Goal: Task Accomplishment & Management: Complete application form

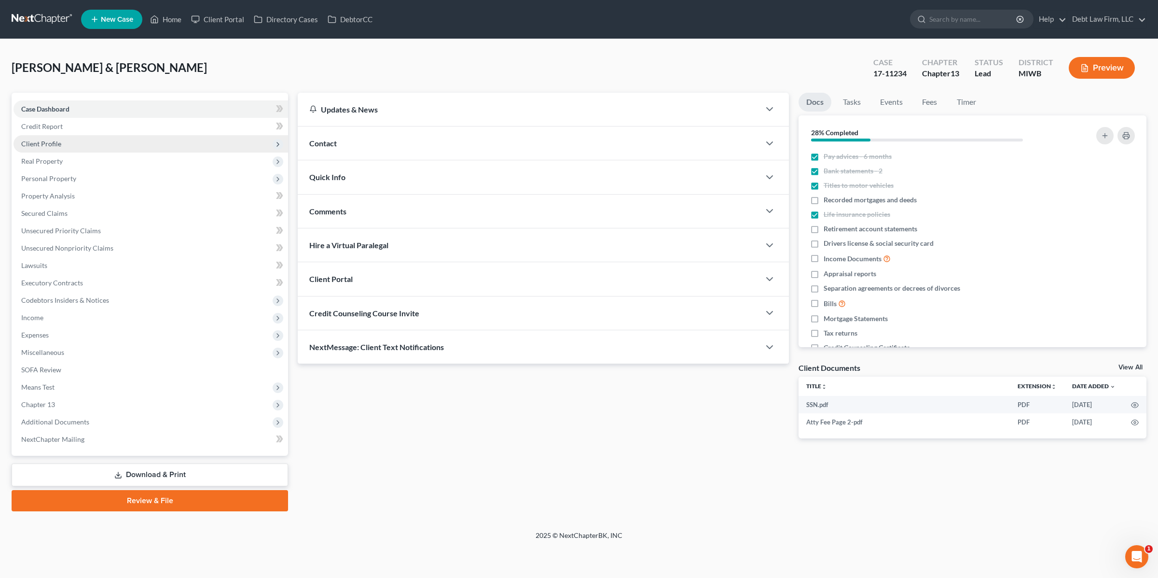
click at [49, 144] on span "Client Profile" at bounding box center [41, 143] width 40 height 8
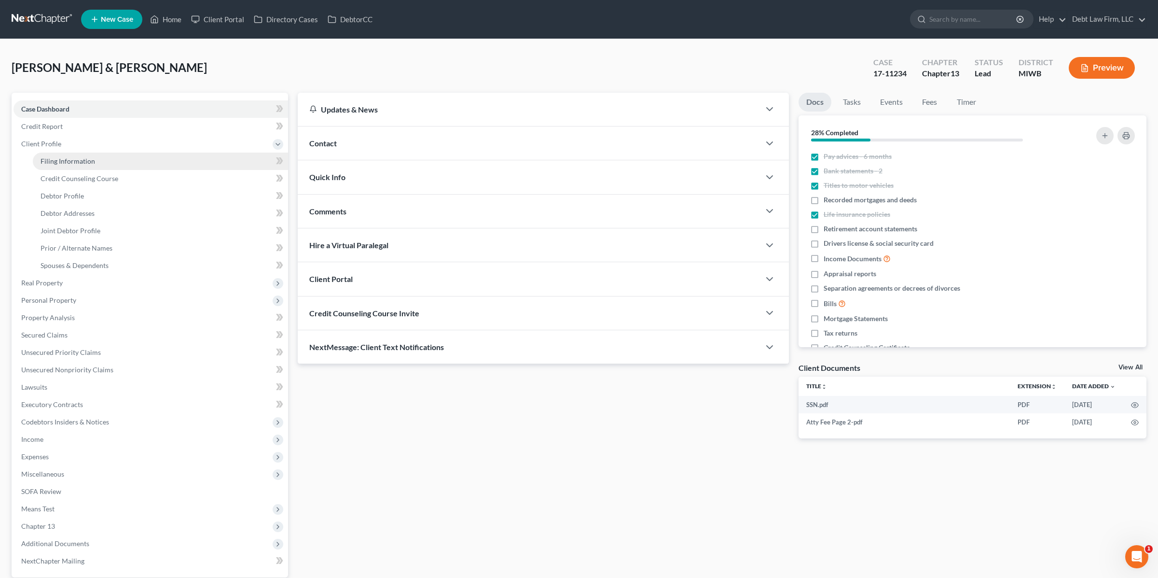
click at [68, 159] on span "Filing Information" at bounding box center [68, 161] width 55 height 8
select select "1"
select select "3"
select select "0"
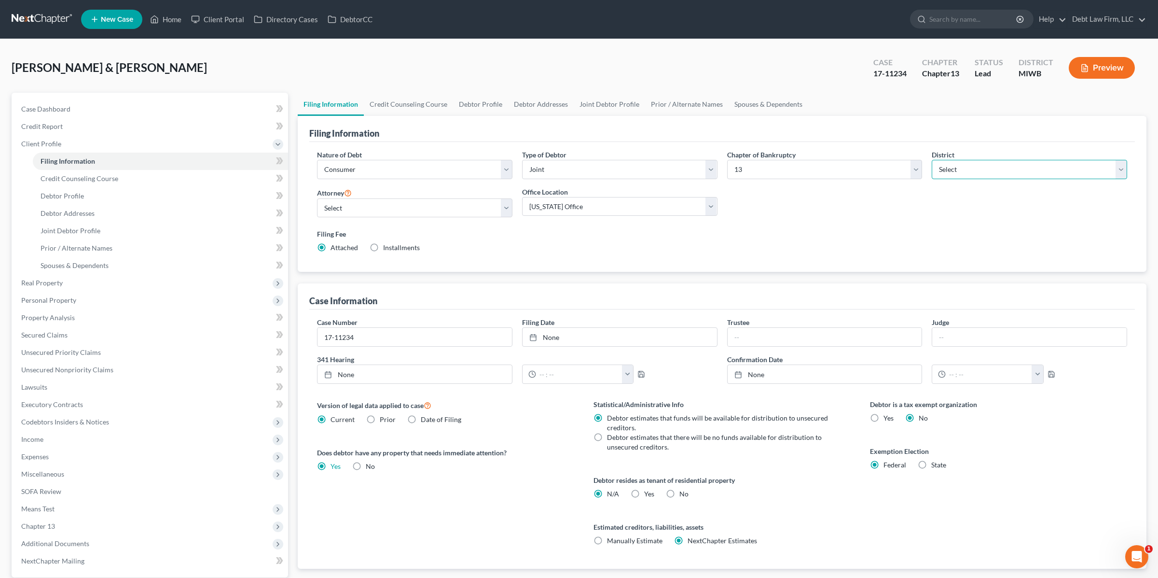
click at [989, 167] on select "Select [US_STATE] - [GEOGRAPHIC_DATA] [US_STATE] - [GEOGRAPHIC_DATA][US_STATE] …" at bounding box center [1029, 169] width 195 height 19
select select "81"
click at [932, 160] on select "Select [US_STATE] - [GEOGRAPHIC_DATA] [US_STATE] - [GEOGRAPHIC_DATA][US_STATE] …" at bounding box center [1029, 169] width 195 height 19
click at [391, 213] on select "Select Atticus [PERSON_NAME] - OHNB Atticus [PERSON_NAME] - UTB Atticus [PERSON…" at bounding box center [414, 207] width 195 height 19
select select "1"
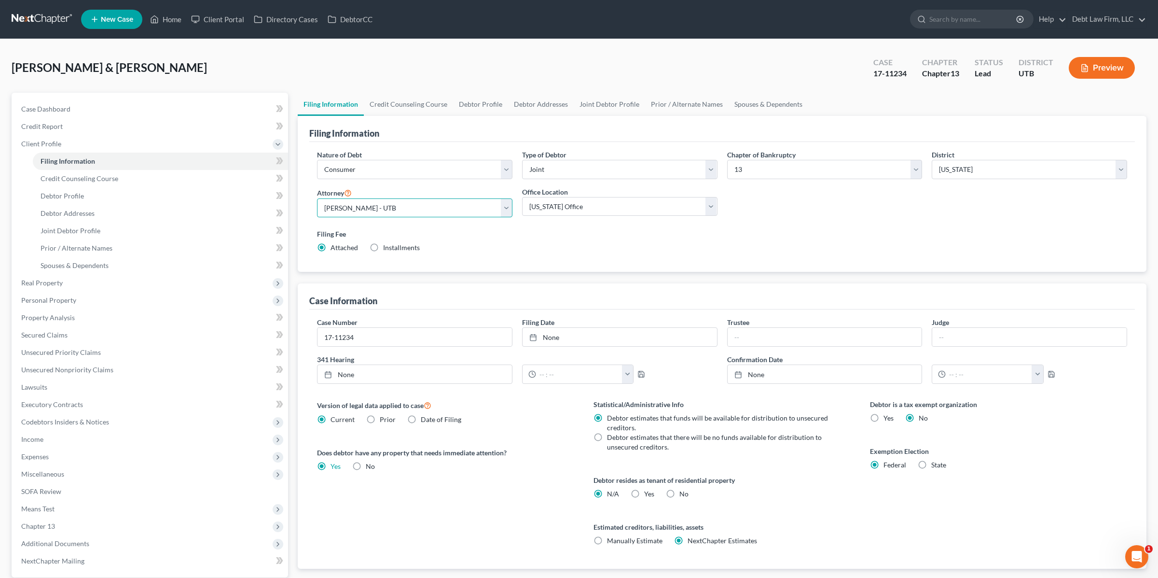
click at [317, 198] on select "Select Atticus [PERSON_NAME] - OHNB Atticus [PERSON_NAME] - UTB Atticus [PERSON…" at bounding box center [414, 207] width 195 height 19
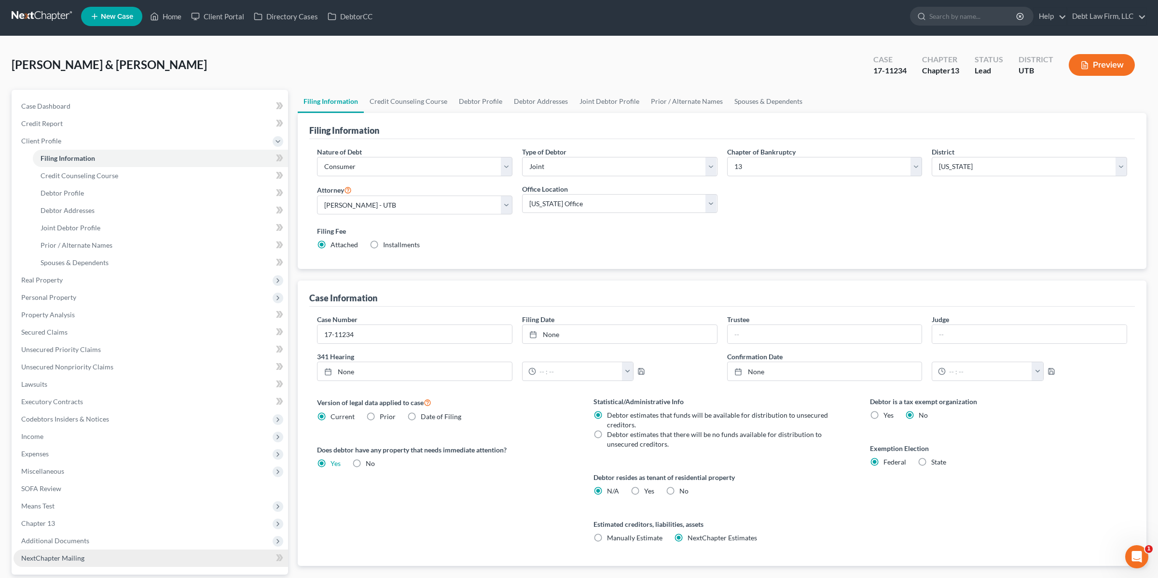
click at [73, 554] on span "NextChapter Mailing" at bounding box center [52, 558] width 63 height 8
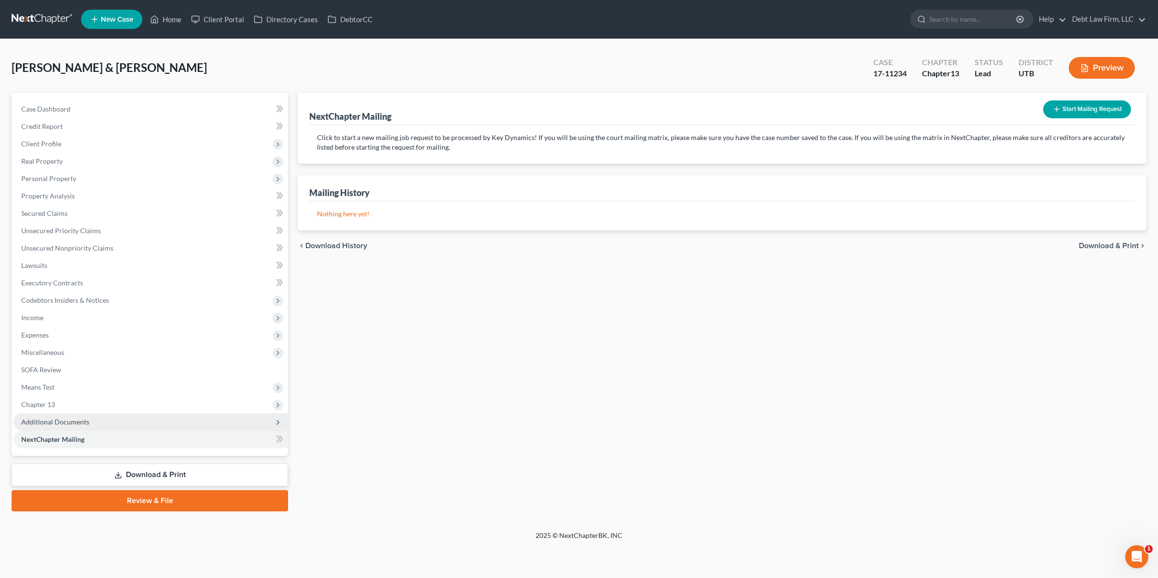
click at [81, 418] on span "Additional Documents" at bounding box center [55, 422] width 68 height 8
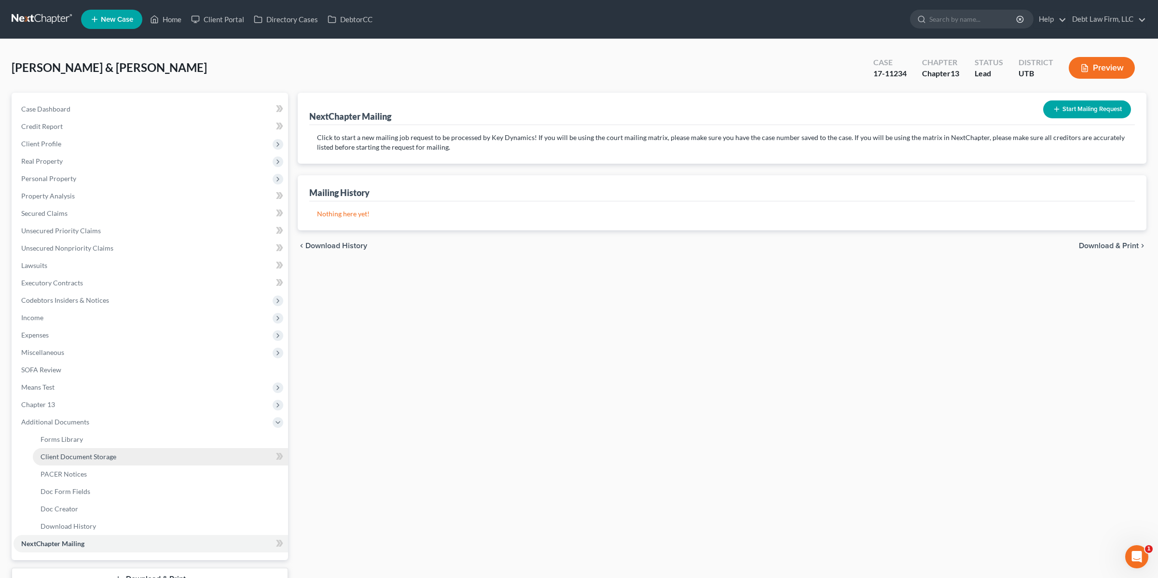
click at [106, 454] on span "Client Document Storage" at bounding box center [79, 456] width 76 height 8
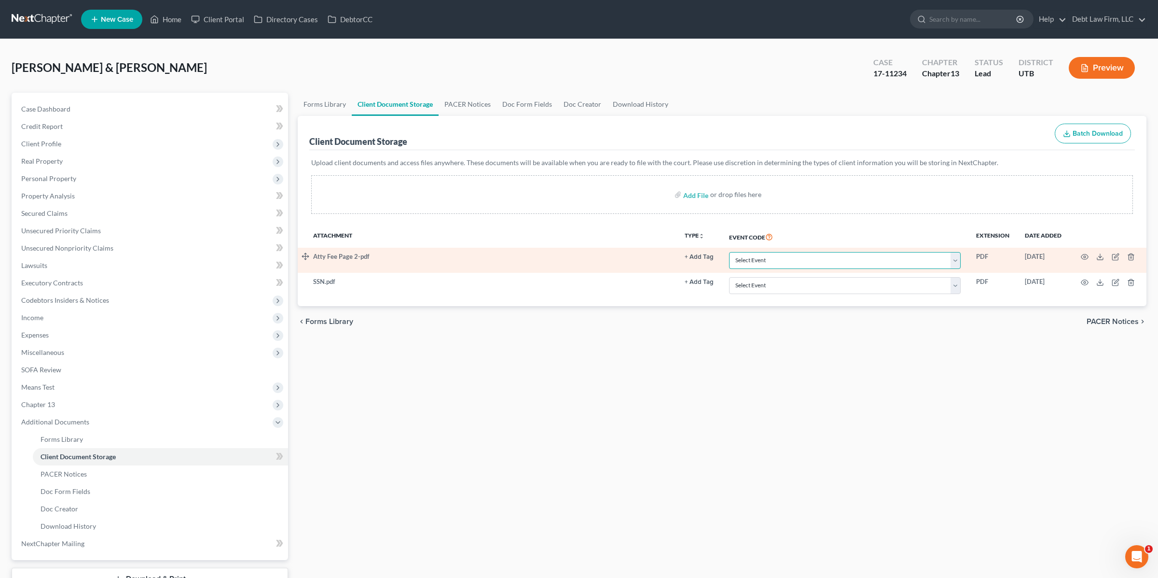
click at [814, 257] on select "Select Event Affidavit/Declaration Amended Chapter 11 Plan Amended Disclosure S…" at bounding box center [845, 260] width 232 height 17
click at [730, 252] on select "Select Event Affidavit/Declaration Amended Chapter 11 Plan Amended Disclosure S…" at bounding box center [845, 260] width 232 height 17
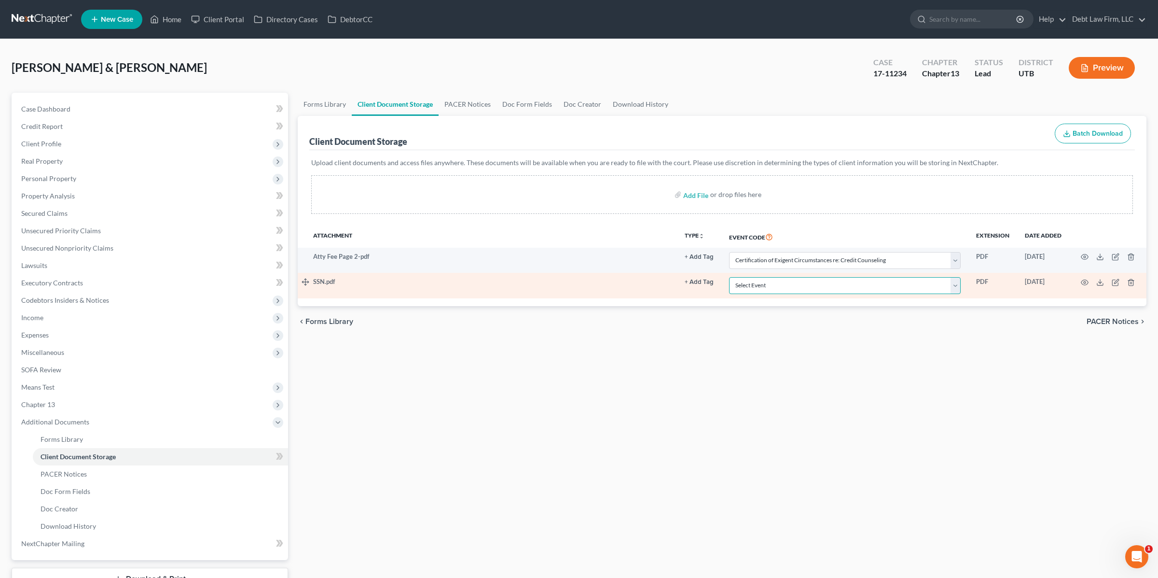
click at [791, 286] on select "Select Event Affidavit/Declaration Amended Chapter 11 Plan Amended Disclosure S…" at bounding box center [845, 285] width 232 height 17
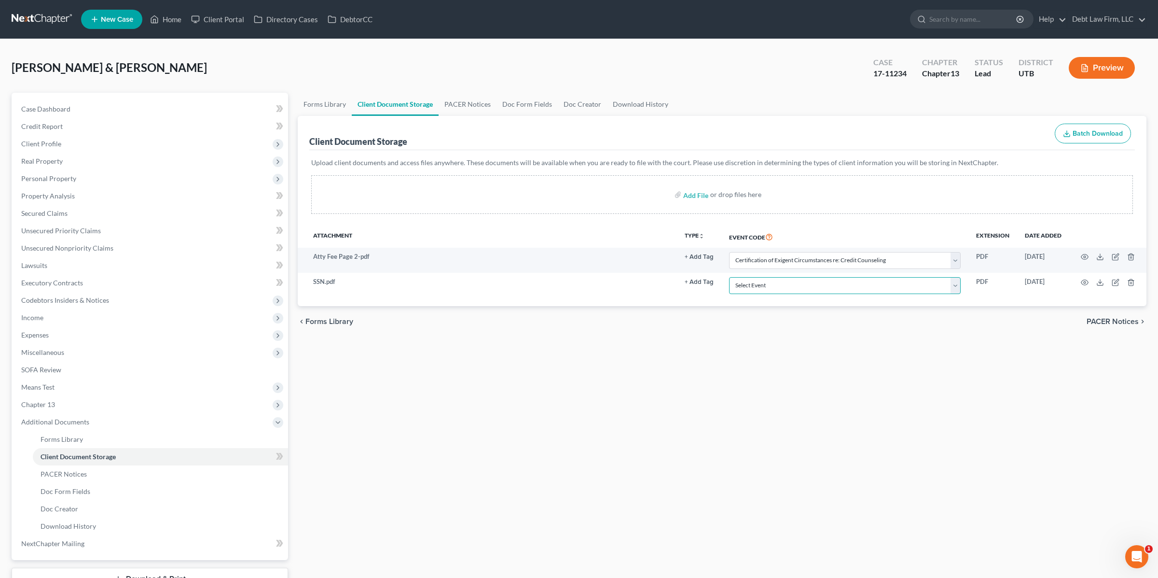
scroll to position [1, 0]
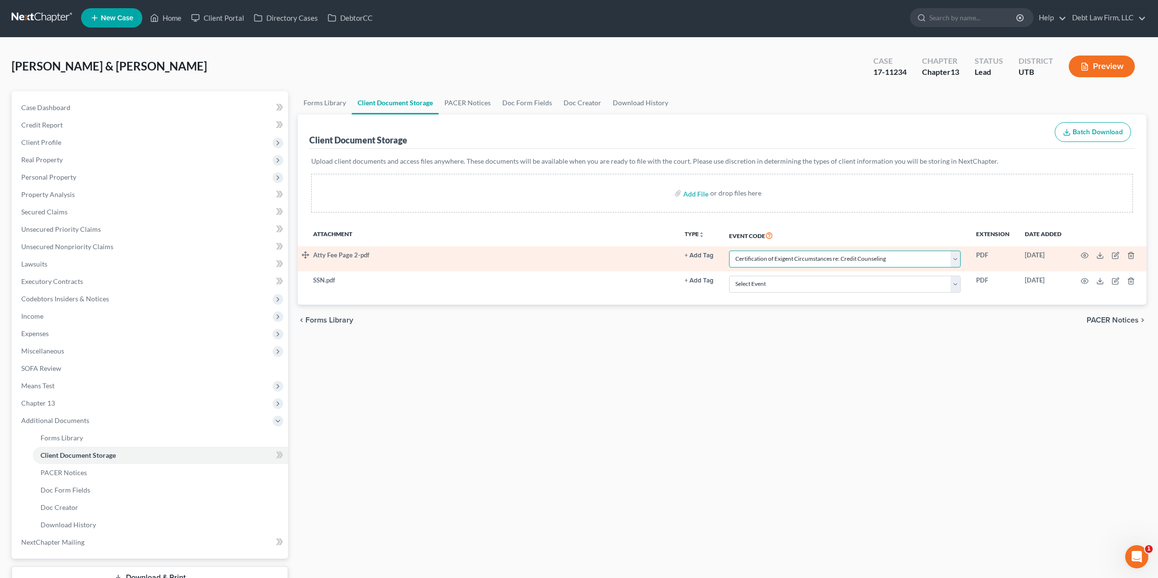
click at [822, 255] on select "Select Event Affidavit/Declaration Amended Chapter 11 Plan Amended Disclosure S…" at bounding box center [845, 259] width 232 height 17
select select "32"
click at [730, 251] on select "Select Event Affidavit/Declaration Amended Chapter 11 Plan Amended Disclosure S…" at bounding box center [845, 259] width 232 height 17
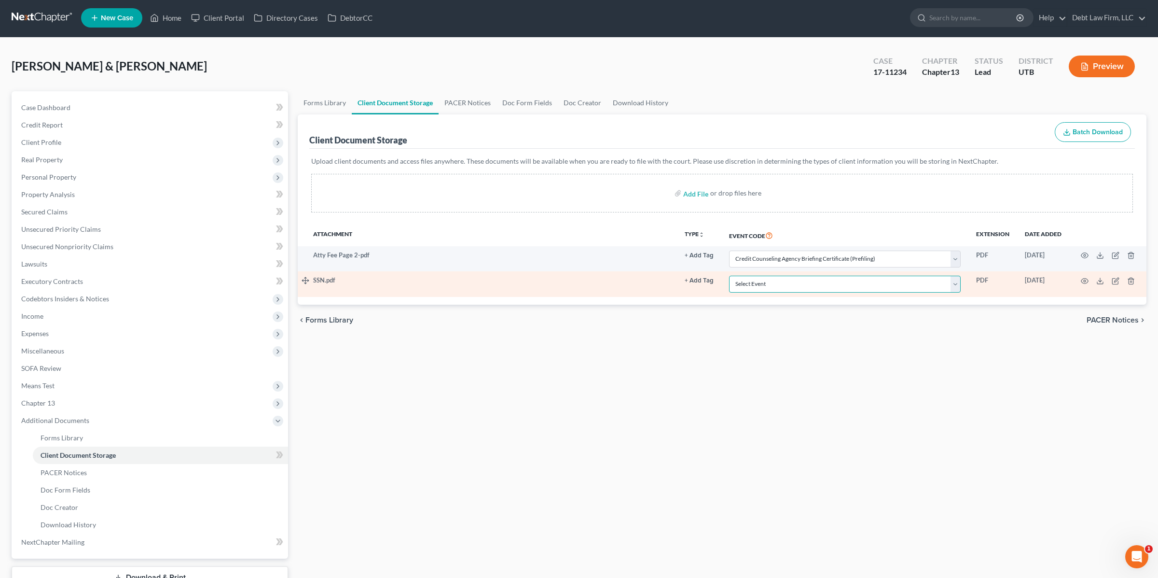
click at [789, 279] on select "Select Event Affidavit/Declaration Amended Chapter 11 Plan Amended Disclosure S…" at bounding box center [845, 284] width 232 height 17
select select "32"
click at [730, 276] on select "Select Event Affidavit/Declaration Amended Chapter 11 Plan Amended Disclosure S…" at bounding box center [845, 284] width 232 height 17
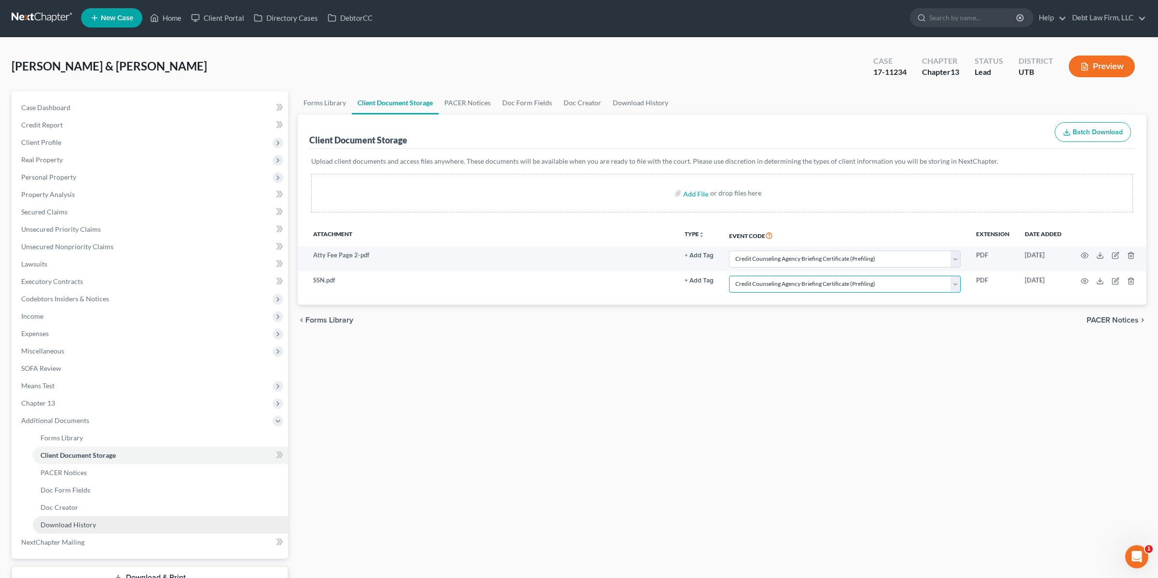
scroll to position [0, 0]
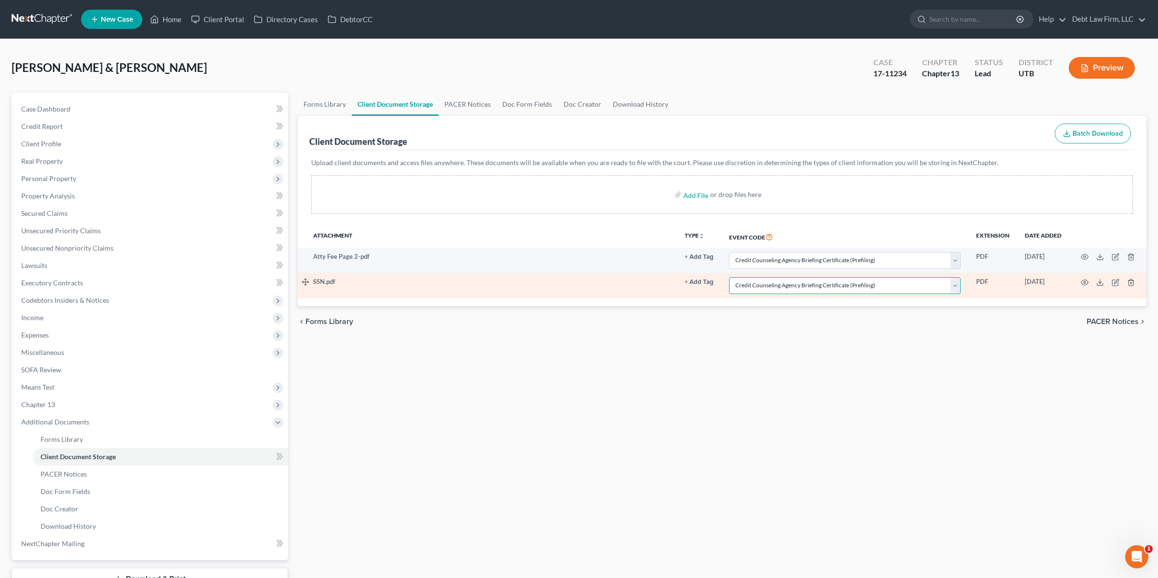
click at [796, 291] on select "Select Event Affidavit/Declaration Amended Chapter 11 Plan Amended Disclosure S…" at bounding box center [845, 285] width 232 height 17
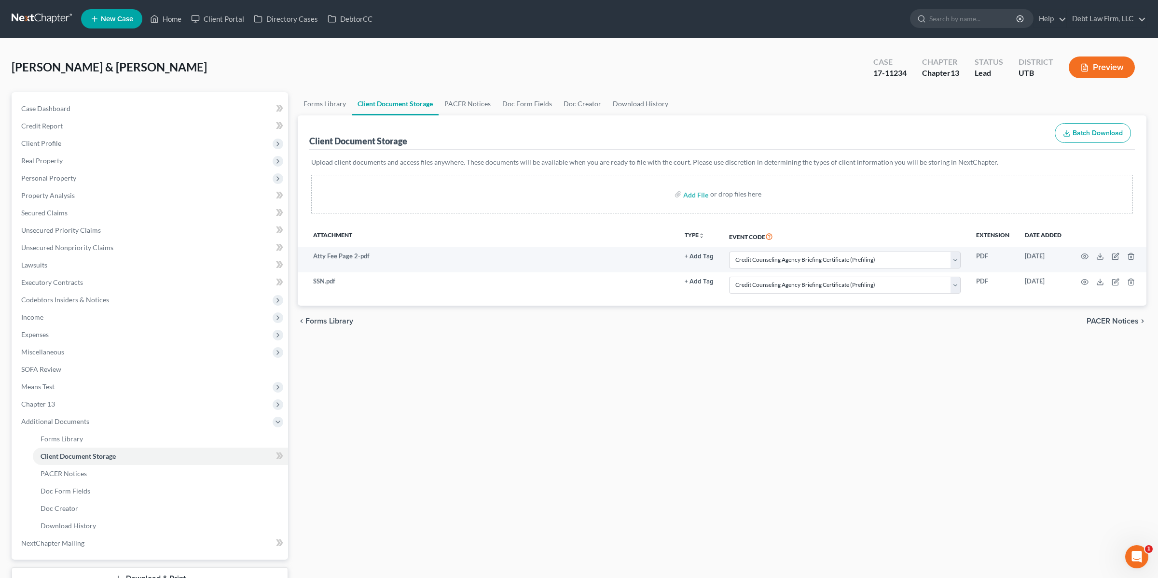
click at [841, 420] on div "Forms Library Client Document Storage PACER Notices Doc Form Fields Doc Creator…" at bounding box center [722, 353] width 859 height 523
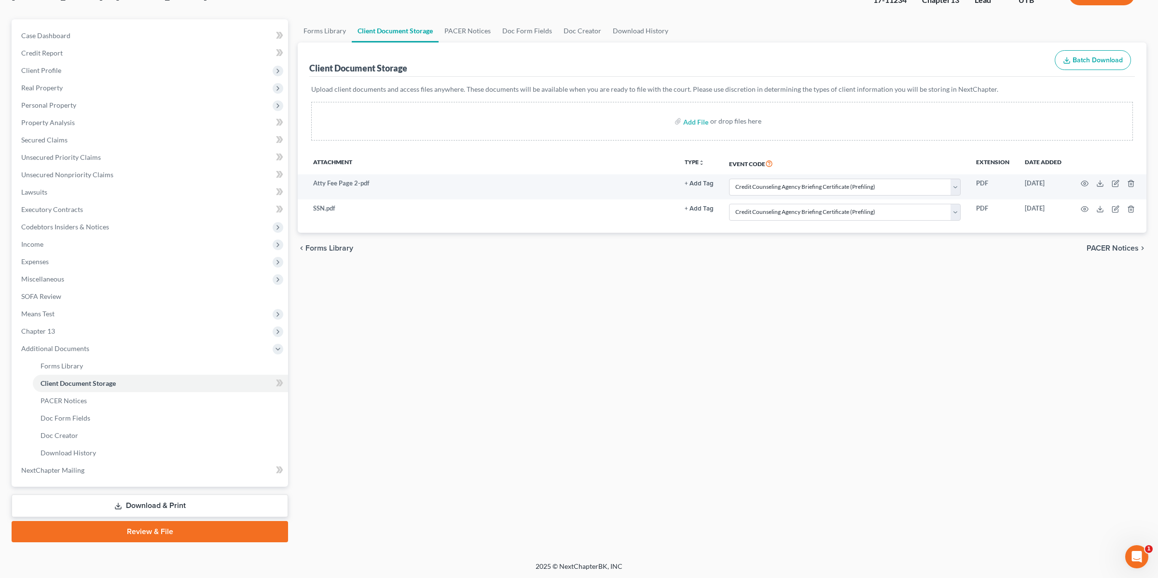
click at [123, 523] on link "Review & File" at bounding box center [150, 531] width 277 height 21
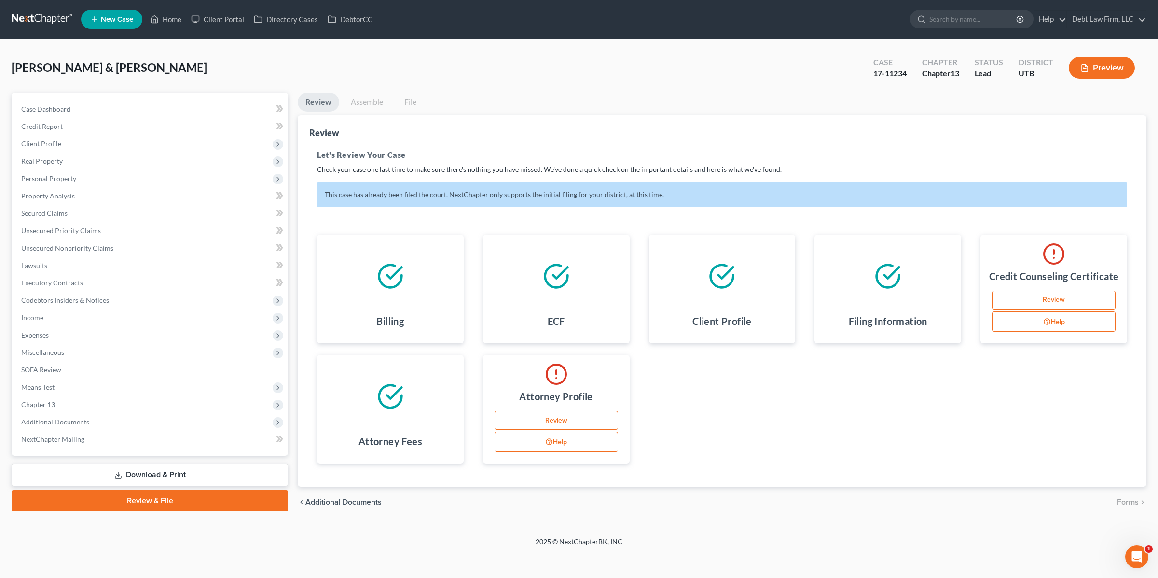
click at [532, 430] on link "Review" at bounding box center [557, 420] width 124 height 19
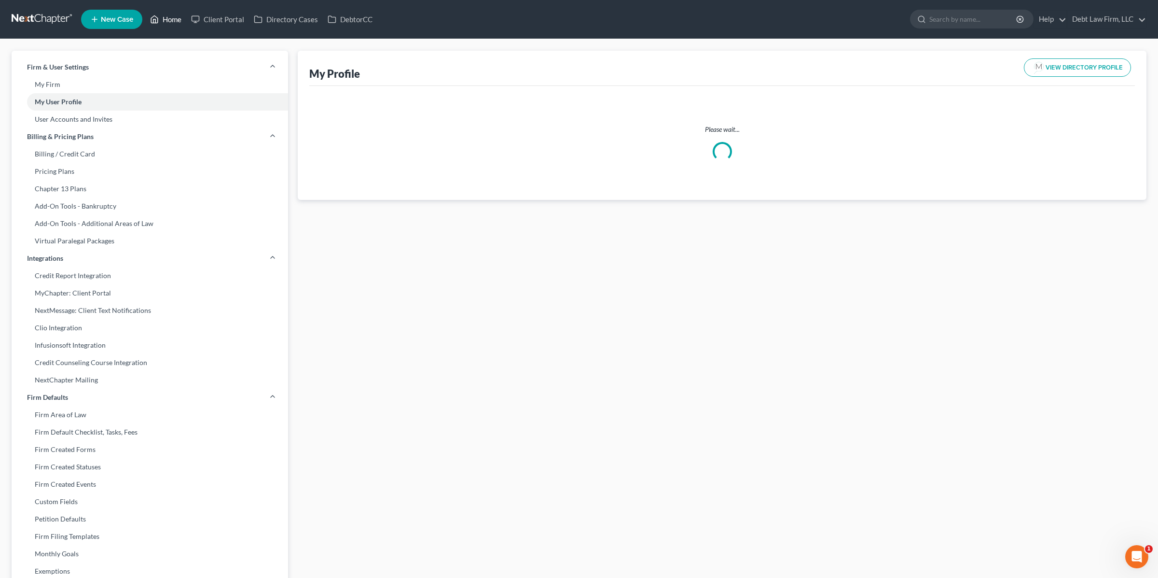
click at [163, 17] on link "Home" at bounding box center [165, 19] width 41 height 17
select select "36"
select select "attorney"
select select "0"
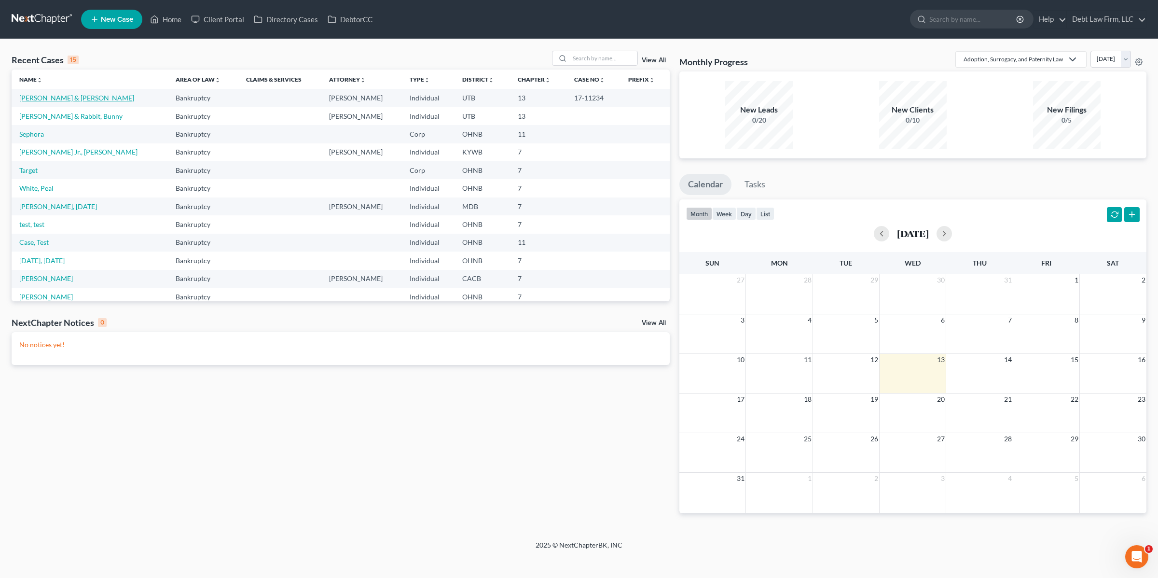
click at [61, 96] on link "[PERSON_NAME] & [PERSON_NAME]" at bounding box center [76, 98] width 115 height 8
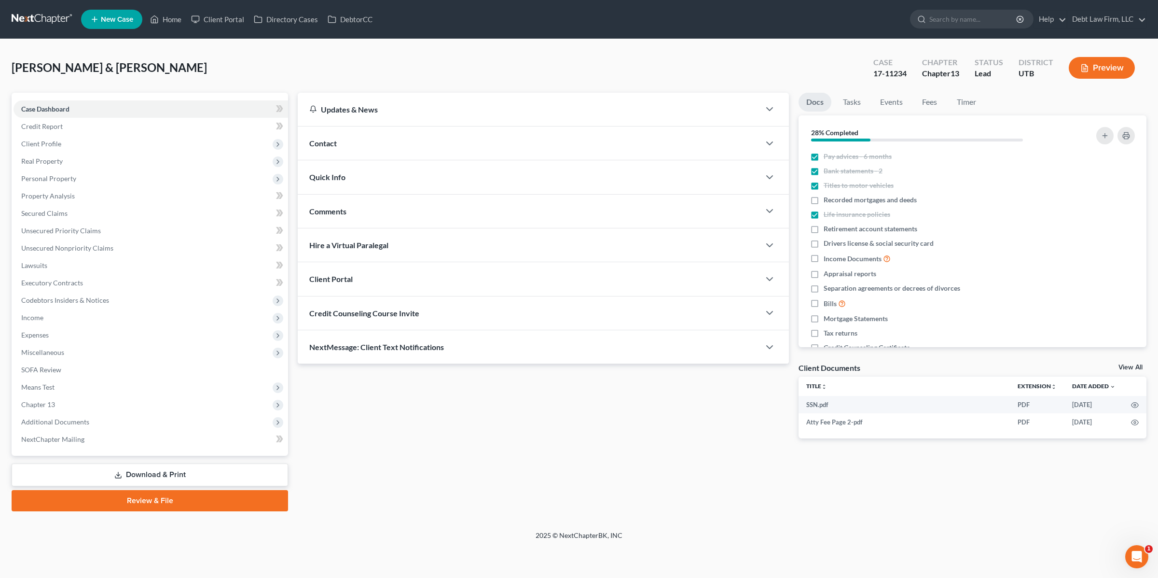
click at [183, 497] on link "Review & File" at bounding box center [150, 500] width 277 height 21
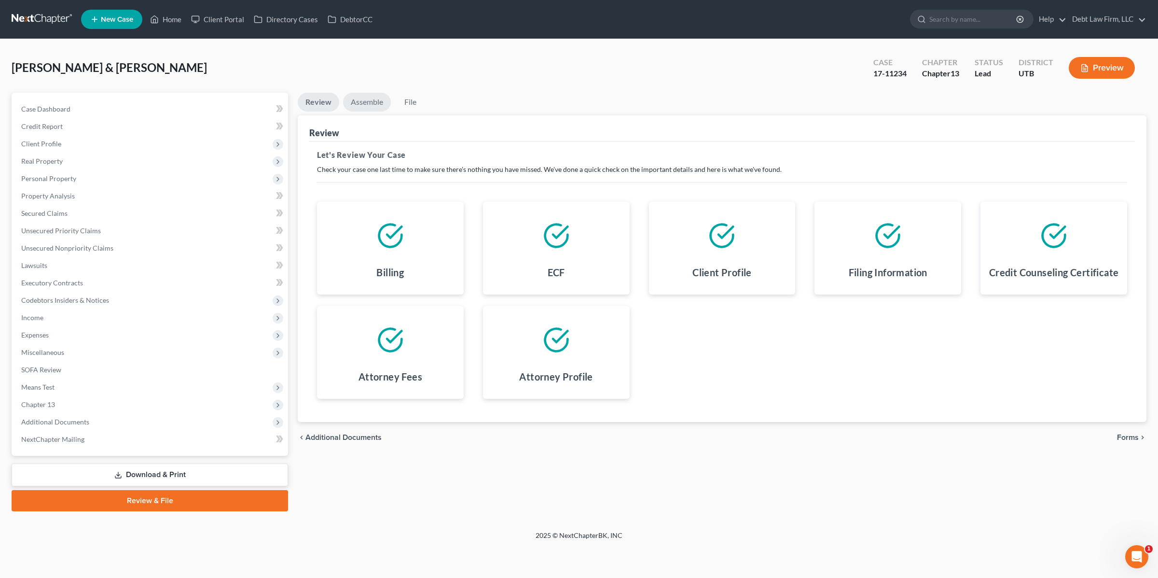
click at [371, 103] on link "Assemble" at bounding box center [367, 102] width 48 height 19
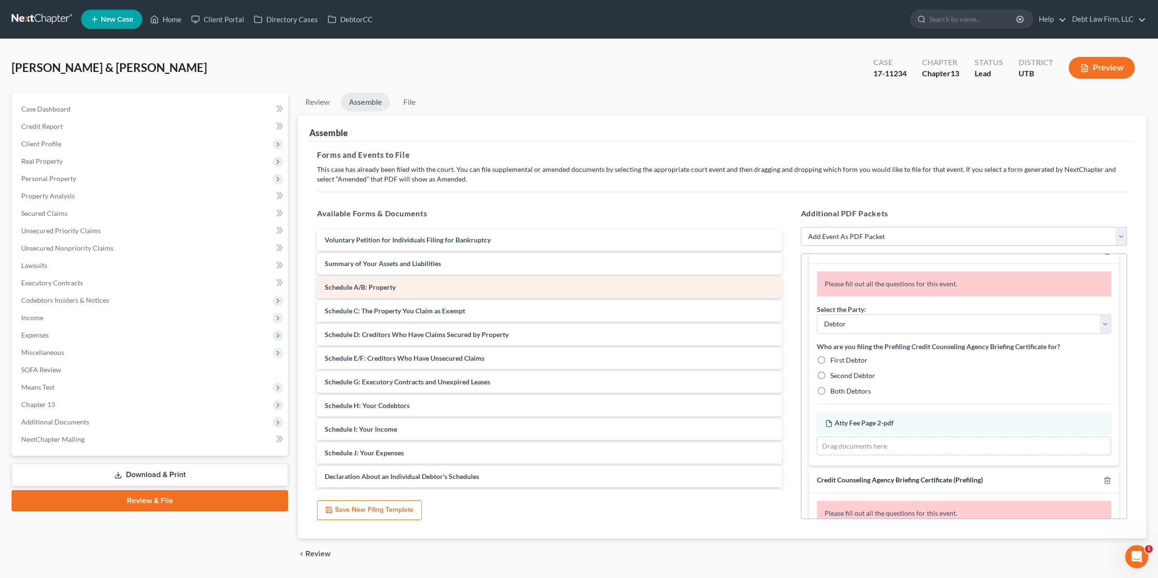
scroll to position [25, 0]
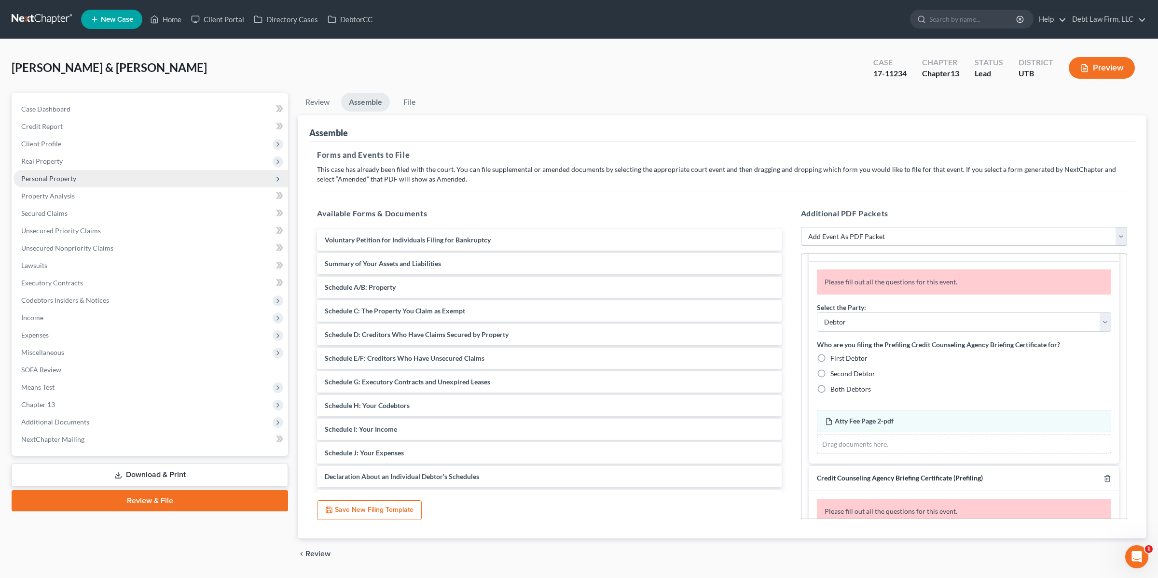
click at [127, 174] on span "Personal Property" at bounding box center [151, 178] width 275 height 17
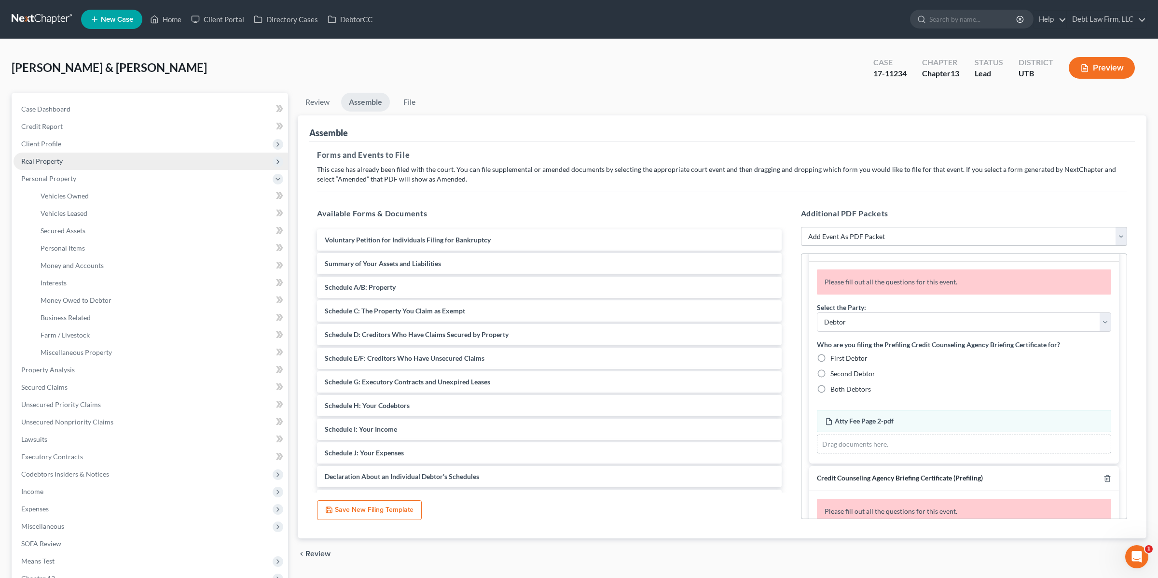
click at [113, 158] on span "Real Property" at bounding box center [151, 161] width 275 height 17
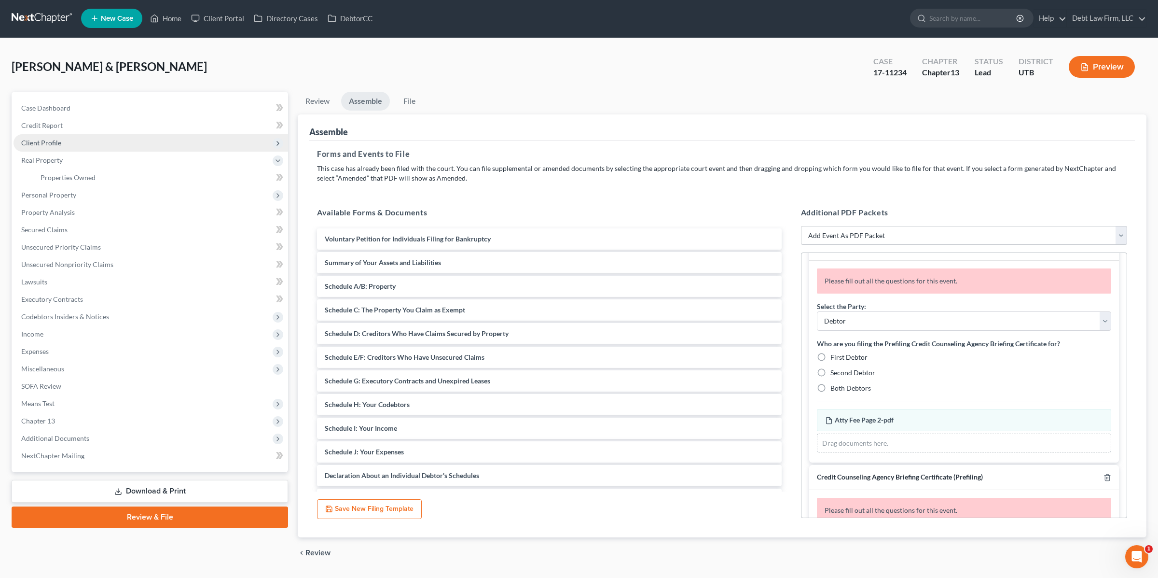
click at [110, 141] on span "Client Profile" at bounding box center [151, 142] width 275 height 17
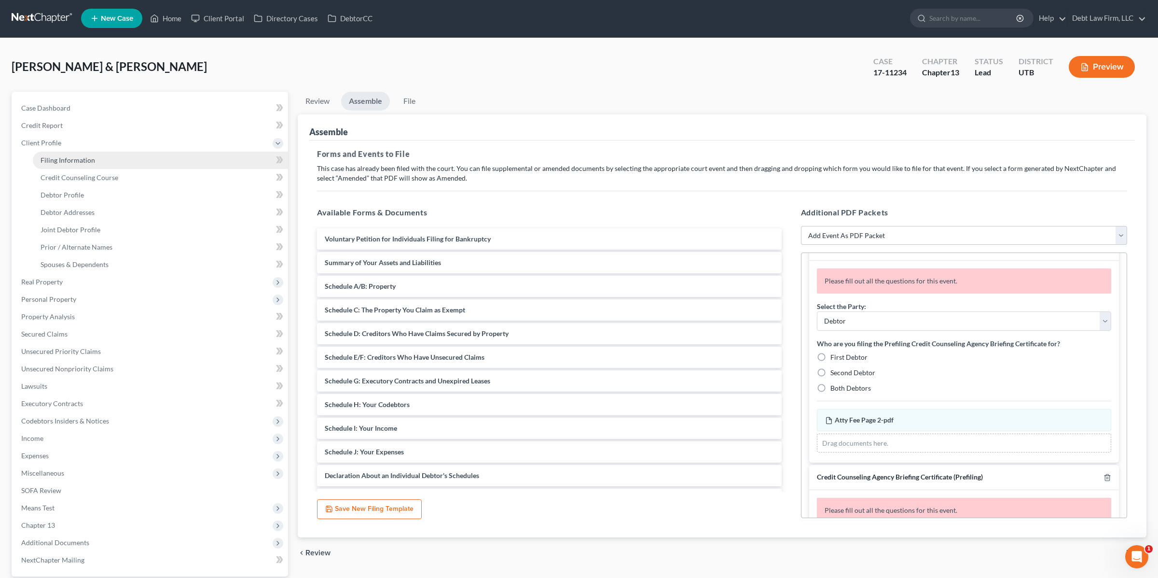
click at [108, 162] on link "Filing Information" at bounding box center [160, 160] width 255 height 17
select select "1"
select select "3"
select select "81"
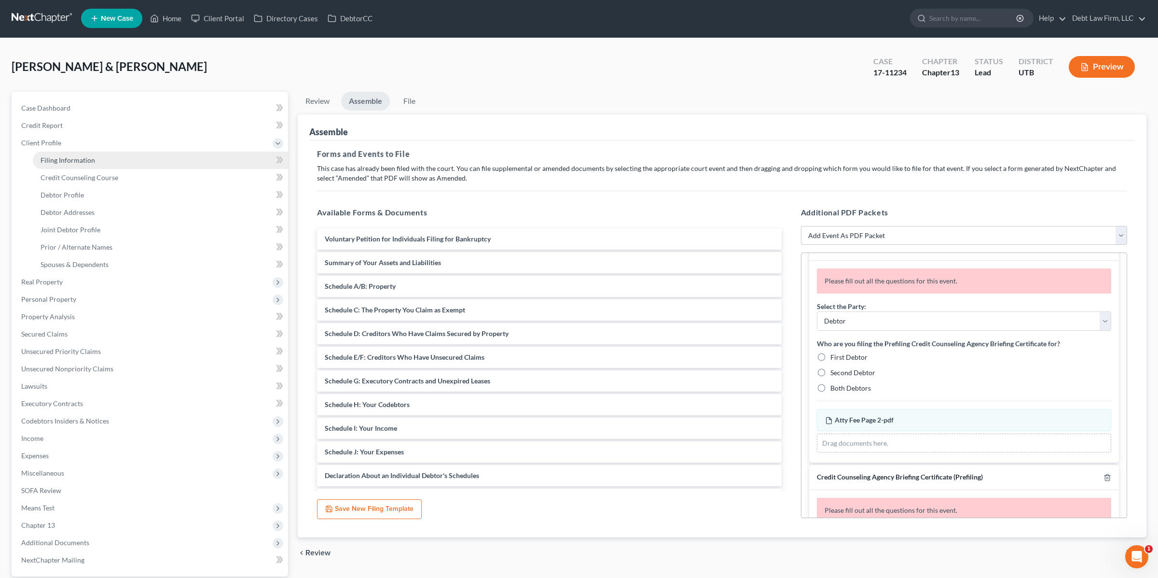
select select "0"
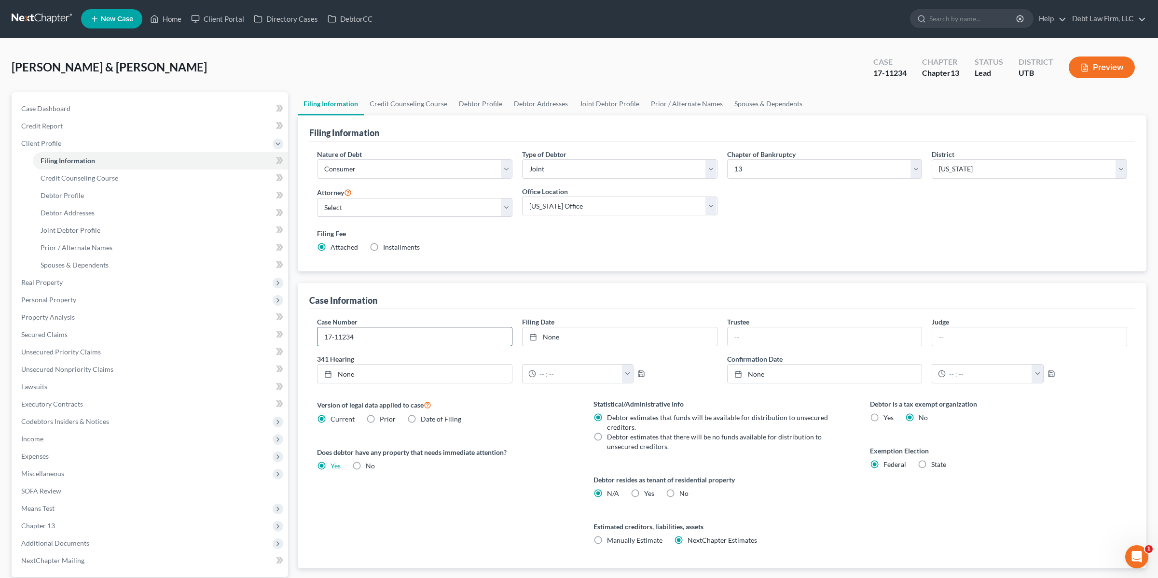
click at [370, 335] on input "17-11234" at bounding box center [415, 336] width 195 height 18
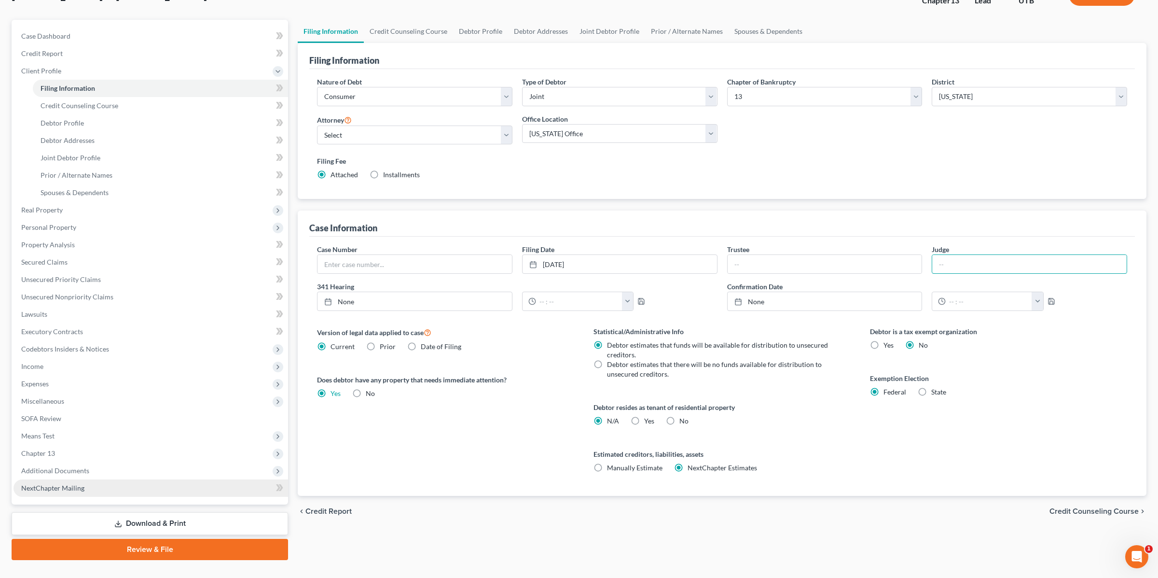
scroll to position [90, 0]
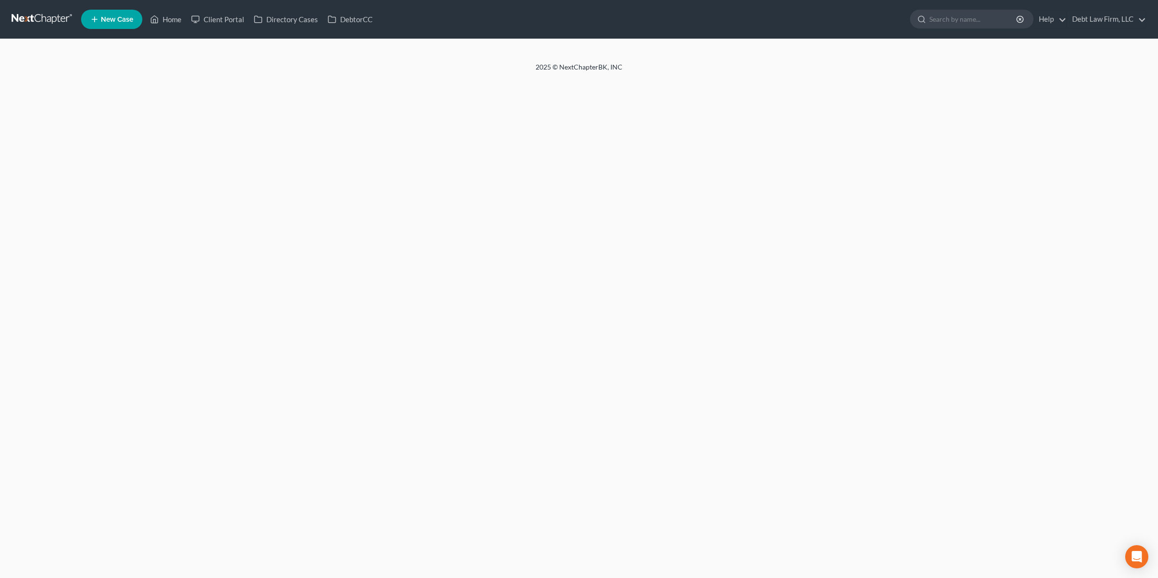
select select "1"
select select "3"
select select "0"
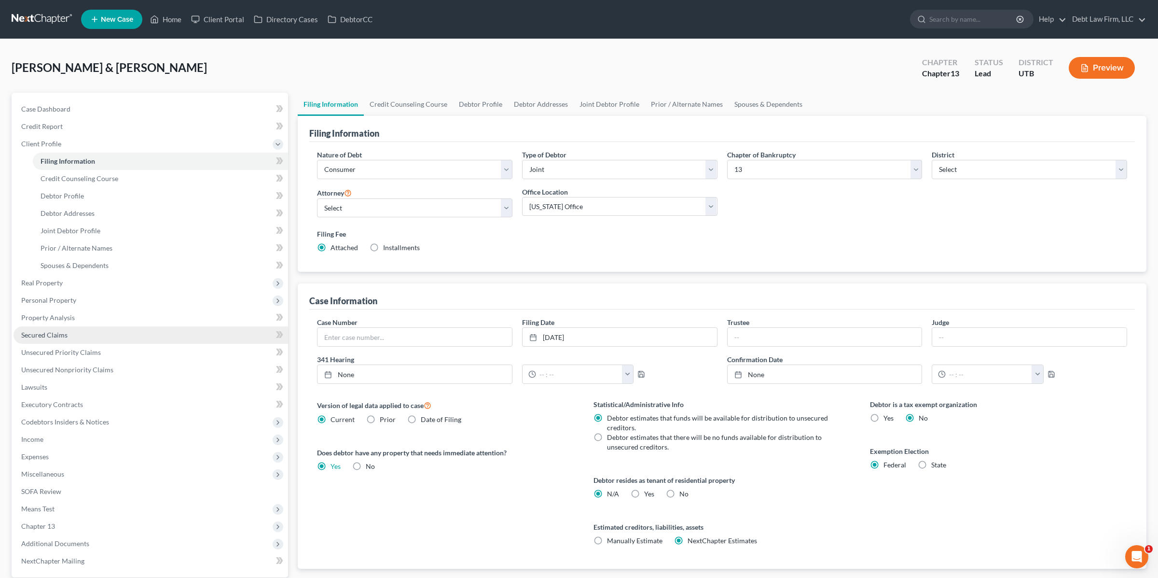
scroll to position [90, 0]
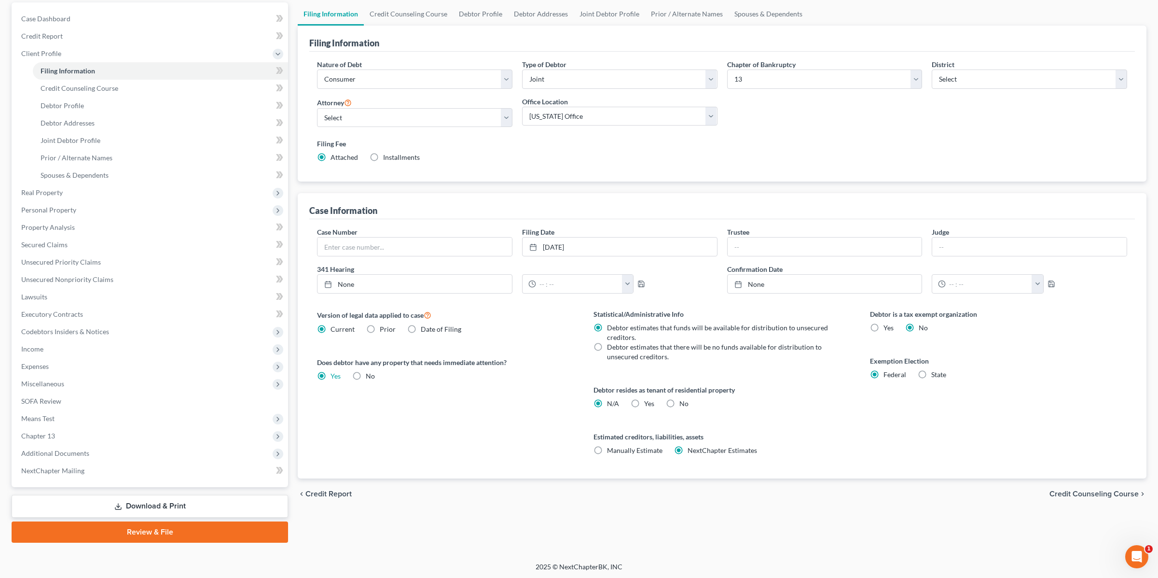
click at [143, 526] on link "Review & File" at bounding box center [150, 531] width 277 height 21
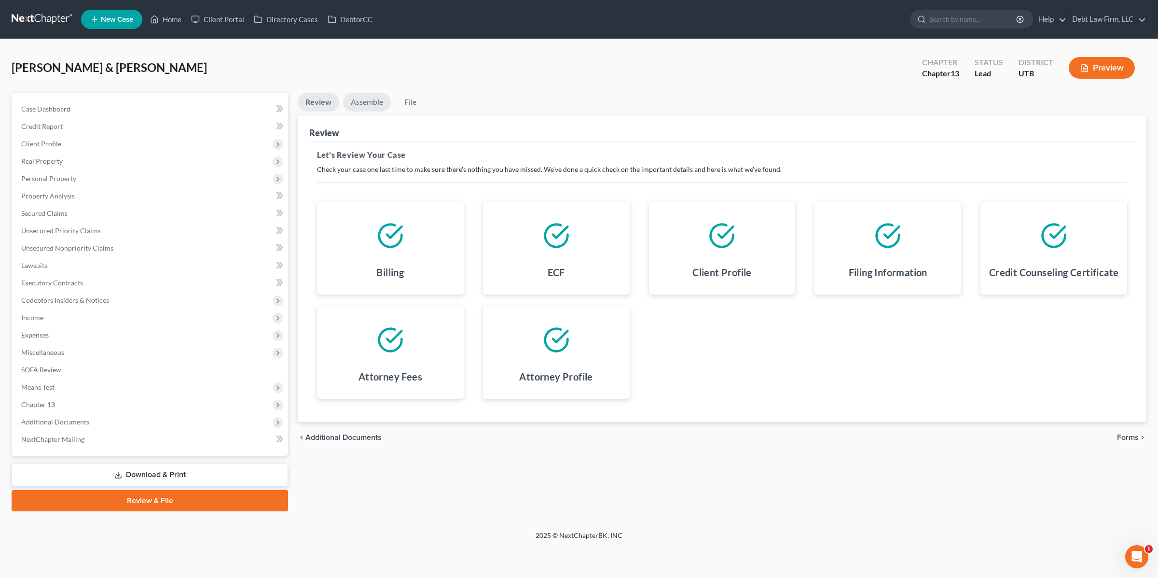
click at [369, 95] on link "Assemble" at bounding box center [367, 102] width 48 height 19
click at [365, 93] on link "Assemble" at bounding box center [367, 102] width 48 height 19
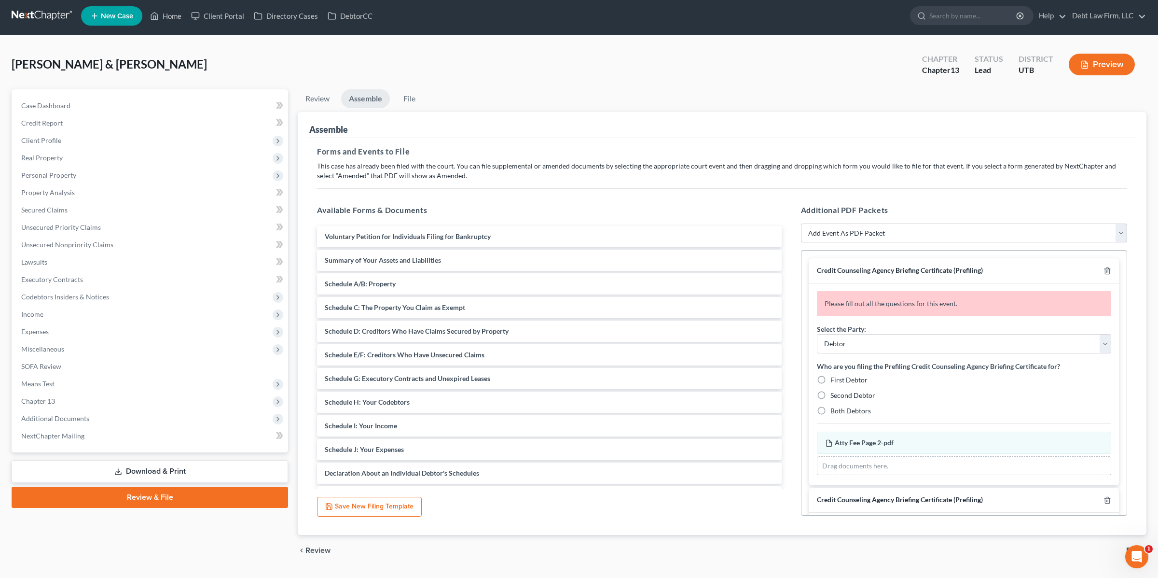
scroll to position [5, 0]
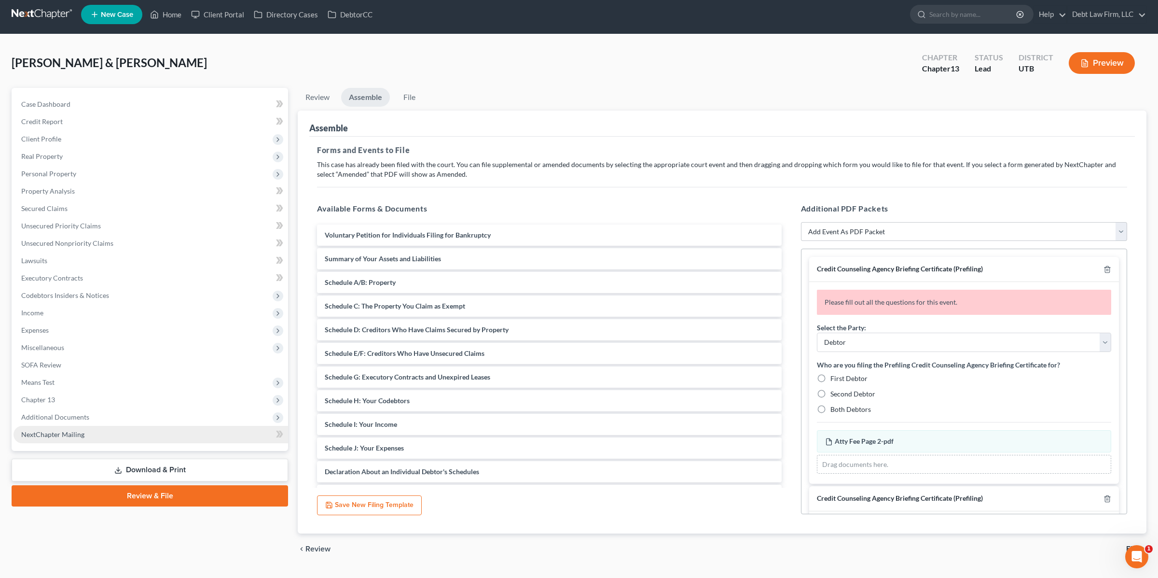
click at [94, 437] on link "NextChapter Mailing" at bounding box center [151, 434] width 275 height 17
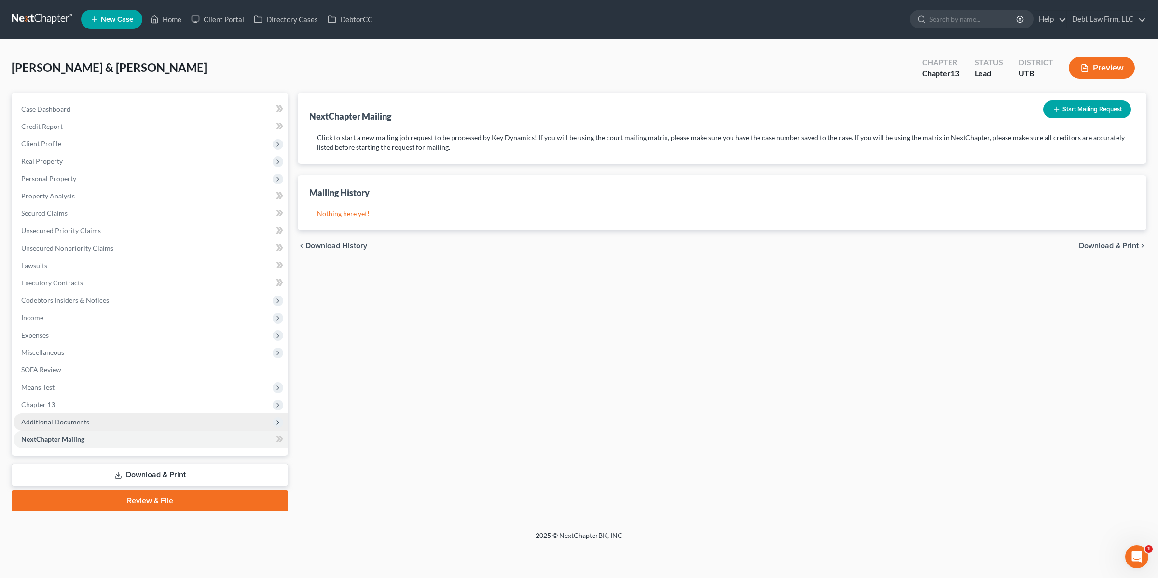
click at [94, 425] on span "Additional Documents" at bounding box center [151, 421] width 275 height 17
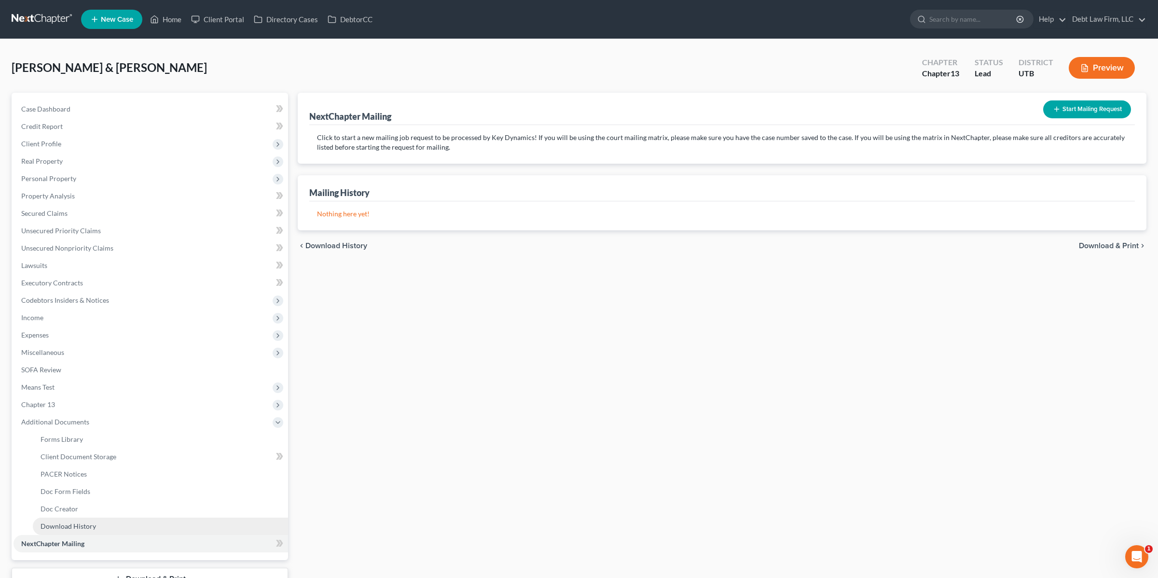
click at [72, 526] on span "Download History" at bounding box center [69, 526] width 56 height 8
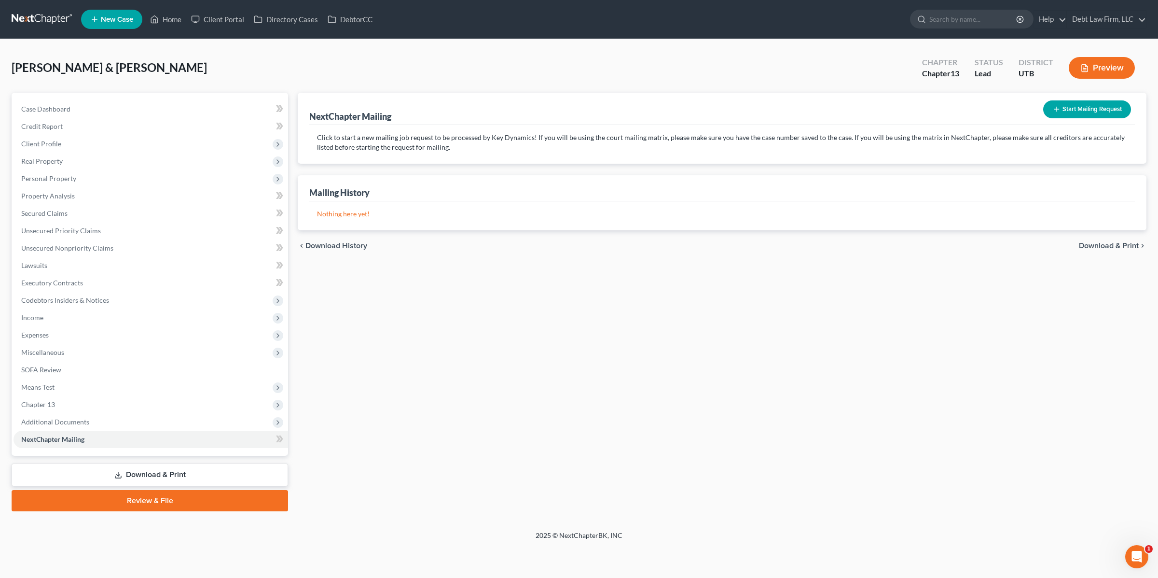
click at [128, 504] on link "Review & File" at bounding box center [150, 500] width 277 height 21
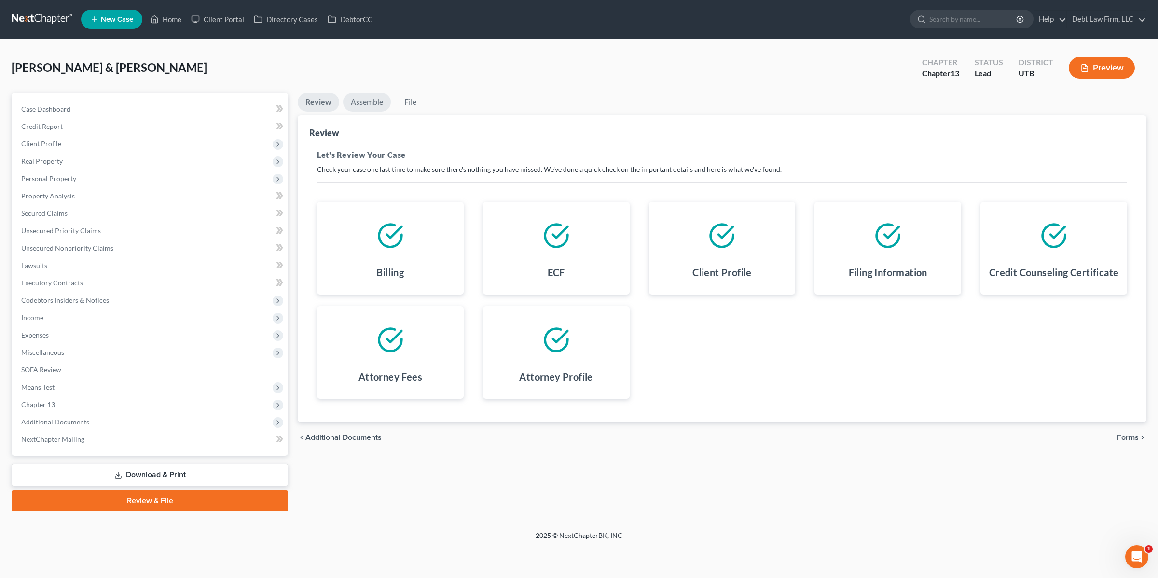
click at [356, 94] on link "Assemble" at bounding box center [367, 102] width 48 height 19
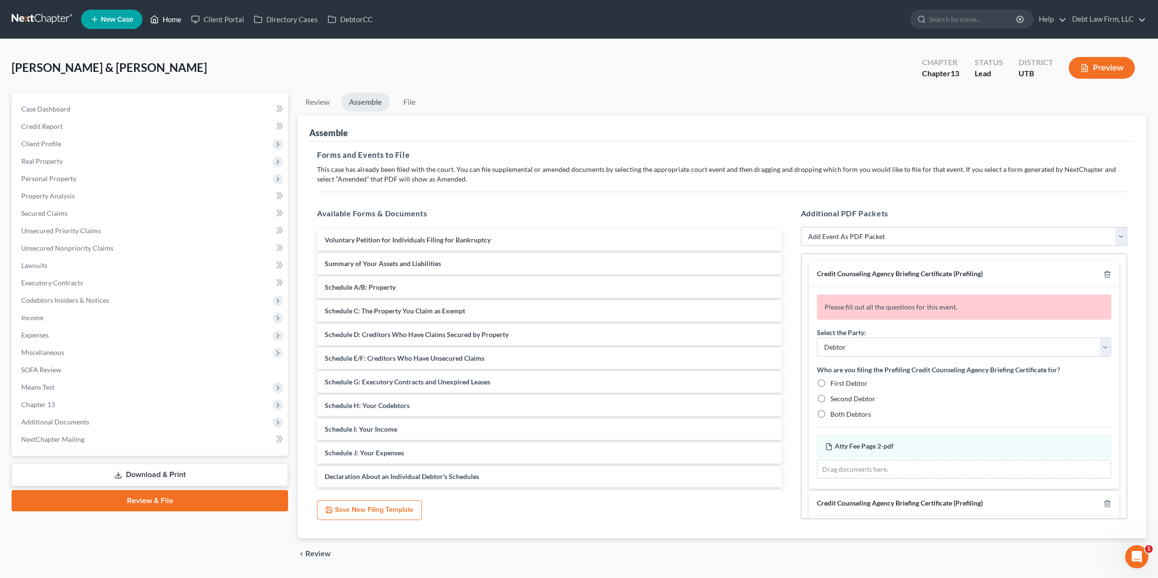
click at [165, 21] on link "Home" at bounding box center [165, 19] width 41 height 17
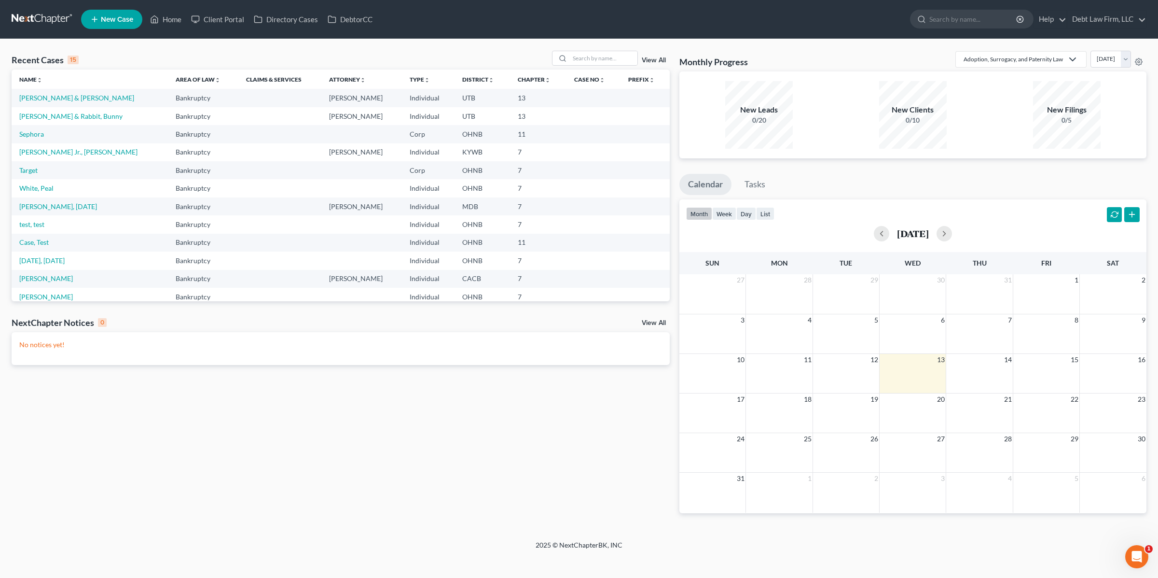
click at [98, 12] on link "New Case" at bounding box center [111, 19] width 61 height 19
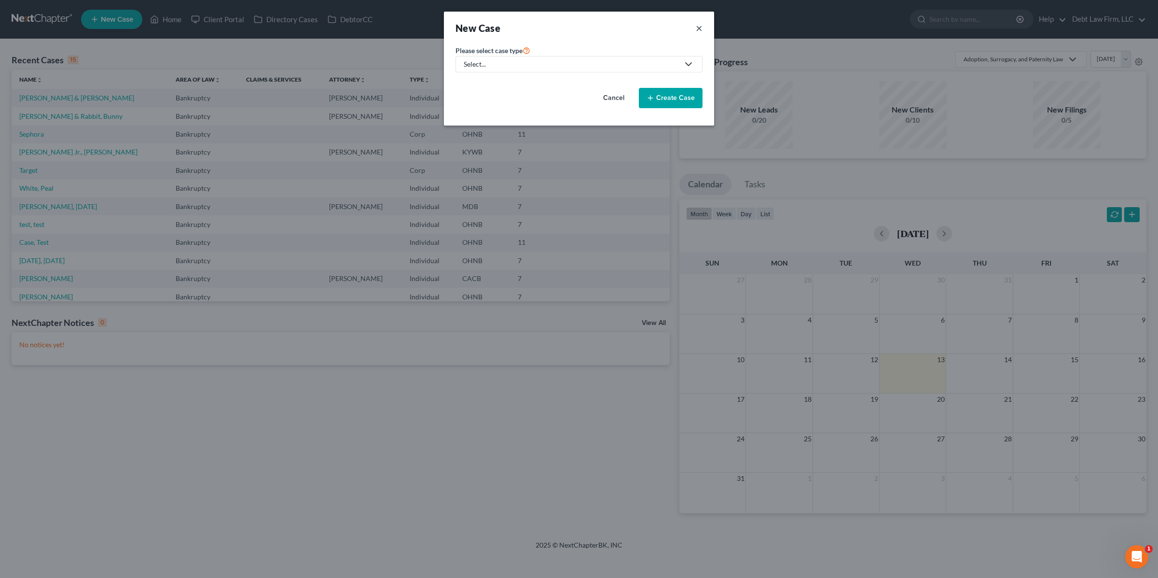
click at [700, 27] on button "×" at bounding box center [699, 28] width 7 height 14
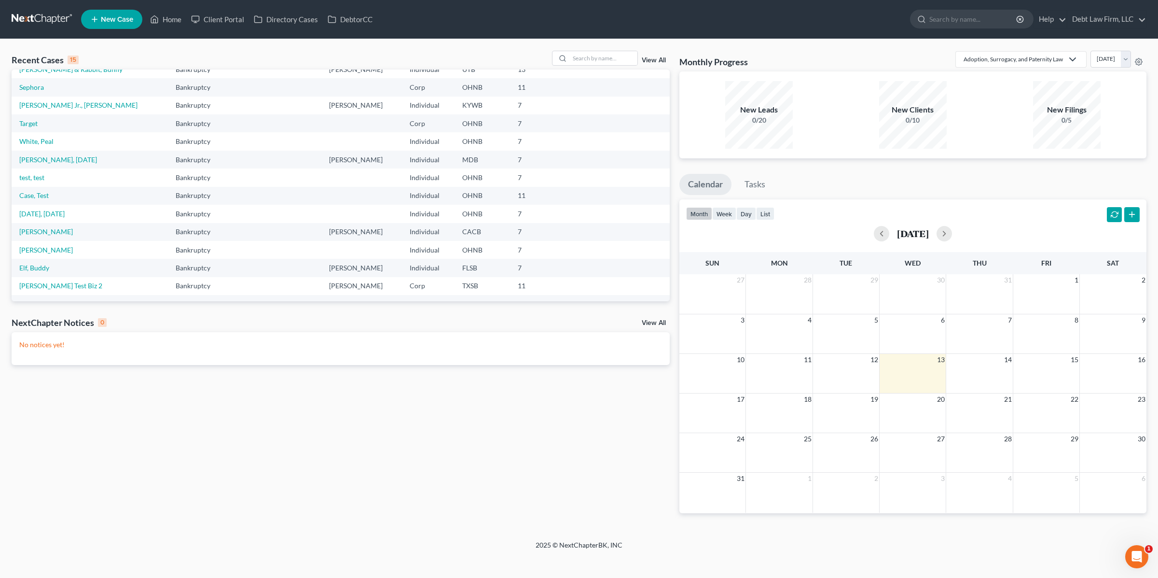
scroll to position [66, 0]
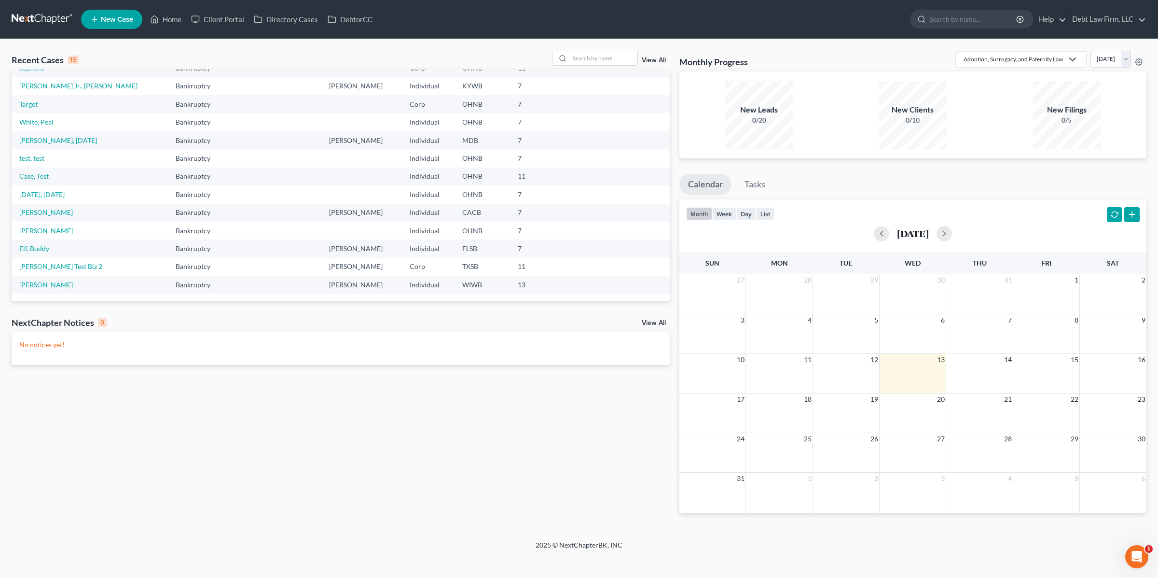
click at [43, 235] on td "Taylor, Sara" at bounding box center [90, 231] width 156 height 18
click at [42, 231] on link "Taylor, Sara" at bounding box center [46, 230] width 54 height 8
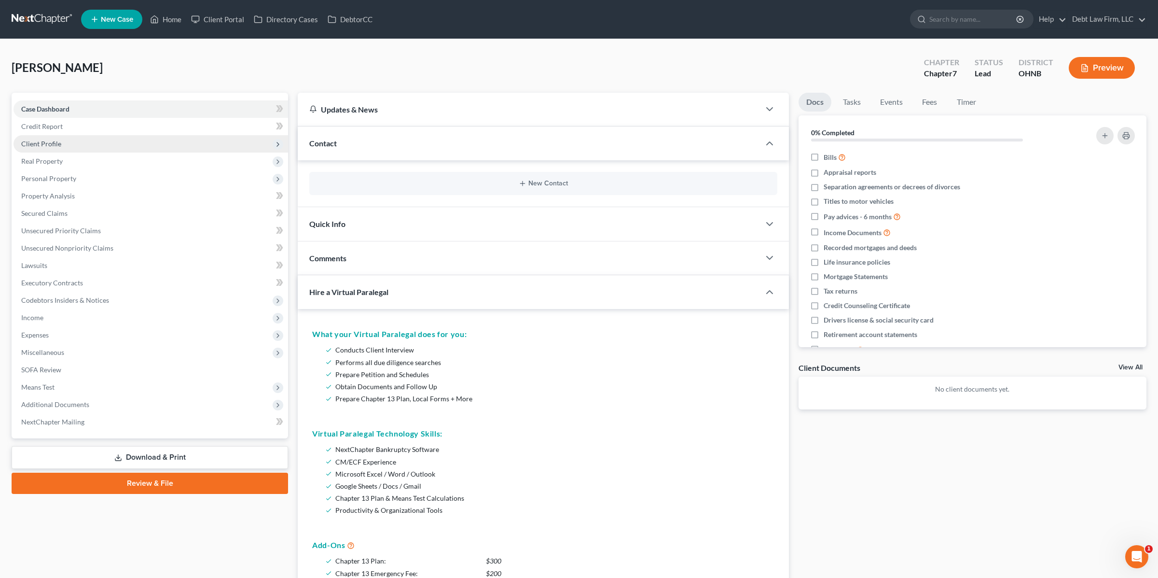
click at [70, 144] on span "Client Profile" at bounding box center [151, 143] width 275 height 17
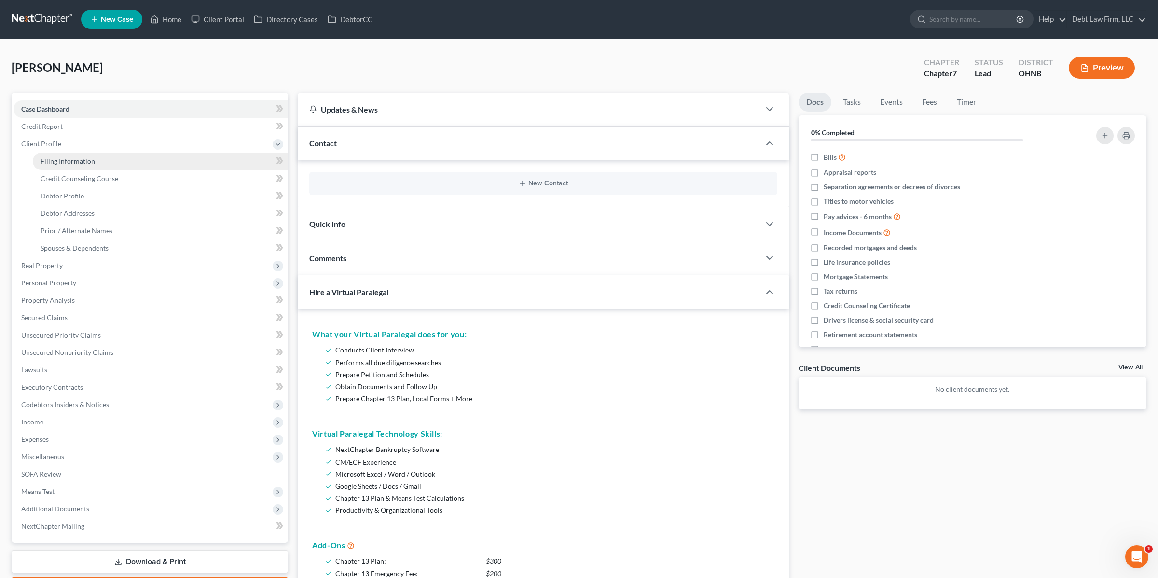
click at [97, 162] on link "Filing Information" at bounding box center [160, 161] width 255 height 17
select select "1"
select select "0"
select select "61"
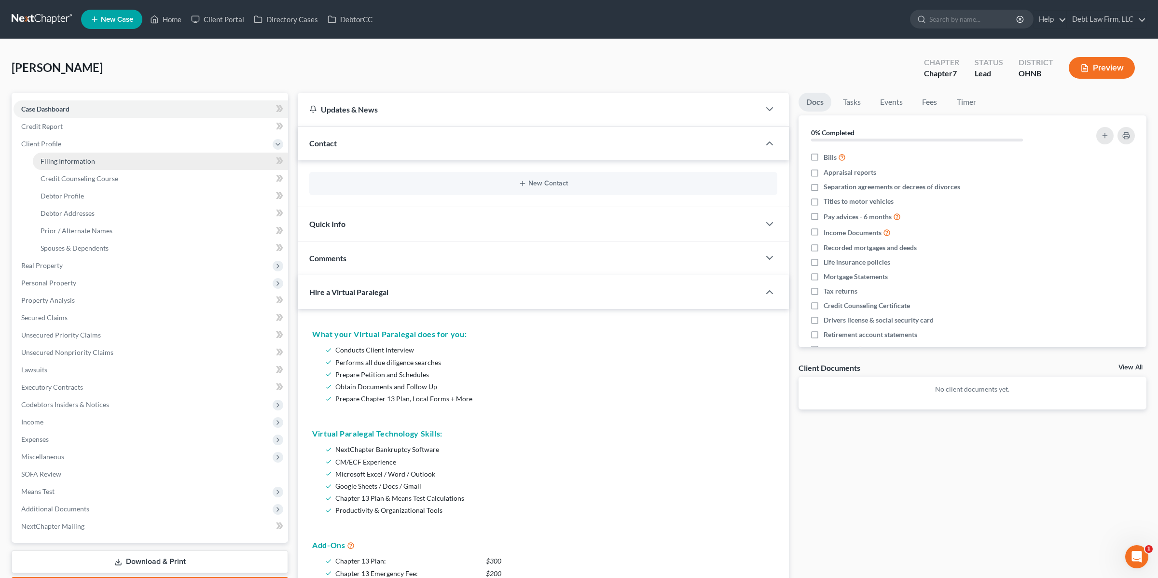
select select "4"
select select "1"
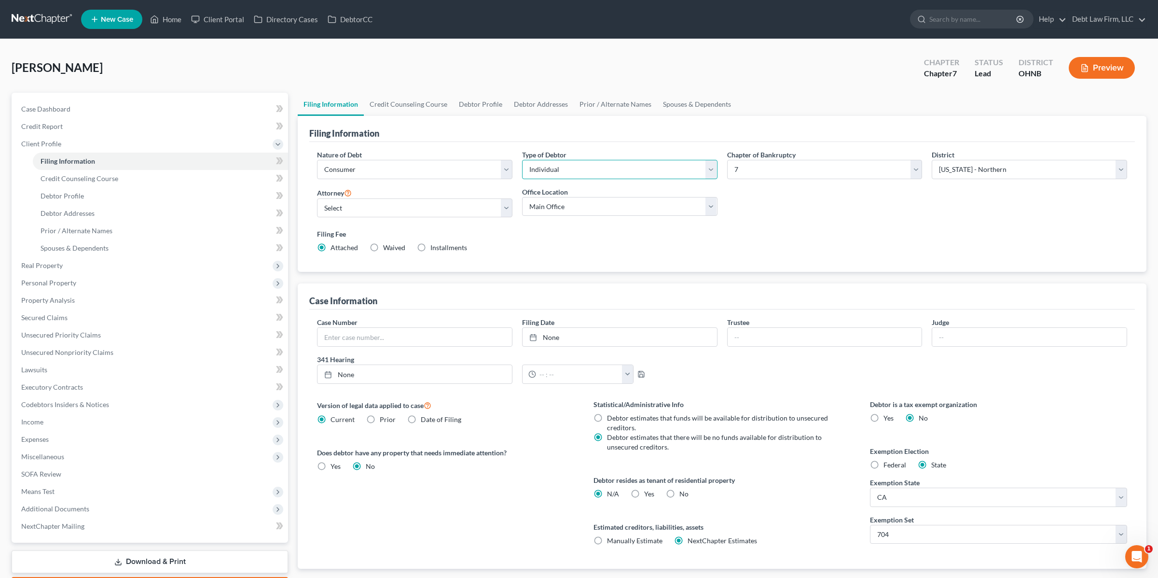
click at [558, 164] on select "Select Individual Joint" at bounding box center [619, 169] width 195 height 19
select select "1"
click at [522, 160] on select "Select Individual Joint" at bounding box center [619, 169] width 195 height 19
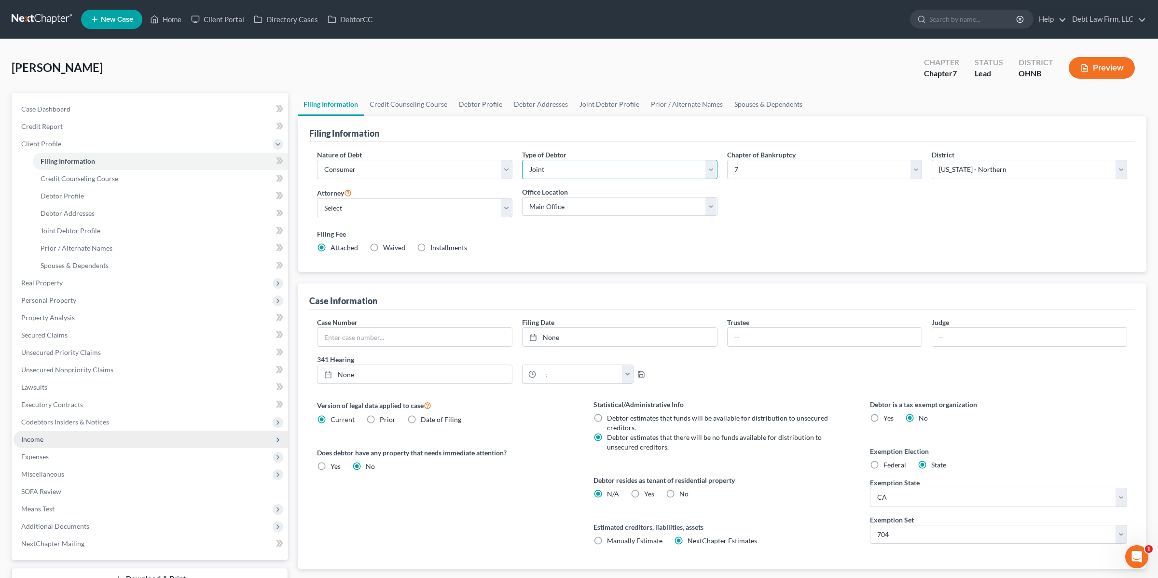
scroll to position [73, 0]
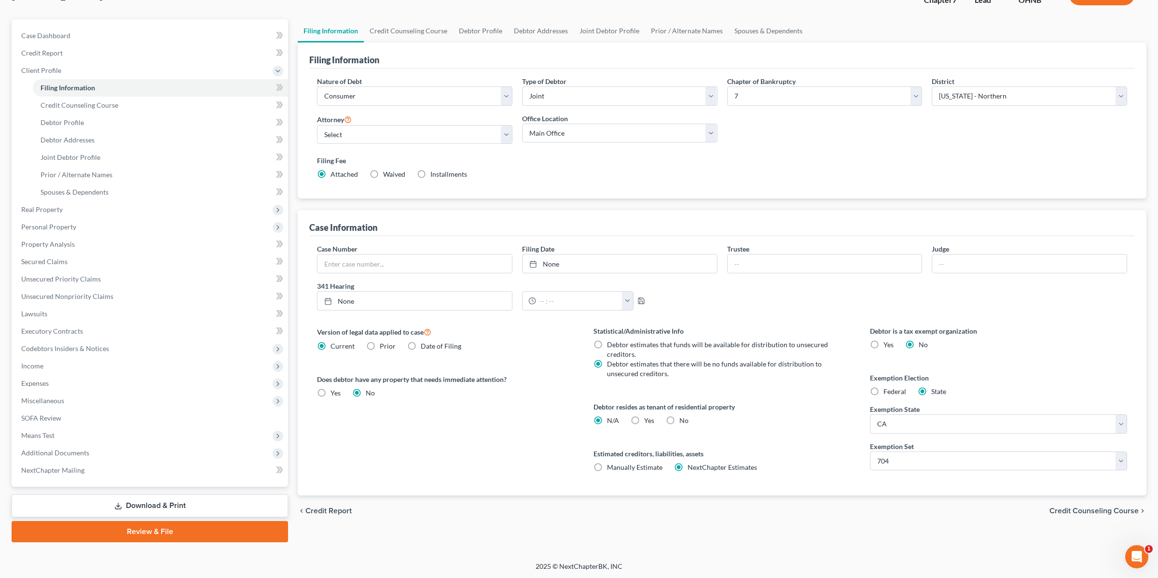
click at [153, 527] on link "Review & File" at bounding box center [150, 531] width 277 height 21
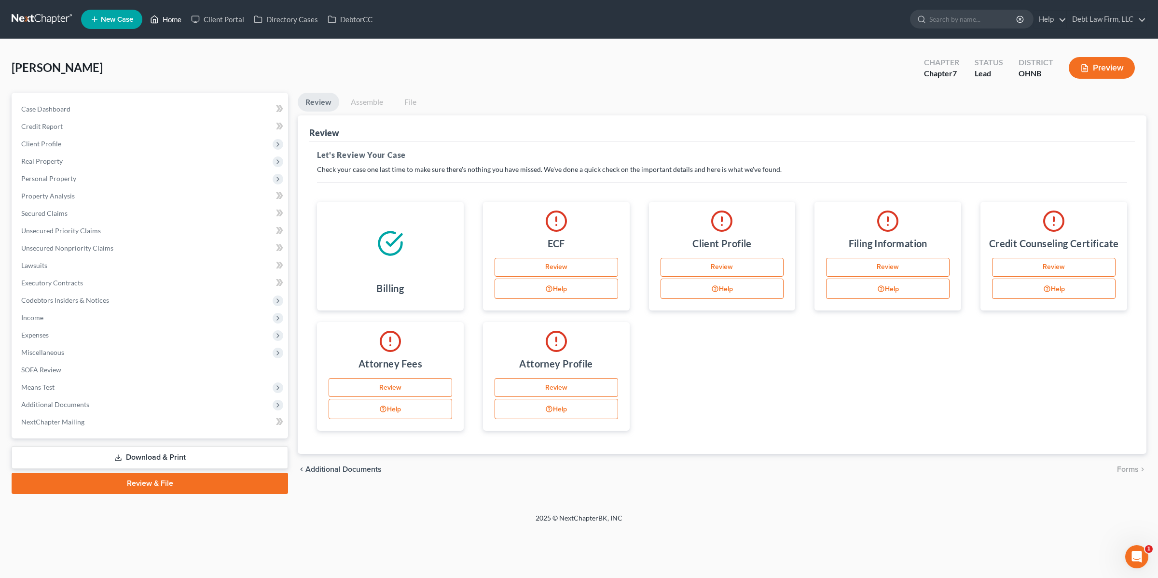
click at [172, 11] on link "Home" at bounding box center [165, 19] width 41 height 17
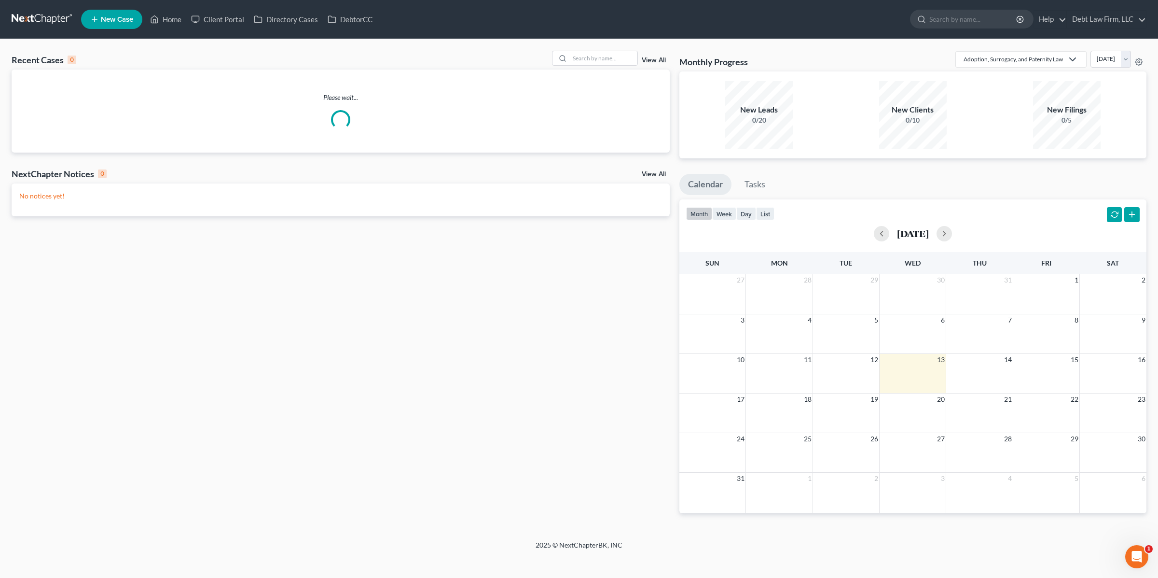
click at [652, 57] on link "View All" at bounding box center [654, 60] width 24 height 7
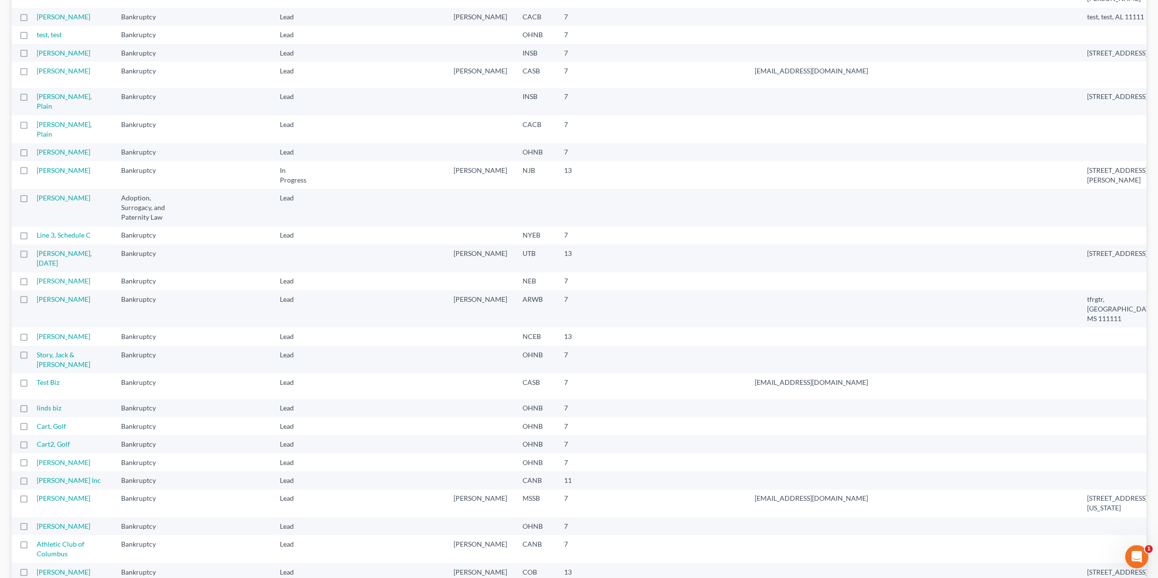
scroll to position [613, 0]
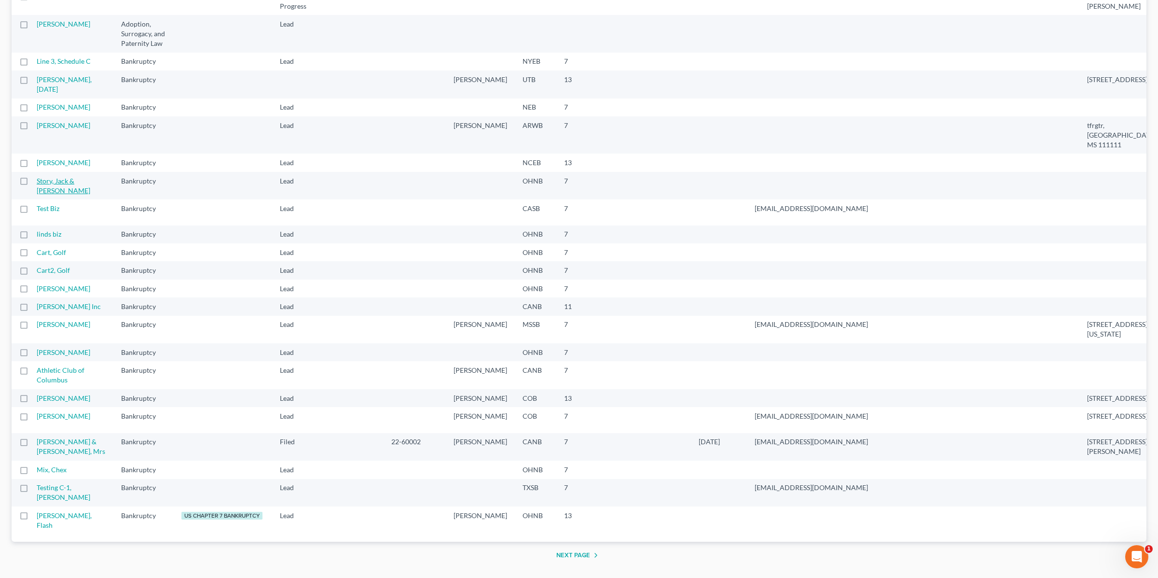
click at [55, 195] on link "Story, Jack & [PERSON_NAME]" at bounding box center [64, 186] width 54 height 18
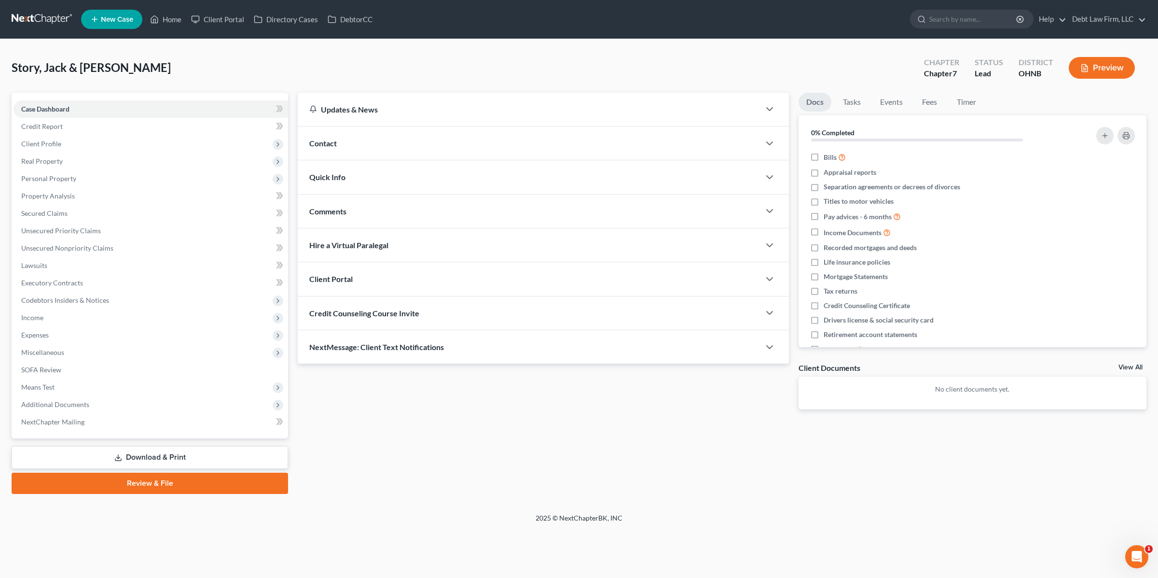
click at [101, 488] on link "Review & File" at bounding box center [150, 483] width 277 height 21
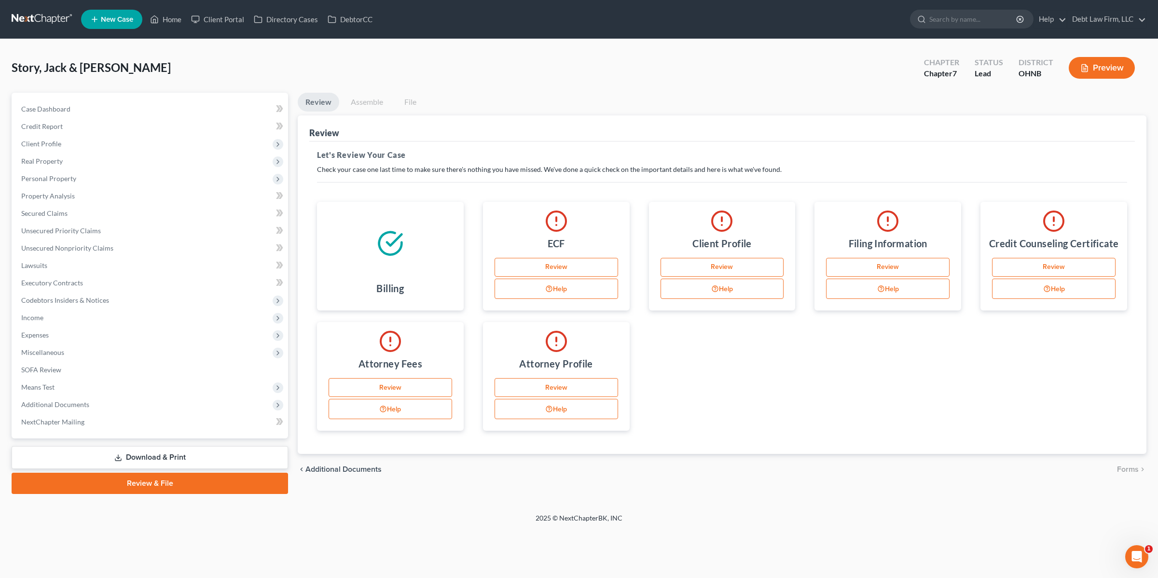
click at [356, 99] on link "Assemble" at bounding box center [367, 102] width 48 height 19
click at [540, 277] on link "Review" at bounding box center [557, 267] width 124 height 19
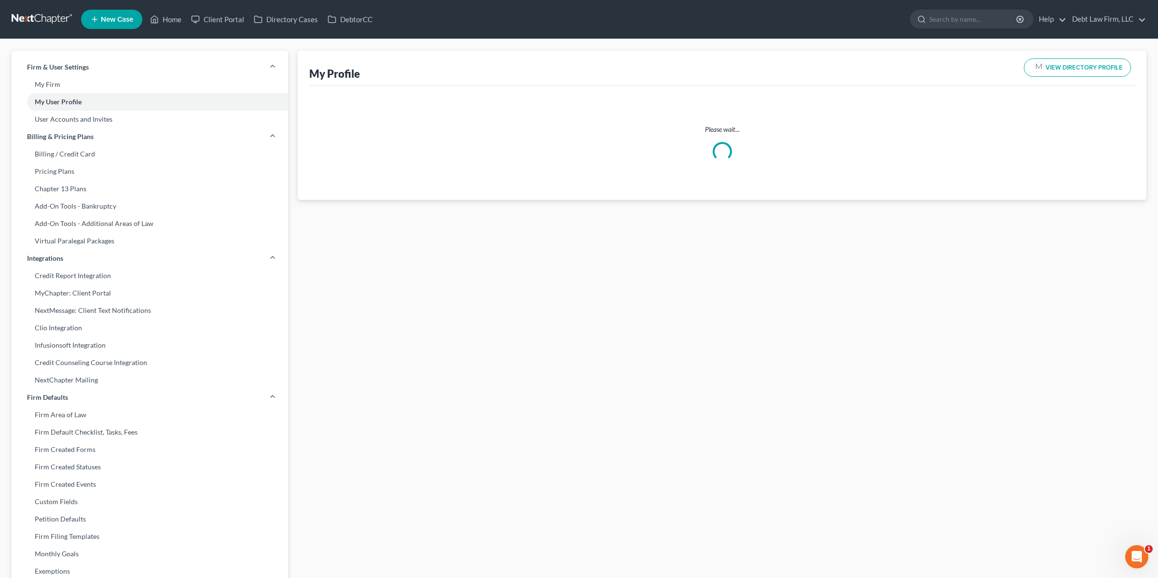
select select "36"
select select "61"
select select "attorney"
select select "0"
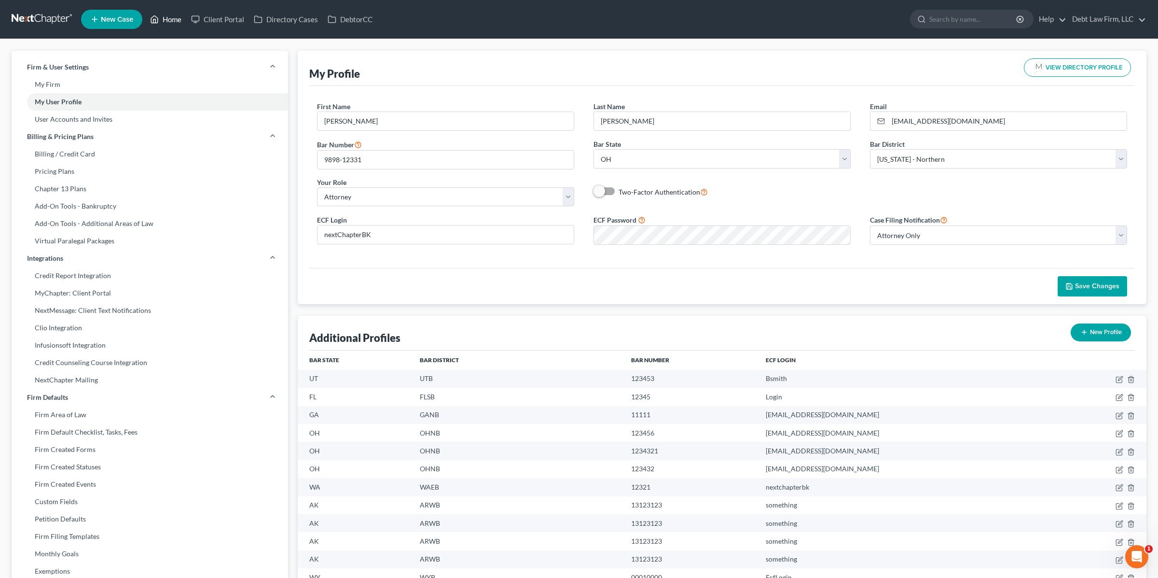
click at [174, 22] on link "Home" at bounding box center [165, 19] width 41 height 17
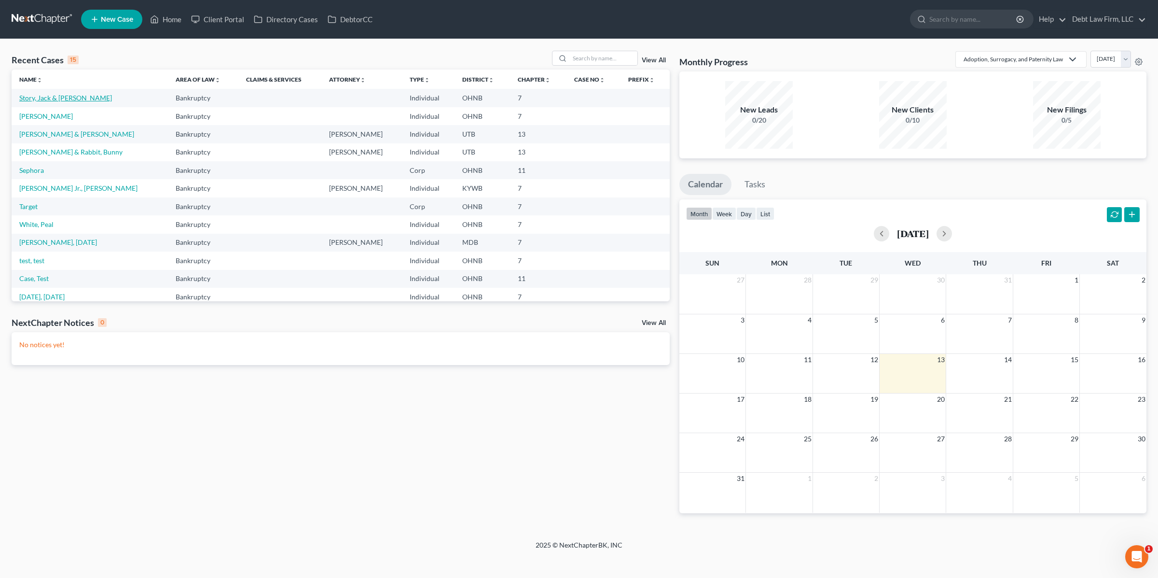
click at [49, 100] on link "Story, Jack & [PERSON_NAME]" at bounding box center [65, 98] width 93 height 8
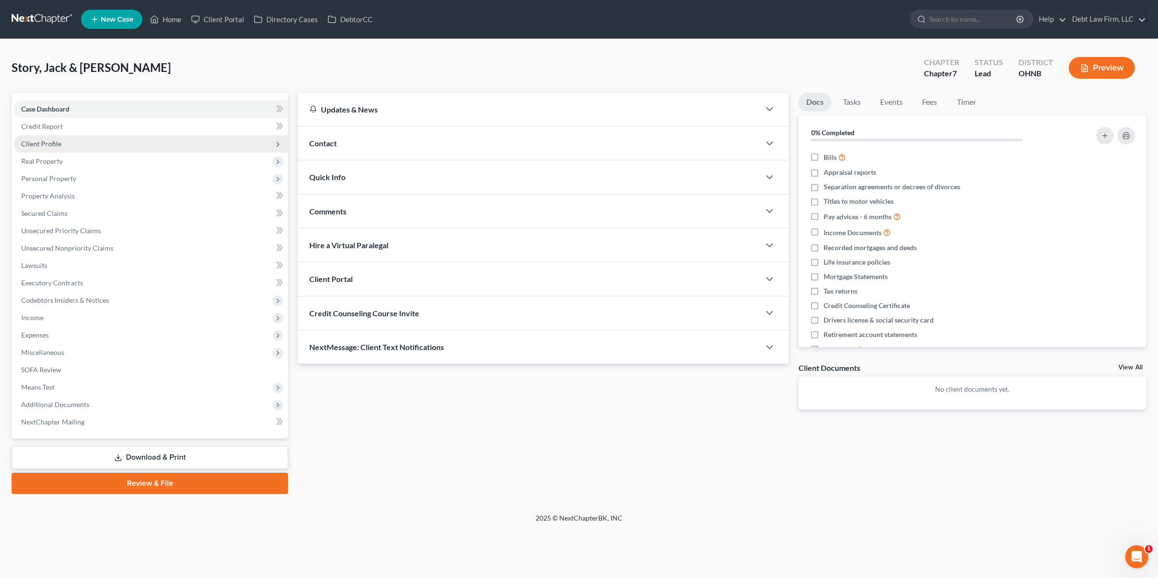
click at [90, 139] on span "Client Profile" at bounding box center [151, 143] width 275 height 17
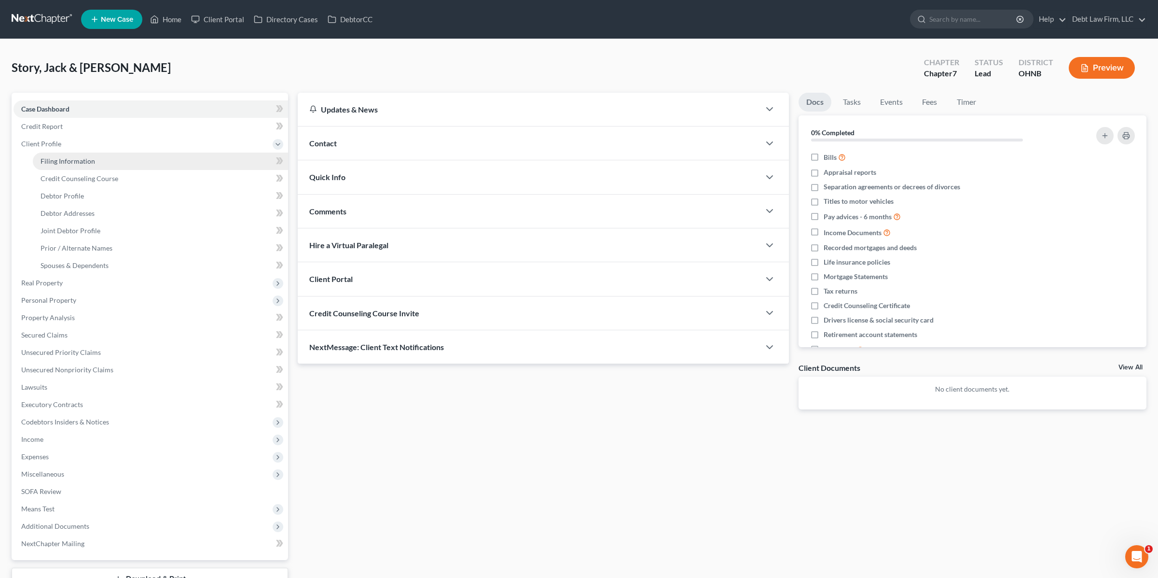
click at [90, 157] on span "Filing Information" at bounding box center [68, 161] width 55 height 8
select select "1"
select select "0"
select select "61"
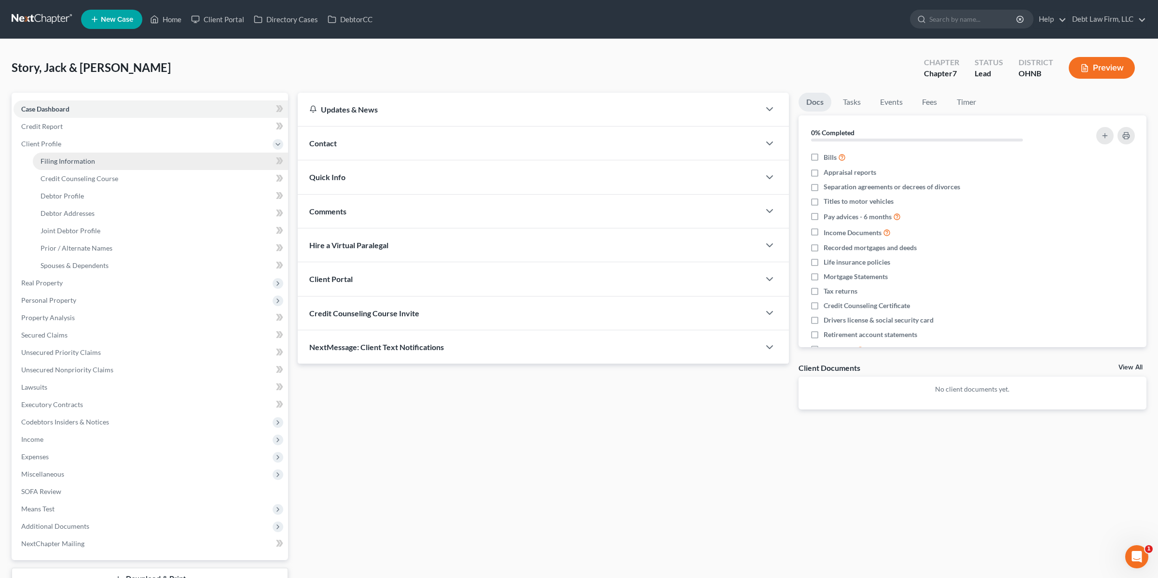
select select "4"
select select "1"
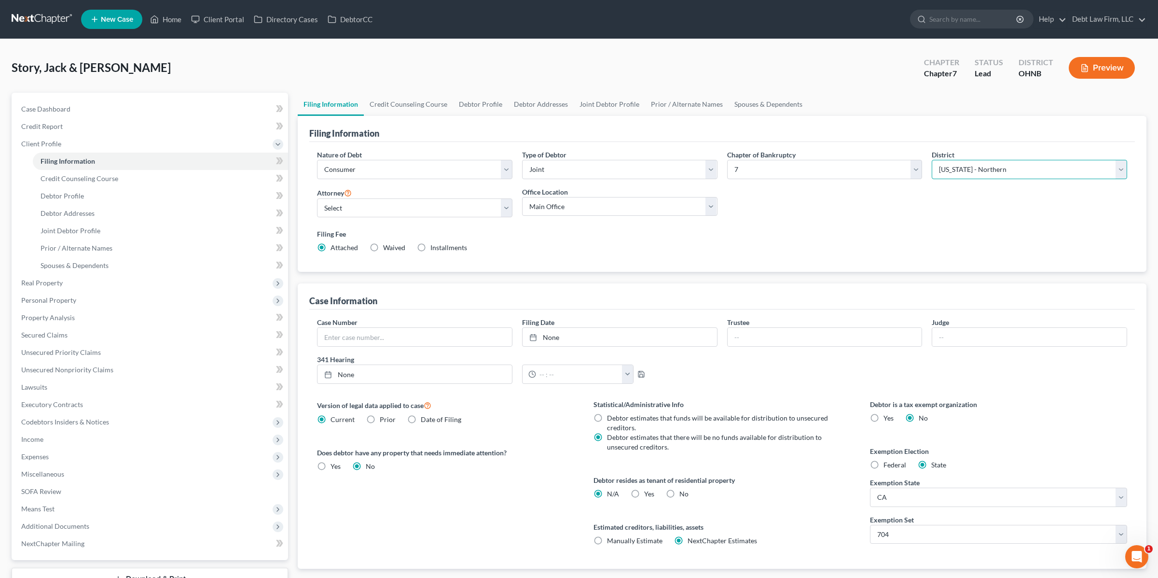
click at [1010, 167] on select "Select Alabama - Middle Alabama - Northern Alabama - Southern Alaska Arizona Ar…" at bounding box center [1029, 169] width 195 height 19
select select "81"
click at [932, 160] on select "Select Alabama - Middle Alabama - Northern Alabama - Southern Alaska Arizona Ar…" at bounding box center [1029, 169] width 195 height 19
click at [437, 211] on select "Select Atticus M. Finch - OHNB Atticus M. Finch - UTB Atticus M. Finch - FLSB A…" at bounding box center [414, 207] width 195 height 19
select select "1"
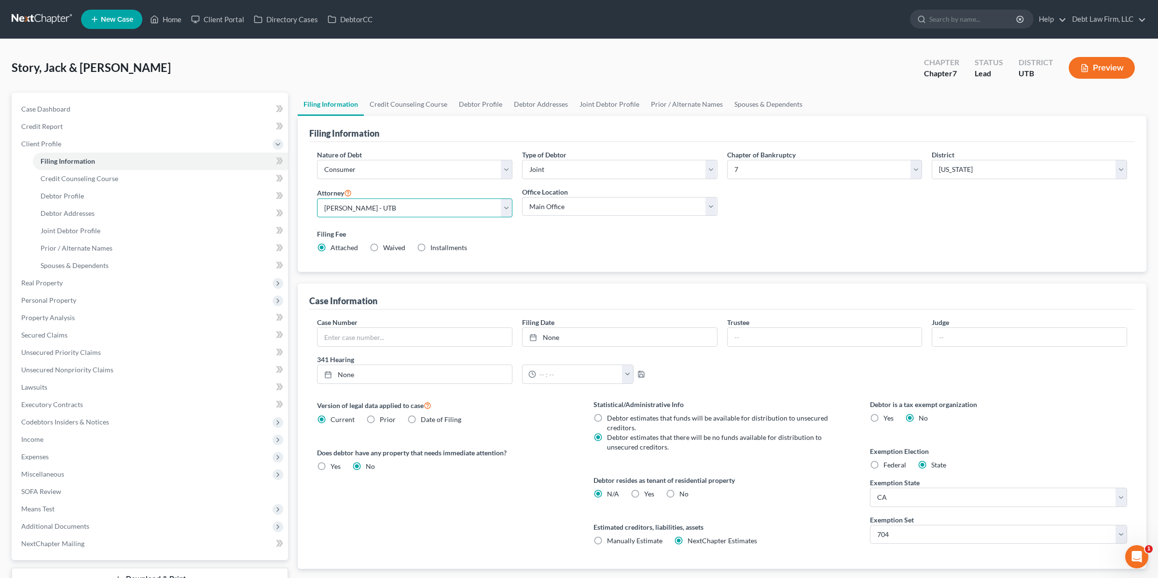
click at [317, 198] on select "Select Atticus M. Finch - OHNB Atticus M. Finch - UTB Atticus M. Finch - FLSB A…" at bounding box center [414, 207] width 195 height 19
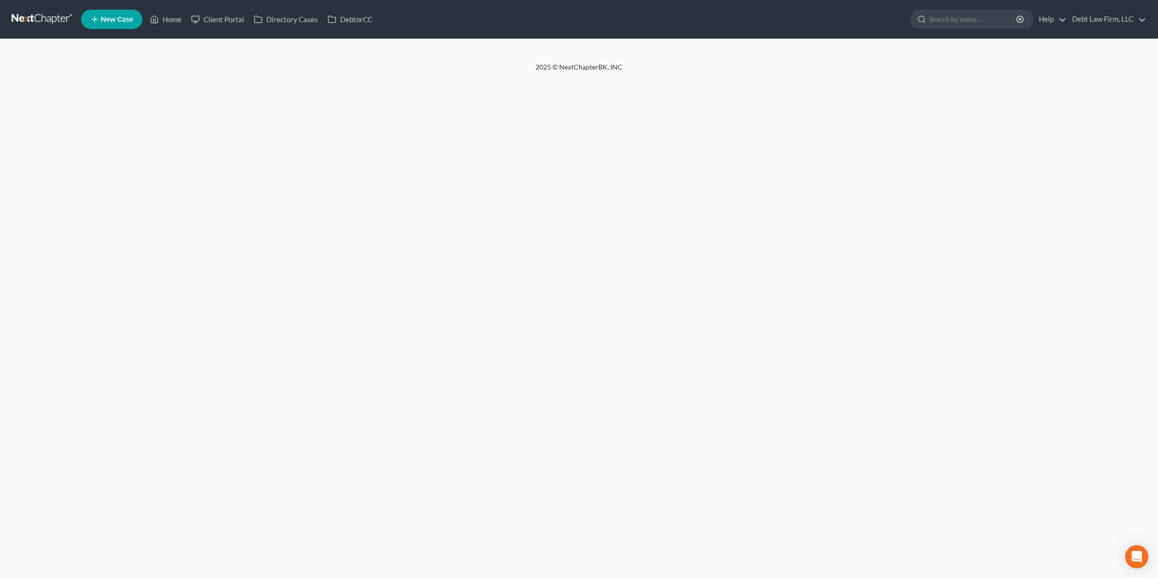
select select "1"
select select "0"
select select "4"
select select "1"
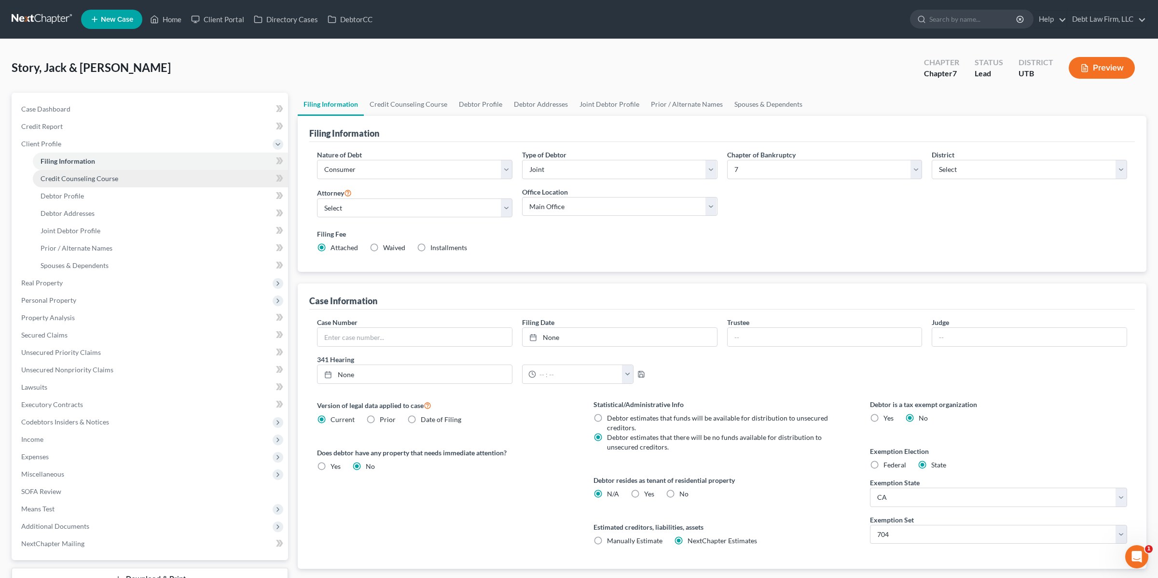
click at [105, 174] on span "Credit Counseling Course" at bounding box center [80, 178] width 78 height 8
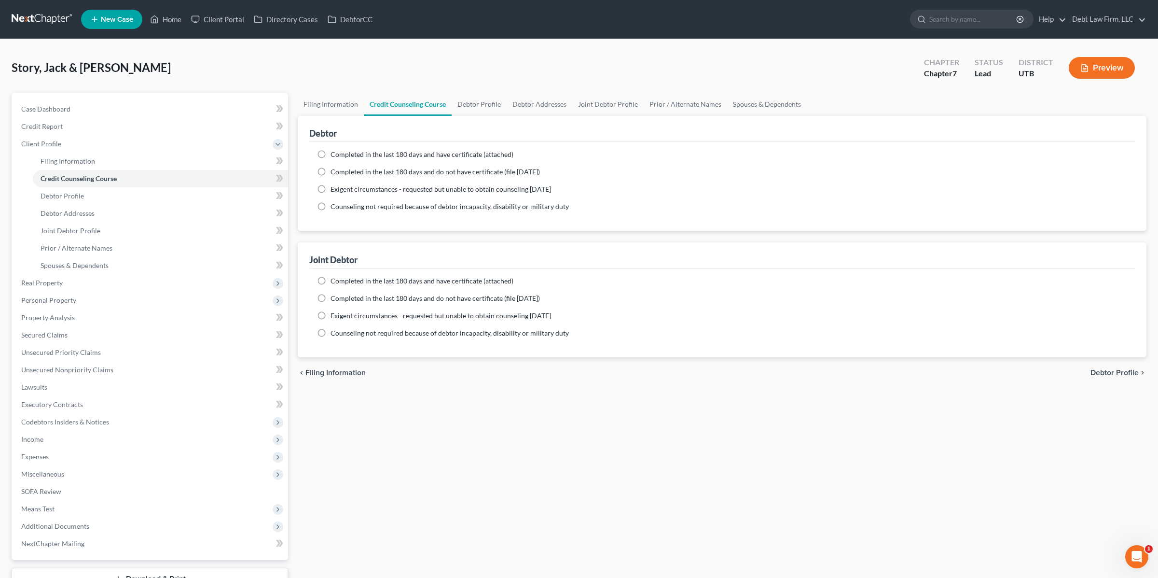
click at [370, 169] on span "Completed in the last 180 days and do not have certificate (file within 14 days)" at bounding box center [435, 171] width 209 height 8
click at [341, 169] on input "Completed in the last 180 days and do not have certificate (file within 14 days)" at bounding box center [337, 170] width 6 height 6
radio input "true"
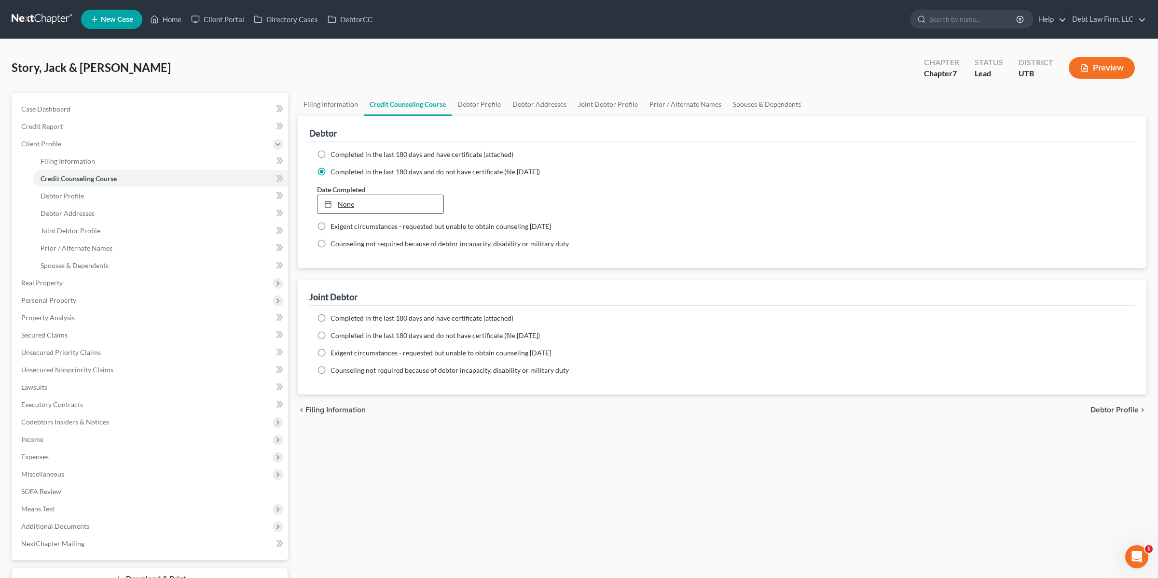
type input "8/13/2025"
click at [399, 205] on link "8/13/2025" at bounding box center [381, 204] width 126 height 18
click at [331, 314] on label "Completed in the last 180 days and have certificate (attached)" at bounding box center [422, 318] width 183 height 10
click at [334, 314] on input "Completed in the last 180 days and have certificate (attached)" at bounding box center [337, 316] width 6 height 6
radio input "true"
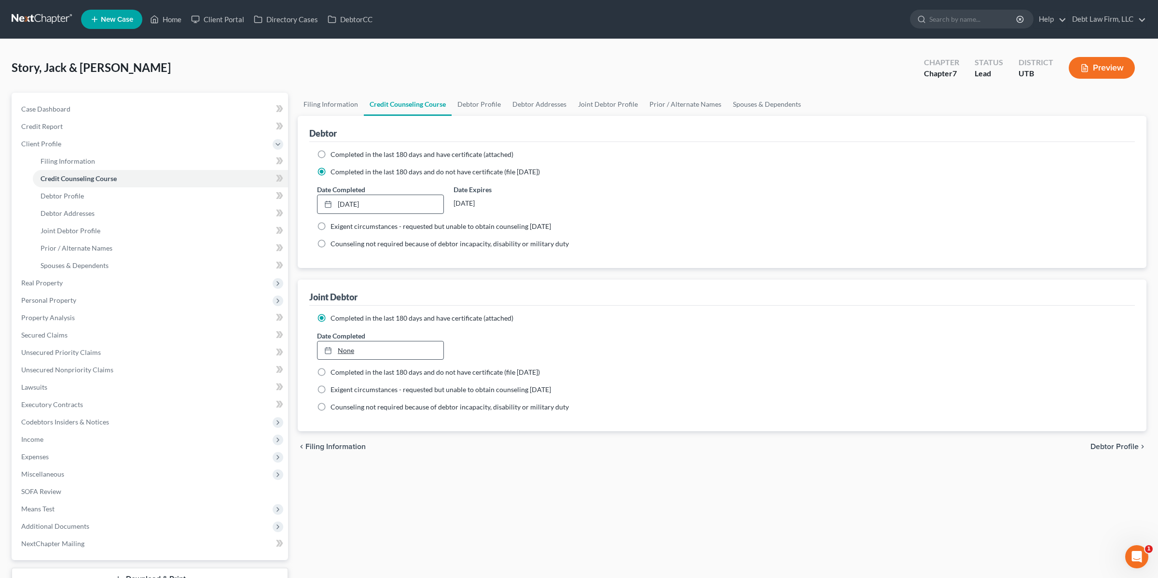
type input "8/13/2025"
click at [373, 354] on link "None" at bounding box center [381, 350] width 126 height 18
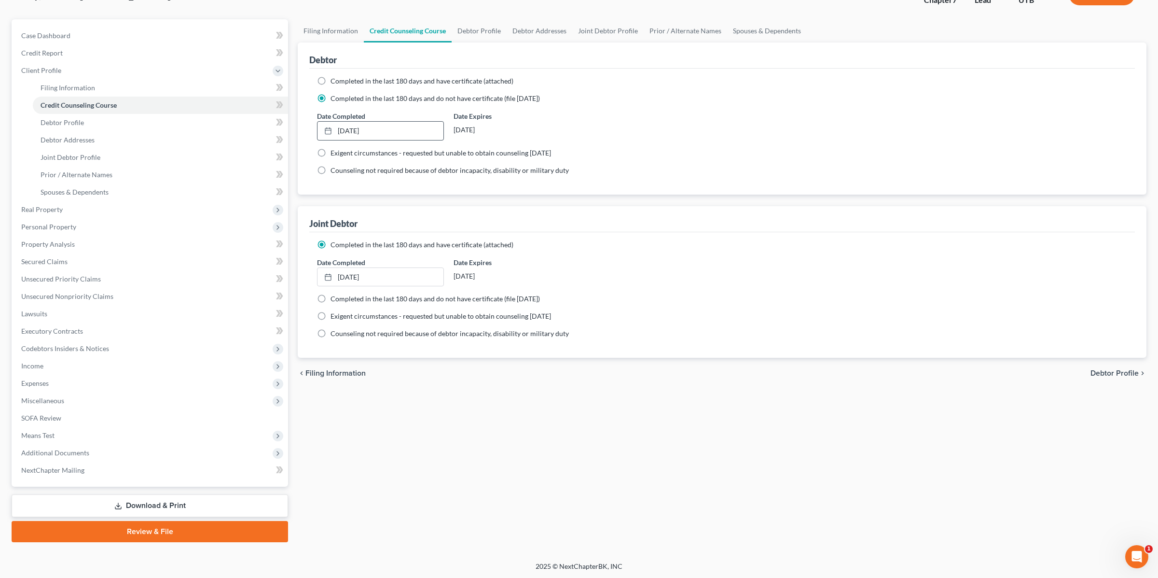
click at [102, 542] on div "Petition Navigation Case Dashboard Payments Invoices Payments Payments Credit R…" at bounding box center [579, 284] width 1135 height 530
click at [102, 534] on link "Review & File" at bounding box center [150, 531] width 277 height 21
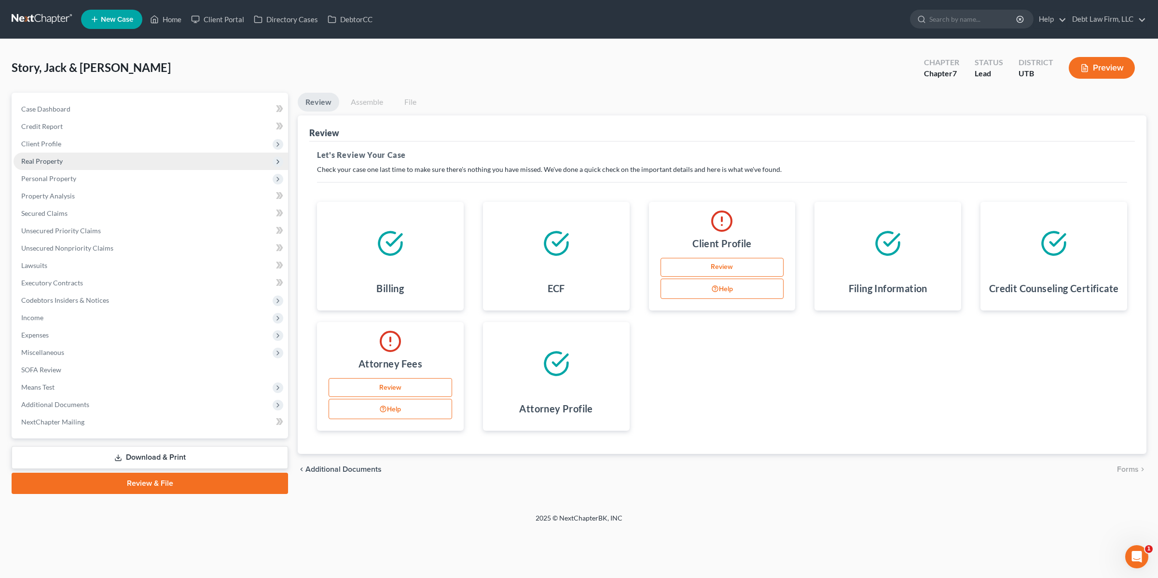
click at [67, 163] on span "Real Property" at bounding box center [151, 161] width 275 height 17
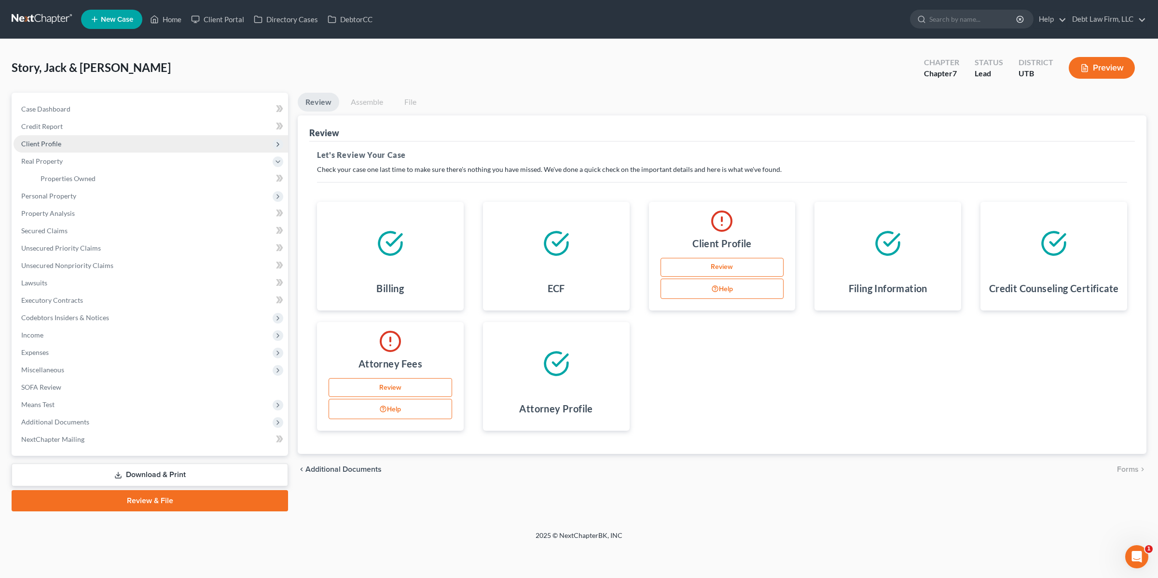
click at [64, 145] on span "Client Profile" at bounding box center [151, 143] width 275 height 17
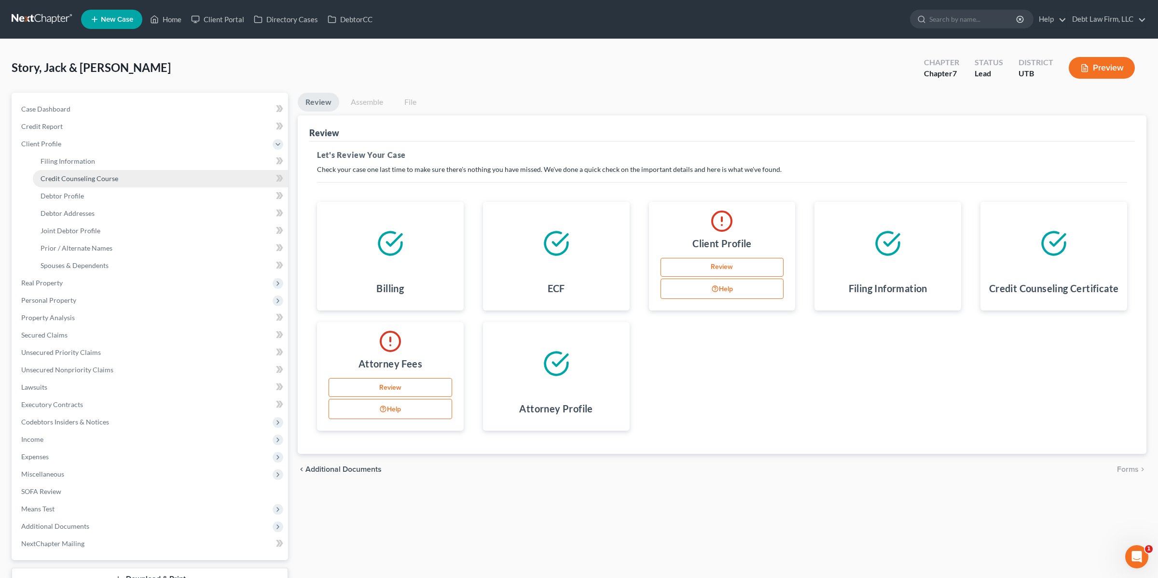
click at [71, 170] on link "Credit Counseling Course" at bounding box center [160, 178] width 255 height 17
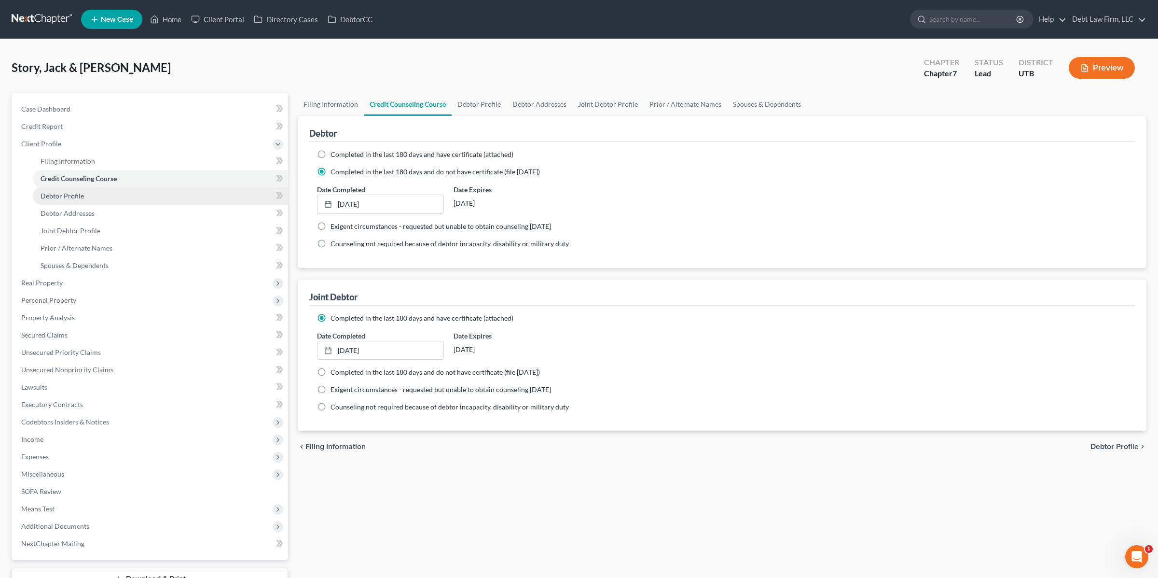
click at [70, 193] on span "Debtor Profile" at bounding box center [62, 196] width 43 height 8
select select "1"
select select "0"
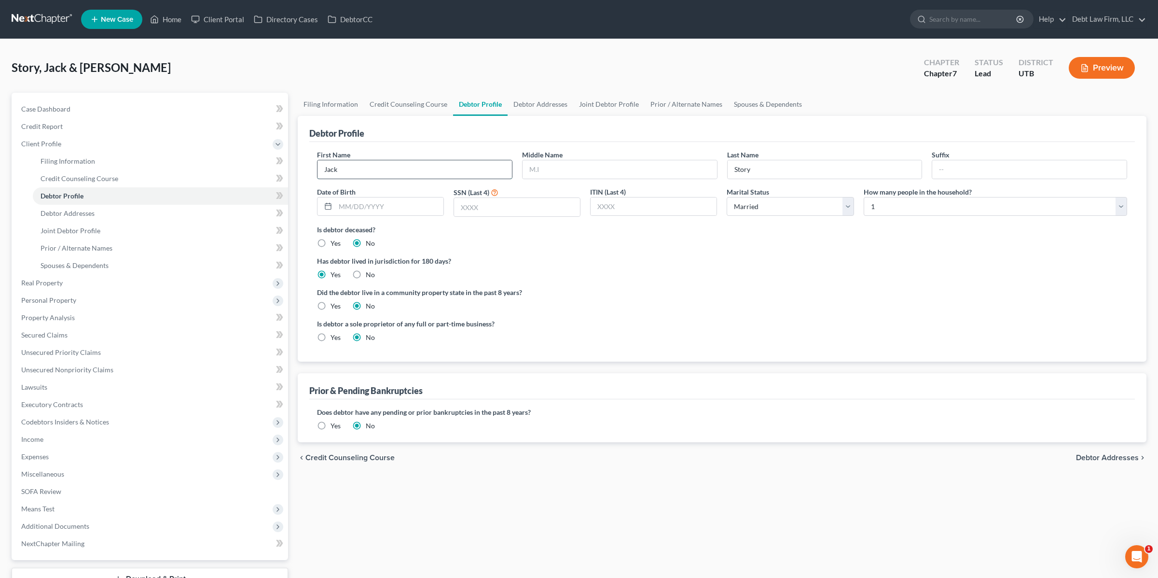
click at [399, 174] on input "Jack" at bounding box center [415, 169] width 195 height 18
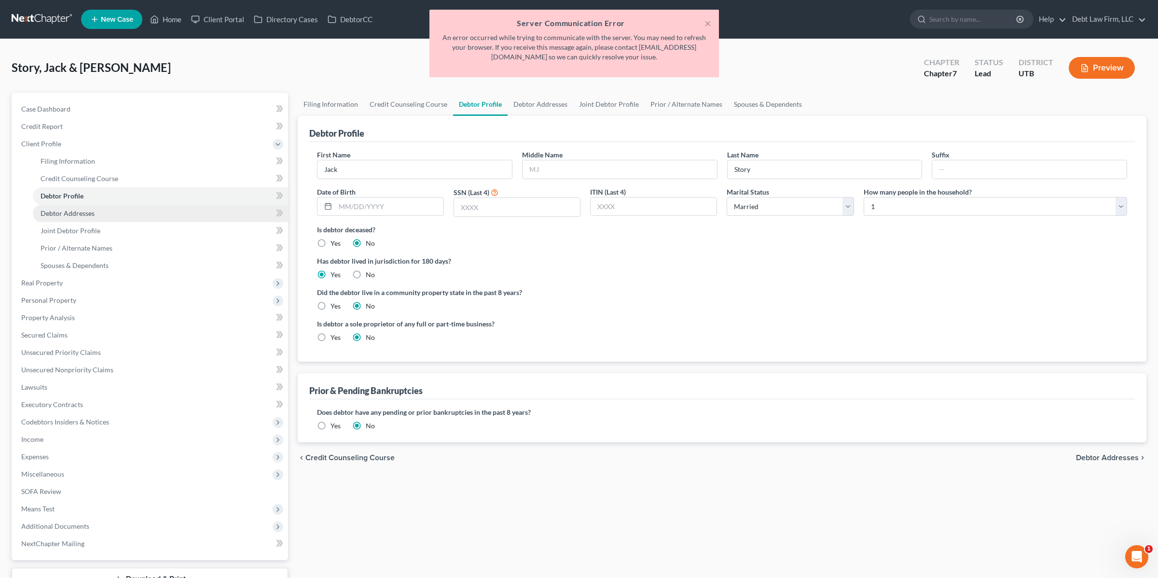
click at [82, 206] on link "Debtor Addresses" at bounding box center [160, 213] width 255 height 17
select select "0"
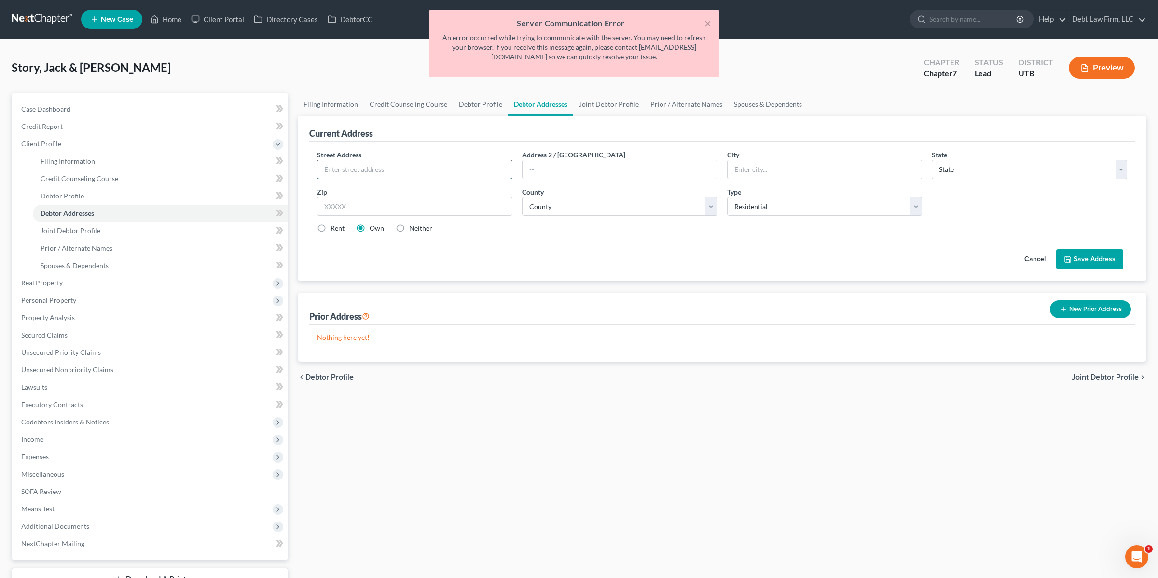
click at [399, 172] on input "text" at bounding box center [415, 169] width 195 height 18
type input "123 Road"
click at [365, 212] on input "text" at bounding box center [414, 206] width 195 height 19
type input "45146"
type input "Martinsville"
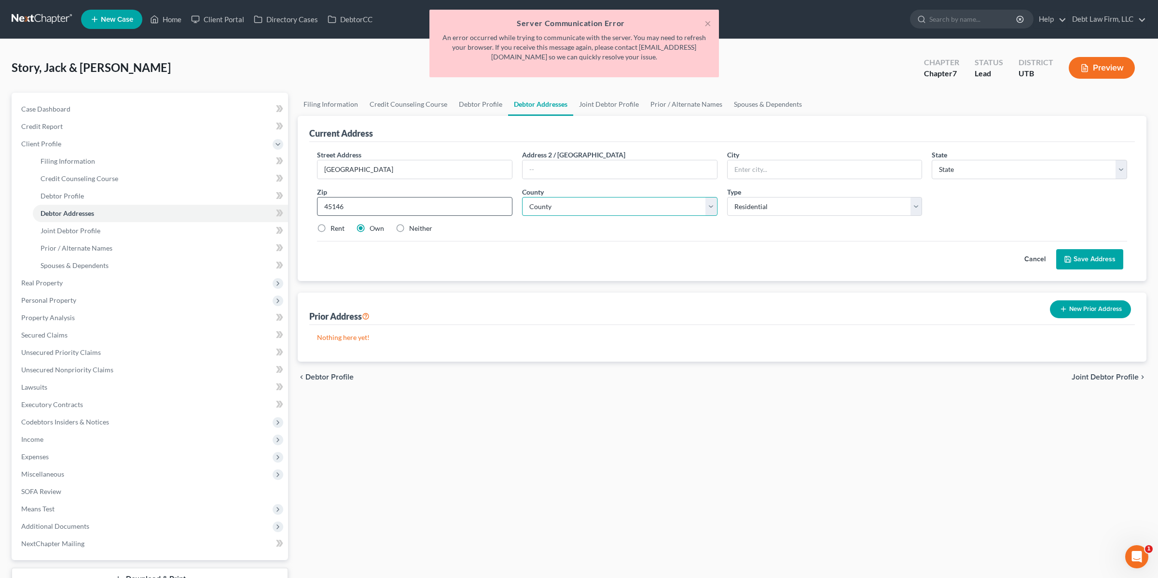
select select "36"
click at [618, 205] on select "County" at bounding box center [619, 206] width 195 height 19
select select "4"
click at [522, 197] on select "County Adams County Allen County Ashland County Ashtabula County Athens County …" at bounding box center [619, 206] width 195 height 19
click at [1067, 263] on button "Save Address" at bounding box center [1090, 259] width 67 height 20
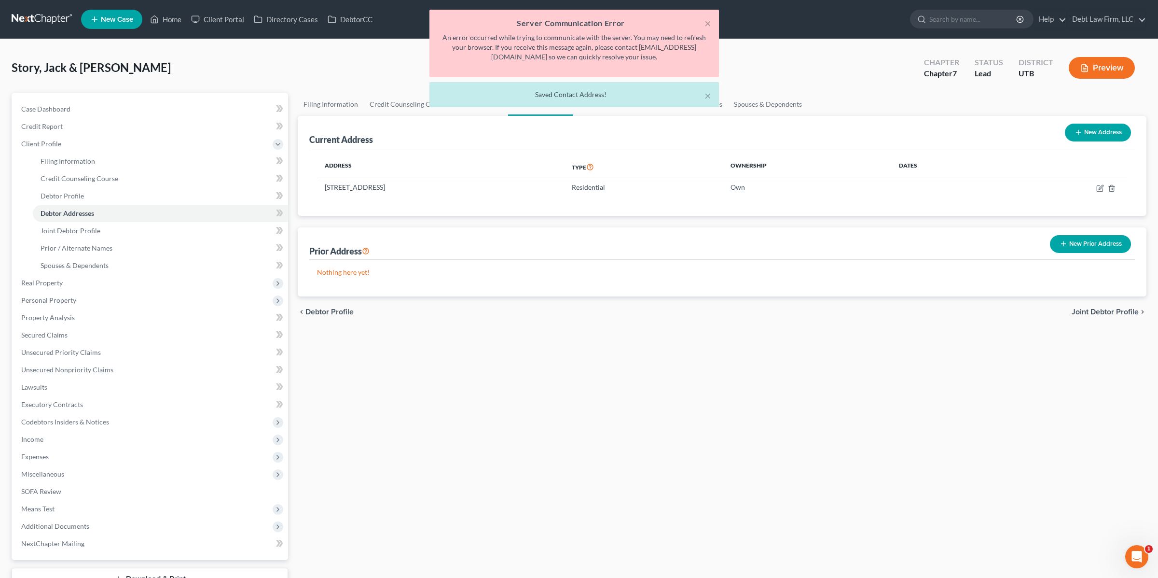
scroll to position [73, 0]
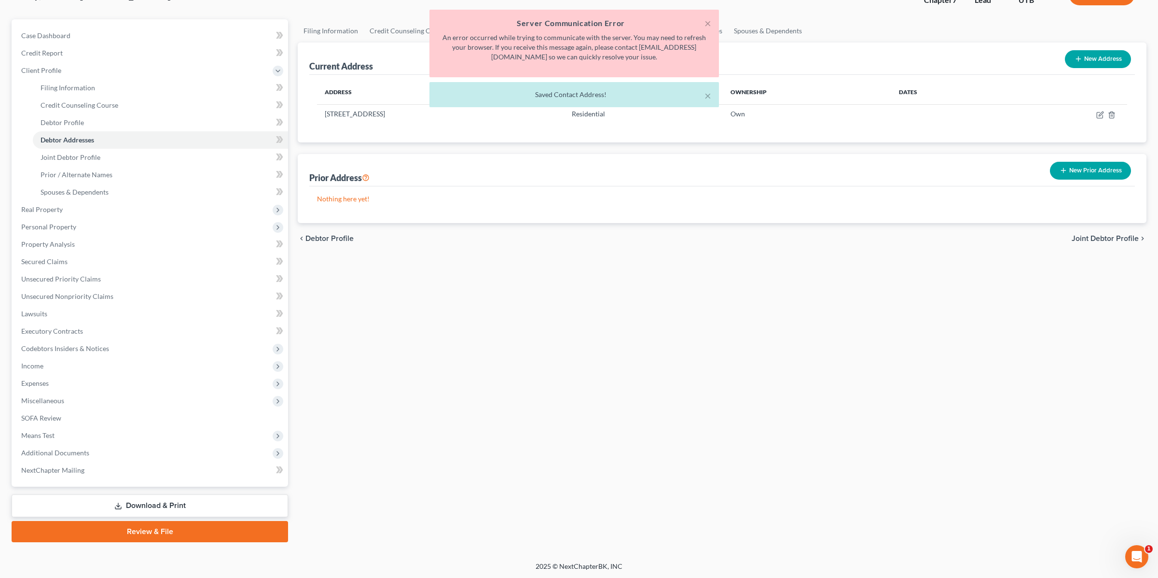
drag, startPoint x: 132, startPoint y: 523, endPoint x: 132, endPoint y: 517, distance: 5.3
click at [132, 517] on div "Case Dashboard Payments Invoices Payments Payments Credit Report Client Profile" at bounding box center [150, 280] width 286 height 523
click at [132, 528] on link "Review & File" at bounding box center [150, 531] width 277 height 21
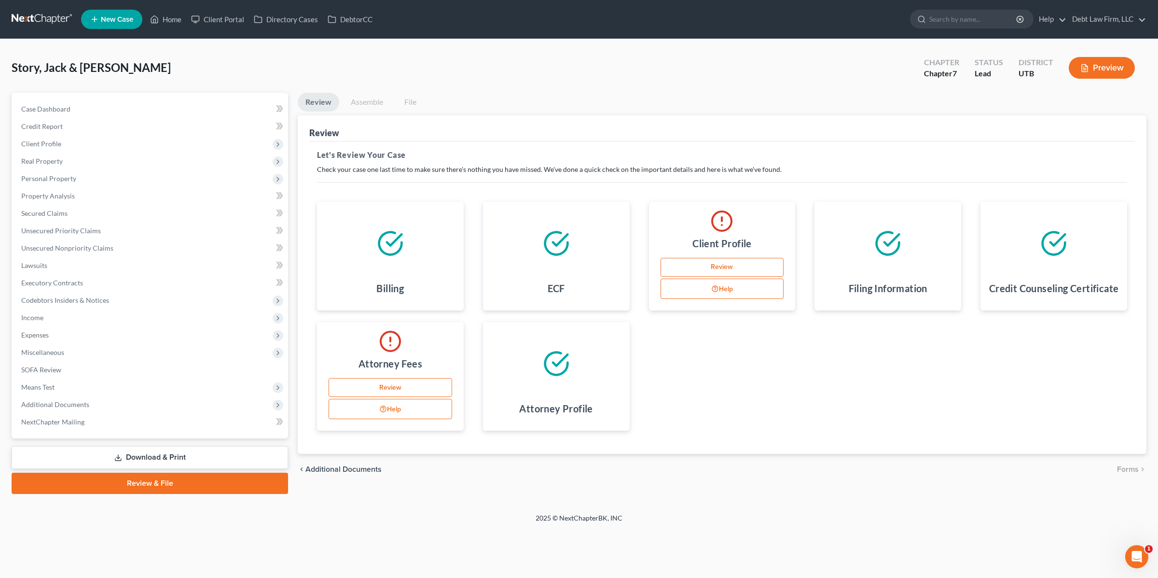
click at [740, 266] on link "Review" at bounding box center [723, 267] width 124 height 19
select select "1"
select select "0"
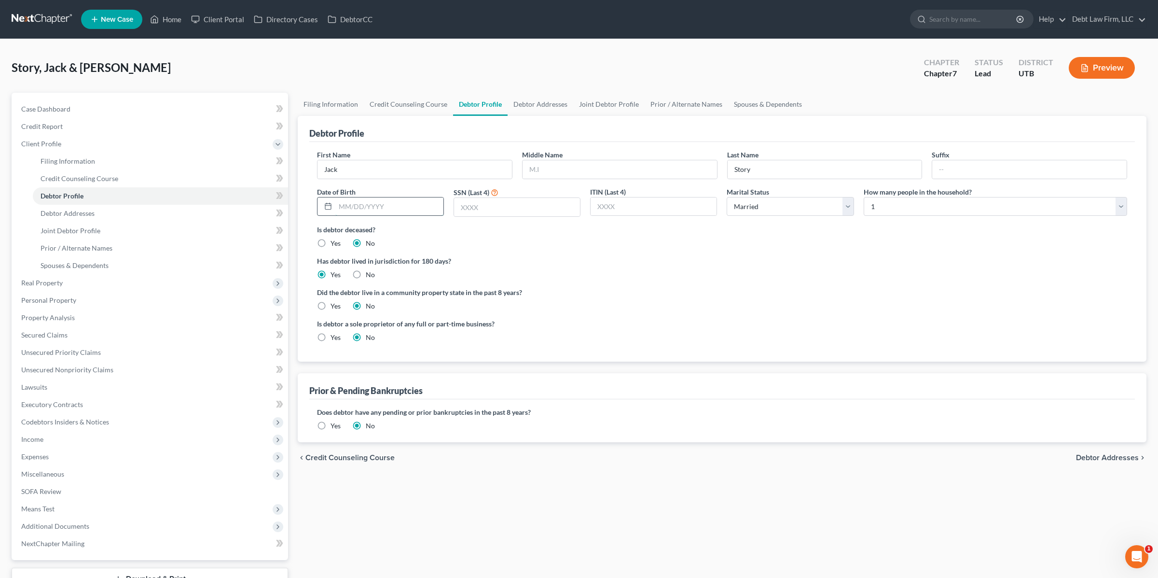
click at [387, 208] on input "text" at bounding box center [389, 206] width 108 height 18
type input "[DATE]"
type input "1234"
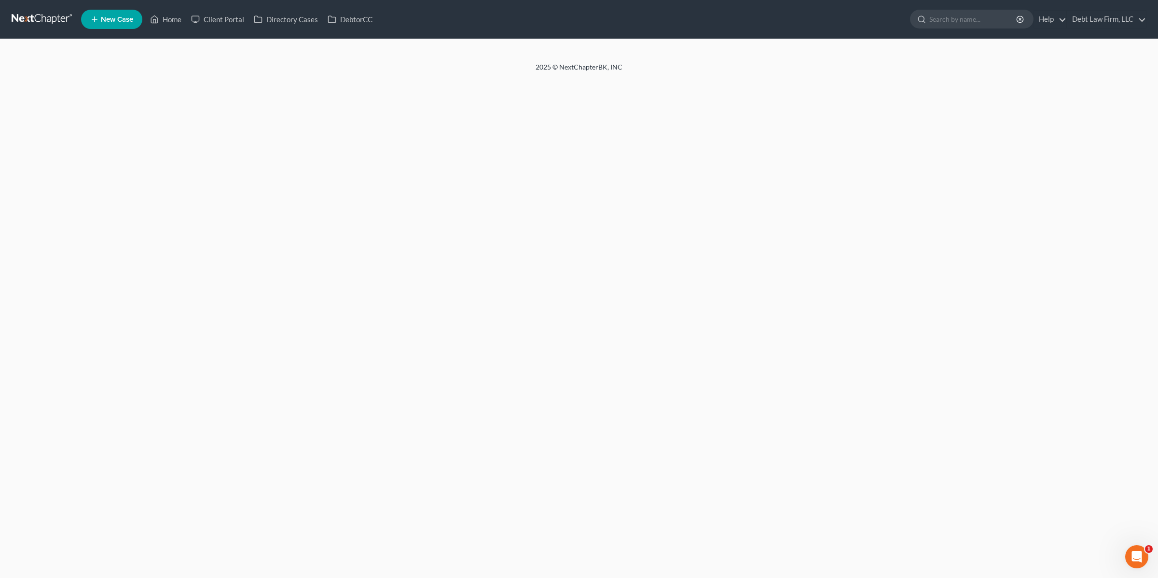
select select "1"
select select "0"
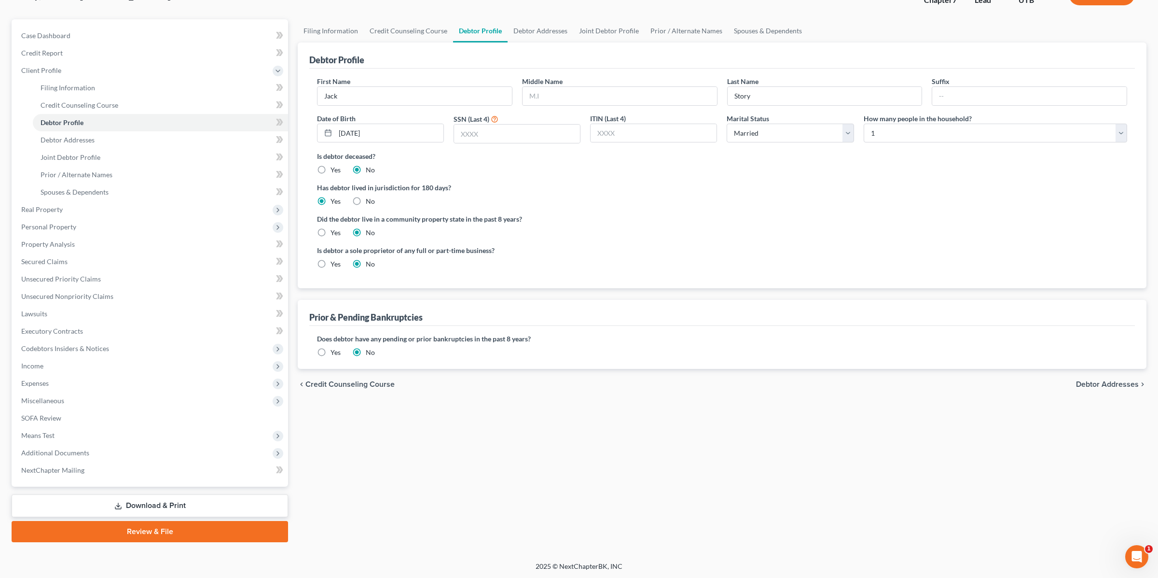
click at [142, 529] on link "Review & File" at bounding box center [150, 531] width 277 height 21
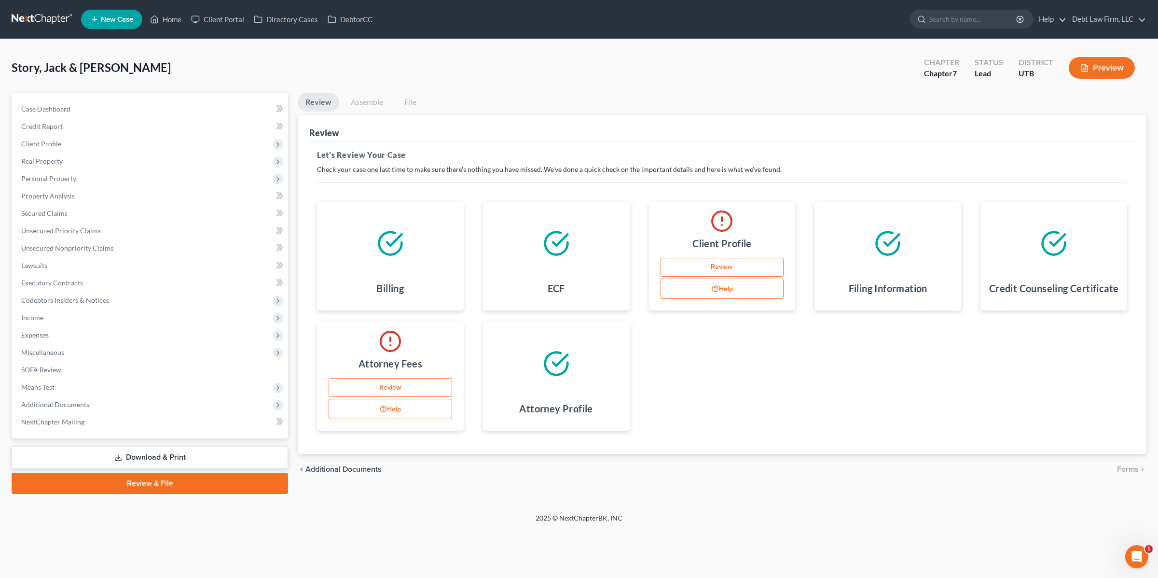
click at [740, 269] on link "Review" at bounding box center [723, 267] width 124 height 19
select select "1"
select select "0"
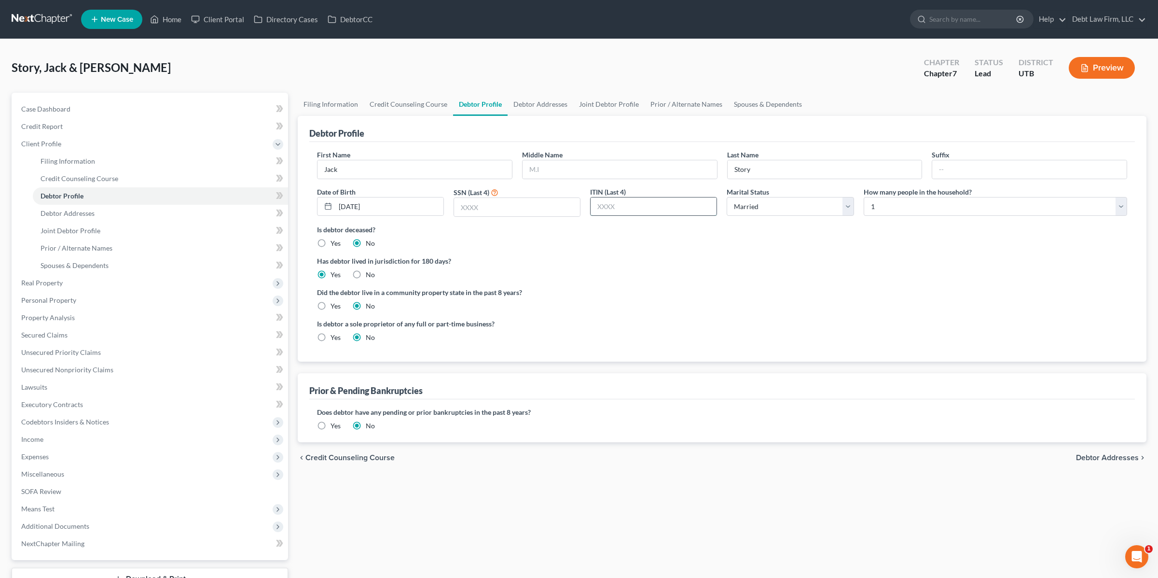
click at [660, 207] on input "text" at bounding box center [654, 206] width 126 height 18
click at [529, 214] on input "text" at bounding box center [517, 207] width 126 height 18
type input "1234"
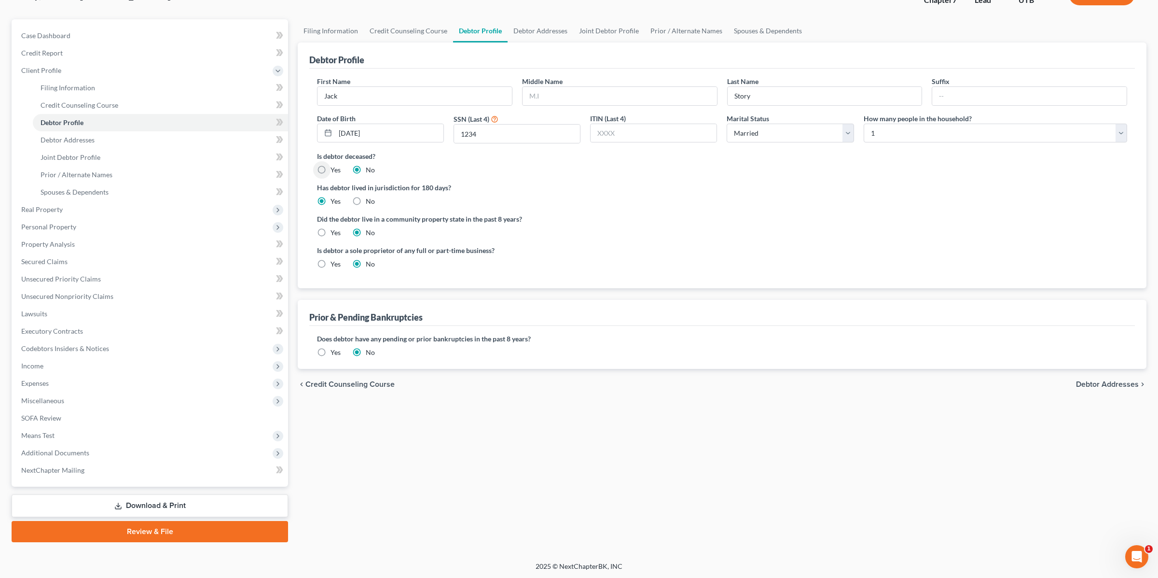
click at [120, 525] on link "Review & File" at bounding box center [150, 531] width 277 height 21
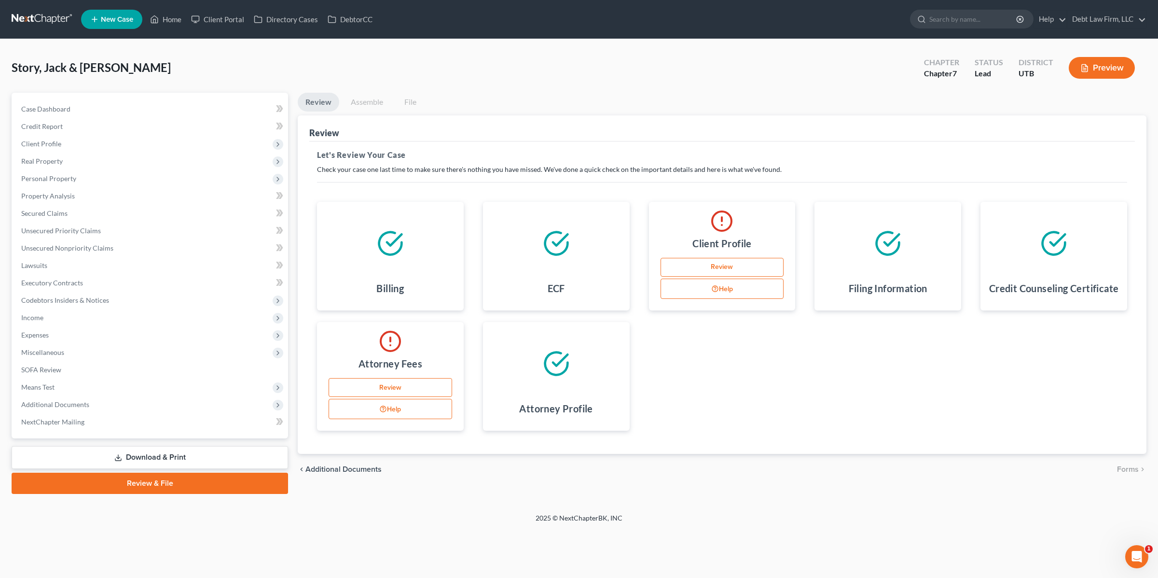
click at [745, 275] on link "Review" at bounding box center [723, 267] width 124 height 19
select select "1"
select select "0"
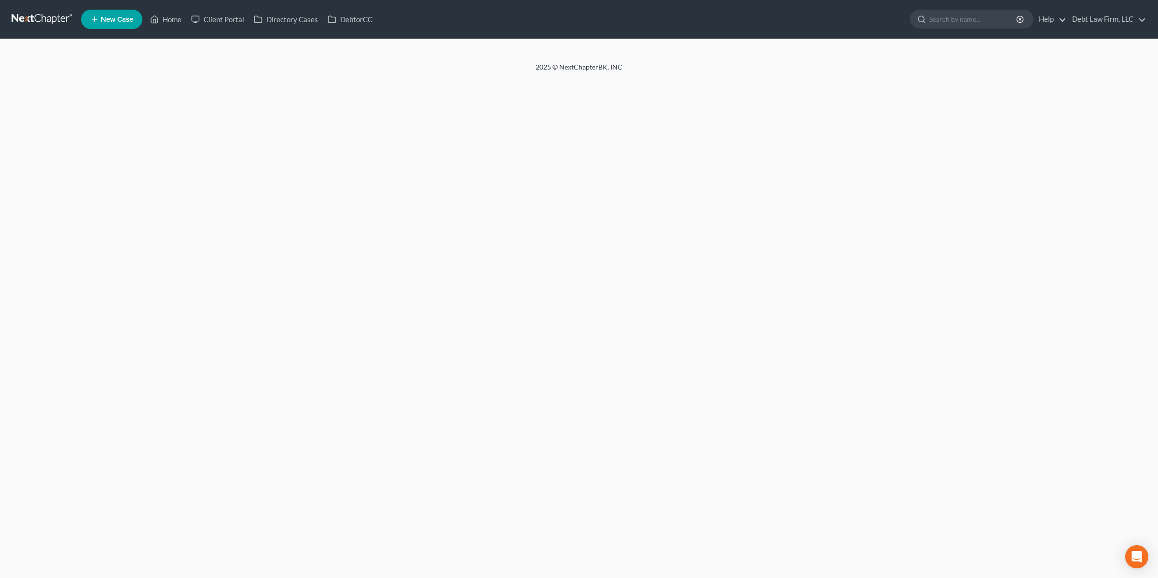
select select "1"
select select "0"
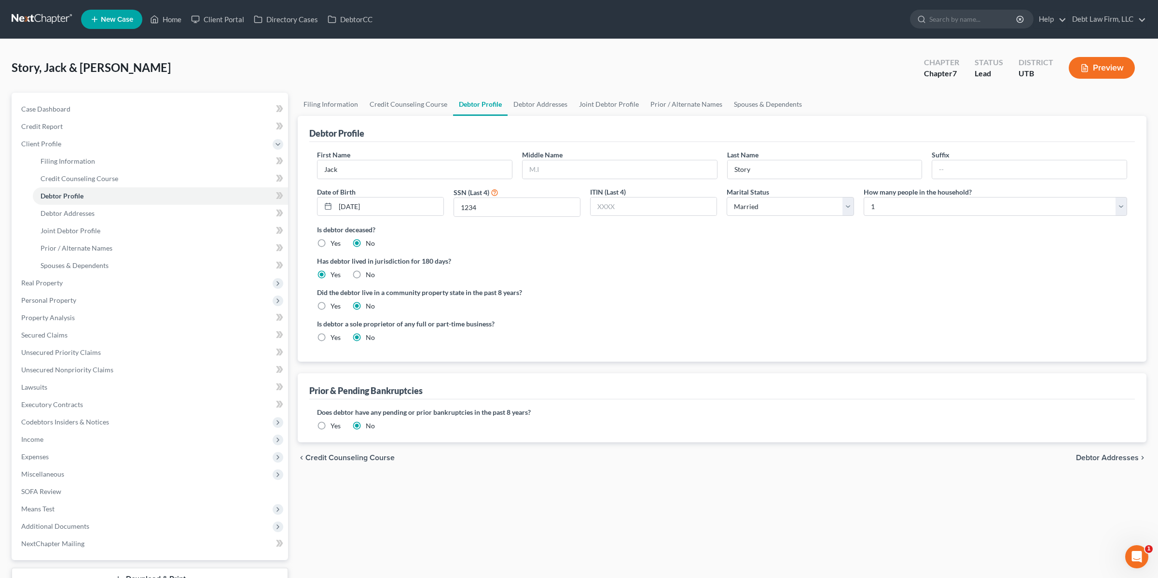
scroll to position [73, 0]
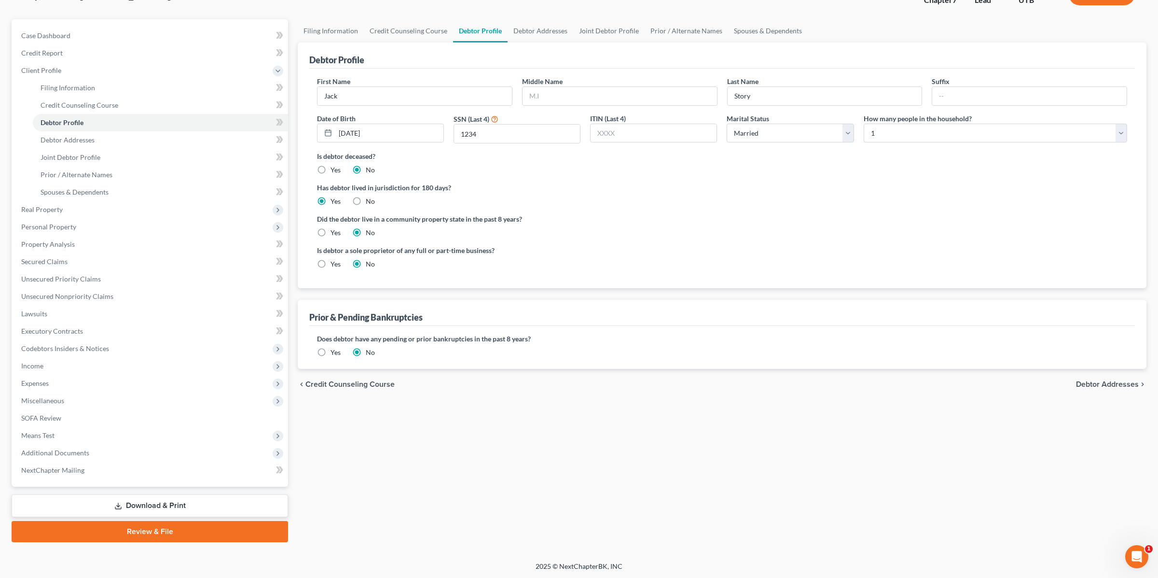
click at [123, 533] on link "Review & File" at bounding box center [150, 531] width 277 height 21
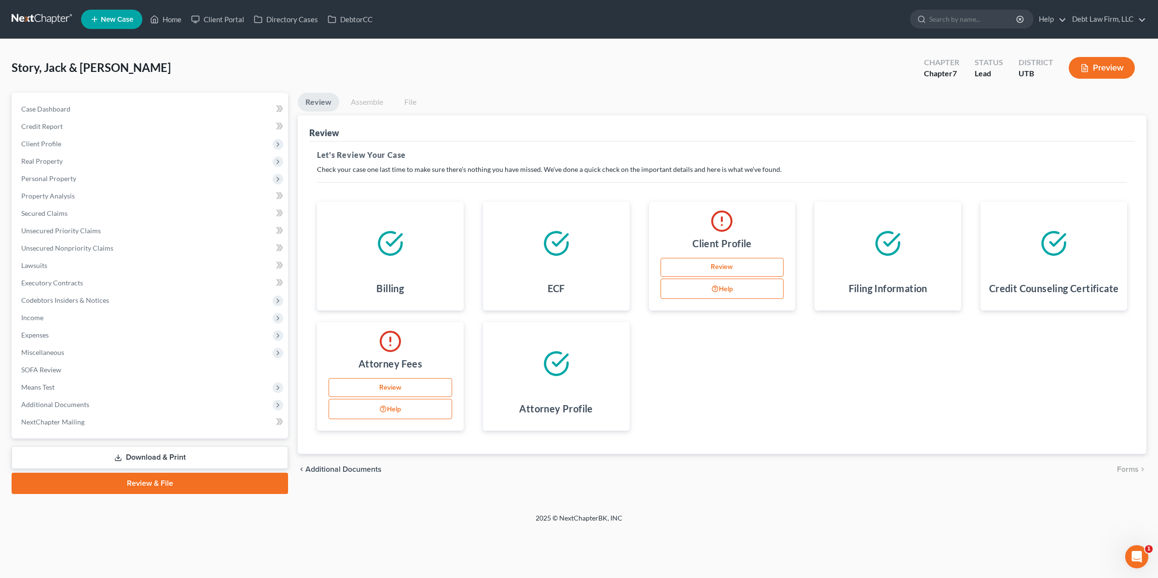
click at [698, 263] on link "Review" at bounding box center [723, 267] width 124 height 19
select select "1"
select select "0"
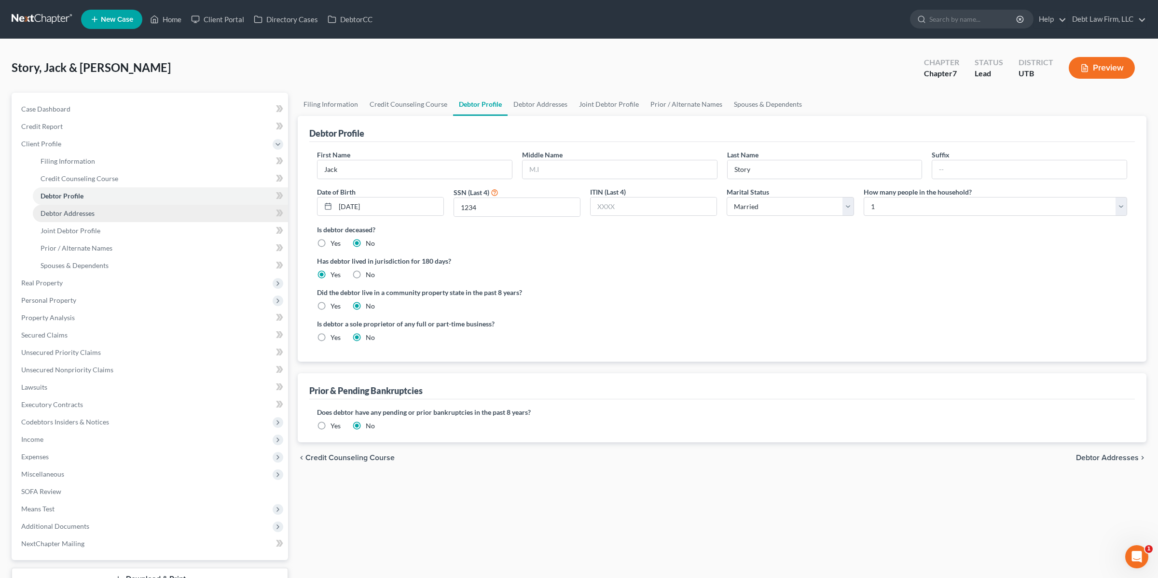
click at [157, 208] on link "Debtor Addresses" at bounding box center [160, 213] width 255 height 17
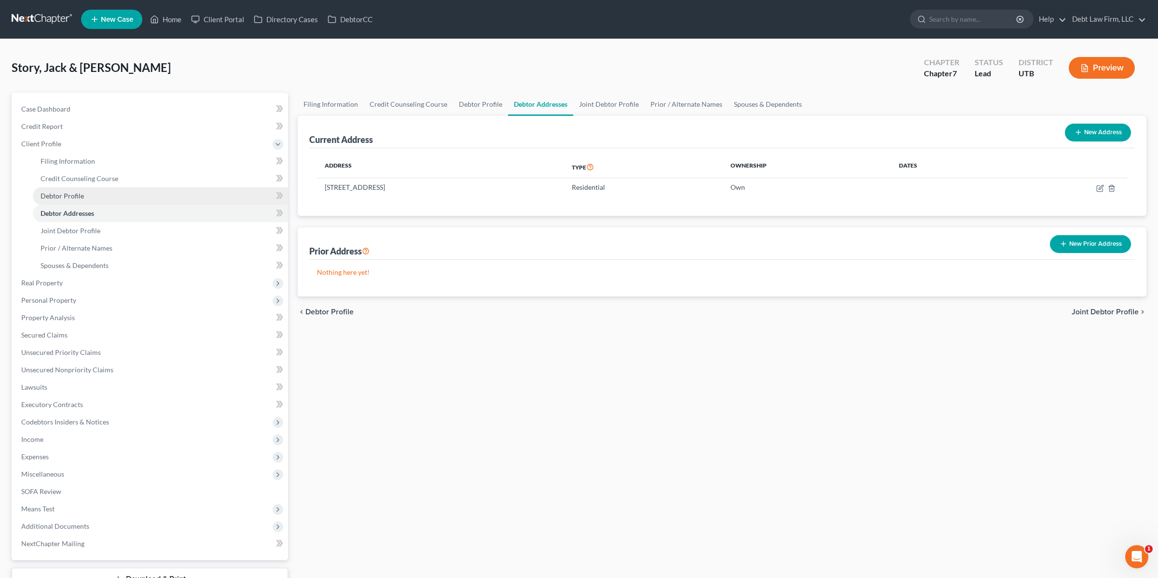
click at [153, 191] on link "Debtor Profile" at bounding box center [160, 195] width 255 height 17
select select "1"
select select "0"
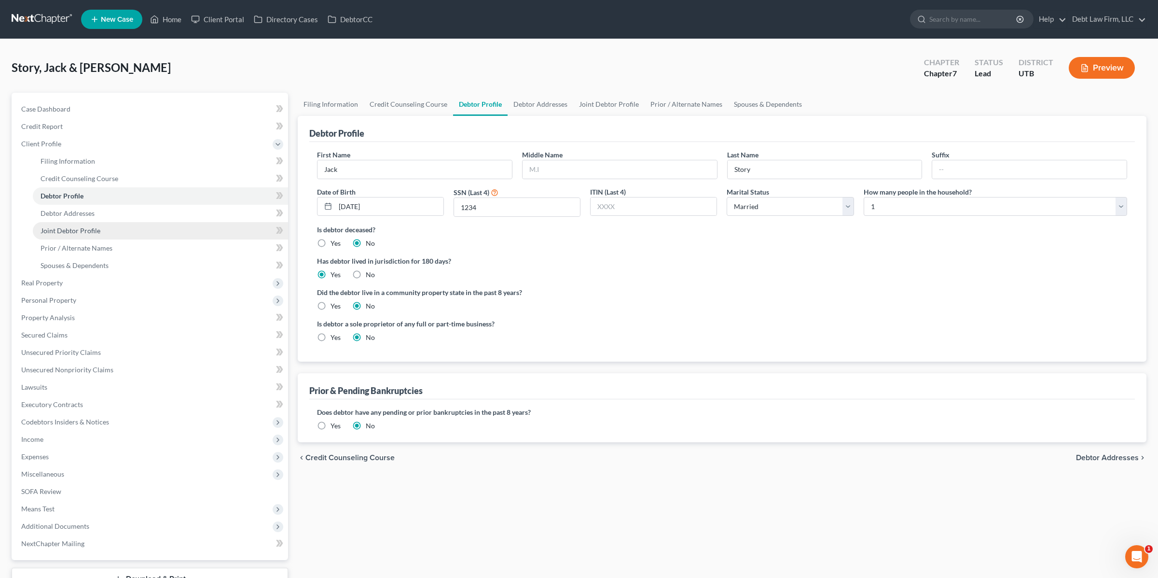
click at [130, 228] on link "Joint Debtor Profile" at bounding box center [160, 230] width 255 height 17
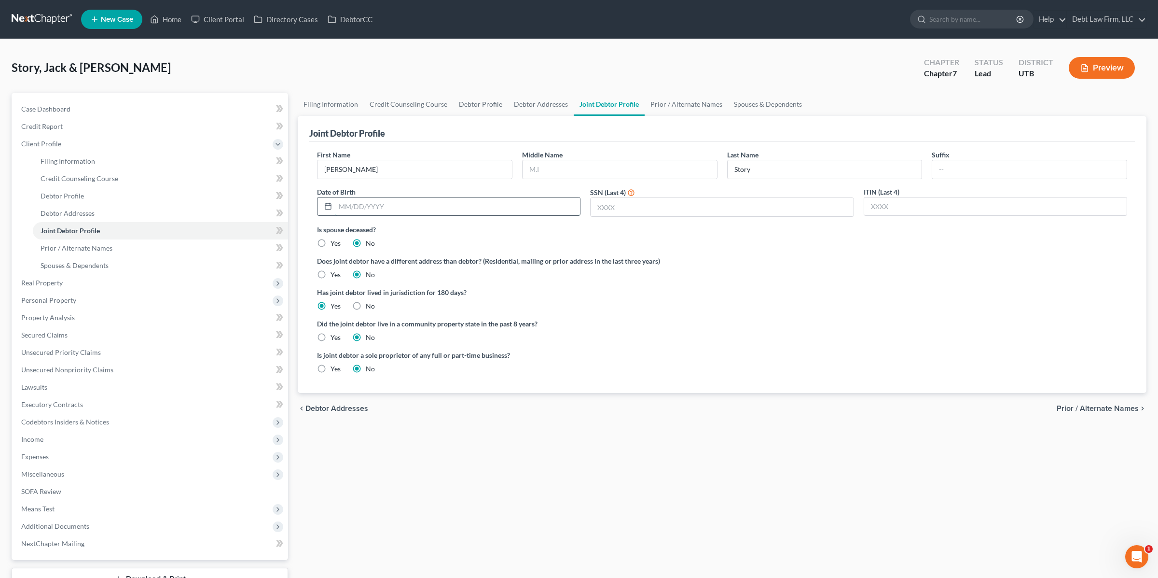
click at [434, 212] on input "text" at bounding box center [457, 206] width 245 height 18
type input "[DATE]"
type input "1235"
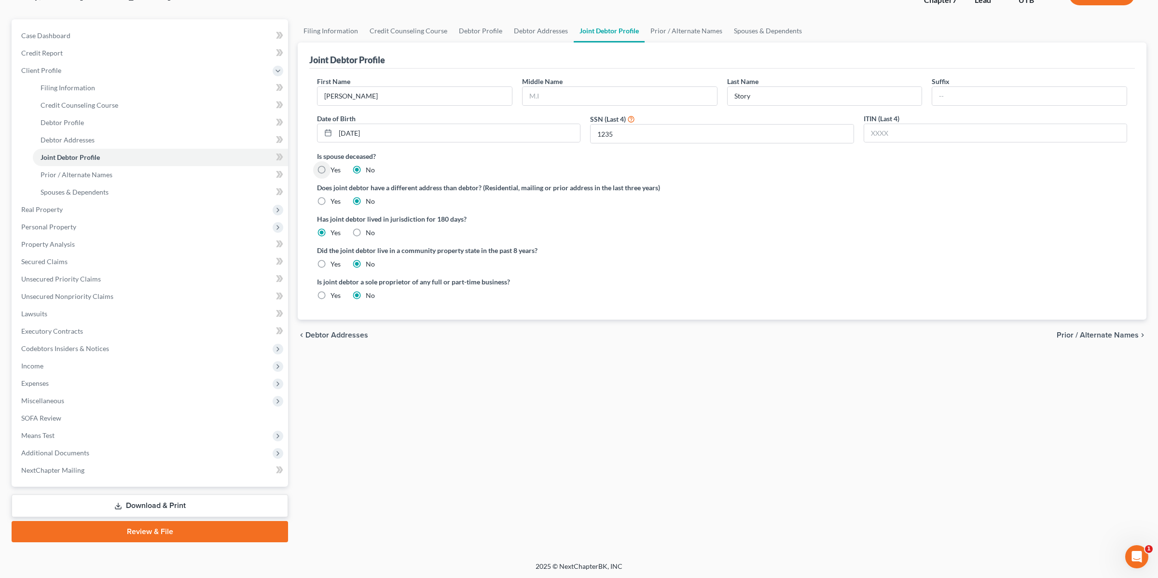
click at [105, 535] on link "Review & File" at bounding box center [150, 531] width 277 height 21
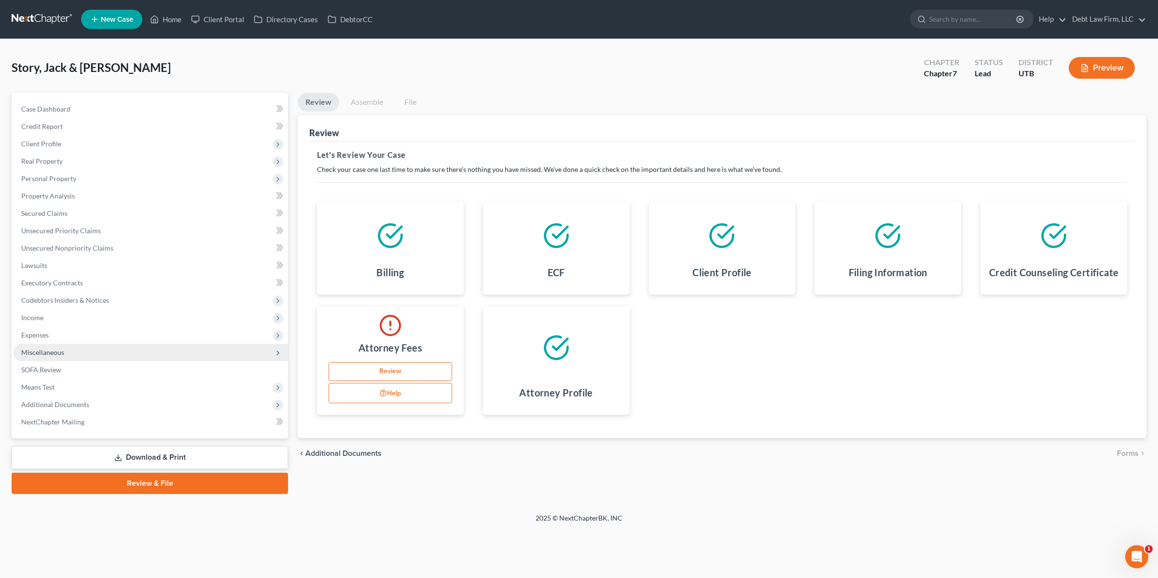
click at [65, 351] on span "Miscellaneous" at bounding box center [151, 352] width 275 height 17
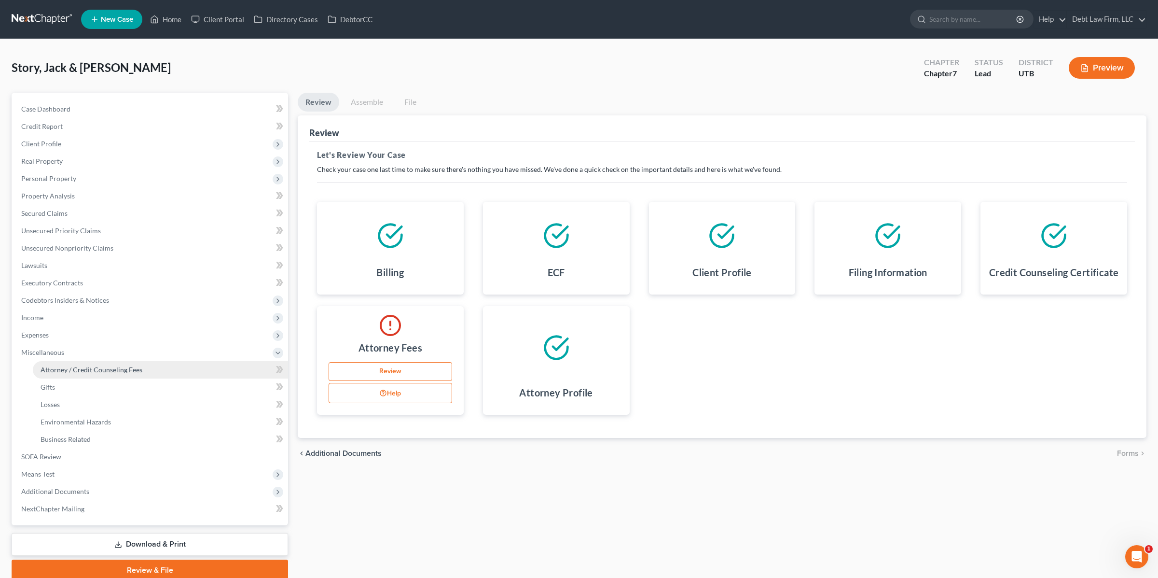
click at [70, 368] on span "Attorney / Credit Counseling Fees" at bounding box center [92, 369] width 102 height 8
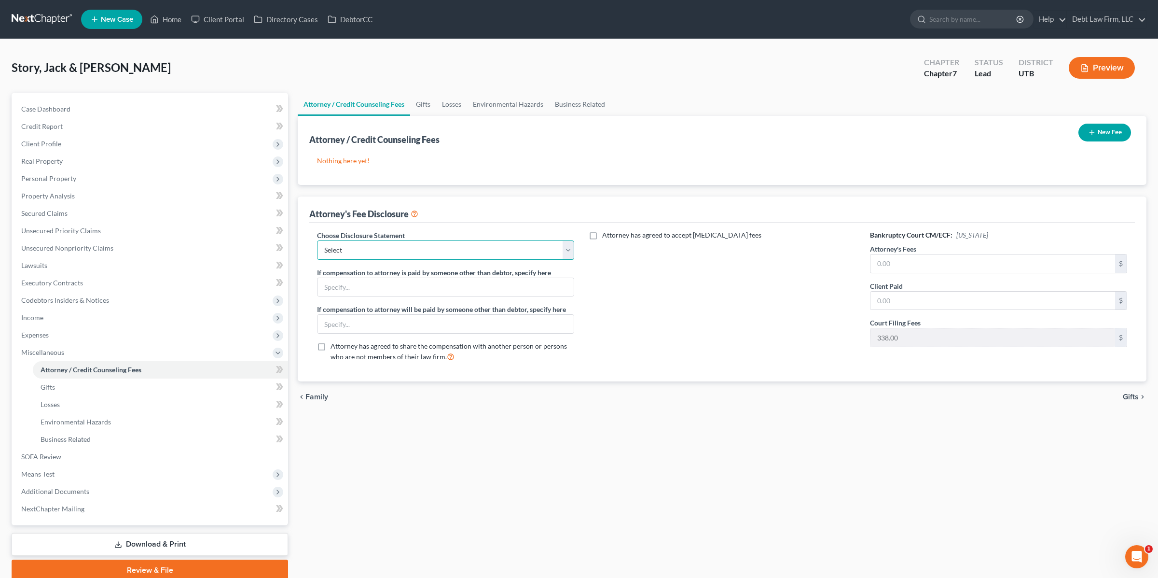
click at [392, 252] on select "Select chapter 13- ALB Chapter 7 ALMB- Chapter 7 Basic Chapter 7 Chapter 7 Disc…" at bounding box center [445, 249] width 257 height 19
select select "0"
click at [317, 240] on select "Select chapter 13- ALB Chapter 7 ALMB- Chapter 7 Basic Chapter 7 Chapter 7 Disc…" at bounding box center [445, 249] width 257 height 19
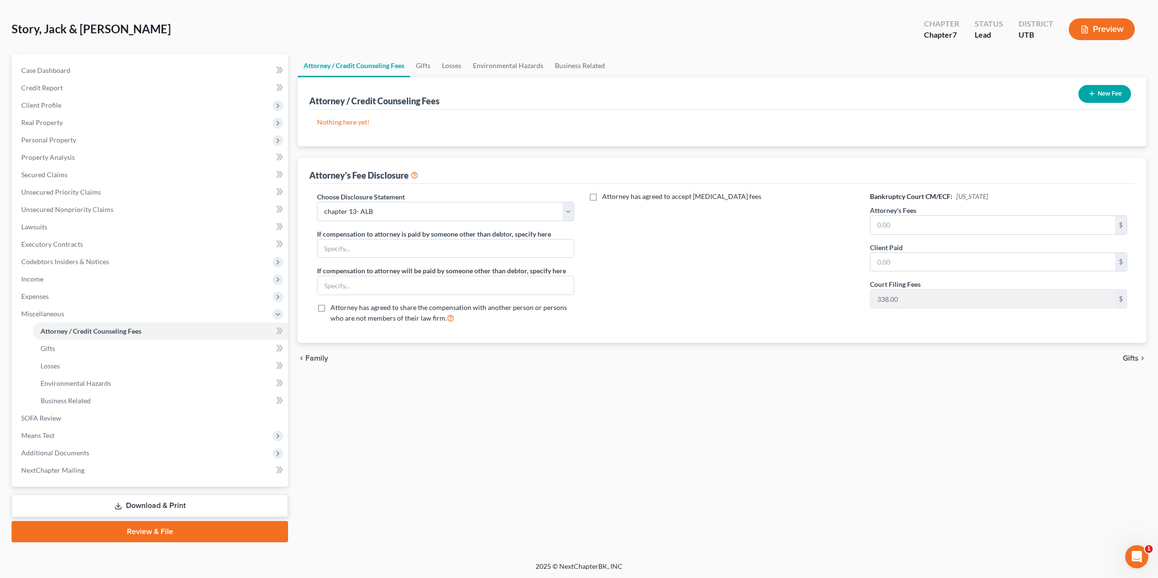
click at [159, 527] on link "Review & File" at bounding box center [150, 531] width 277 height 21
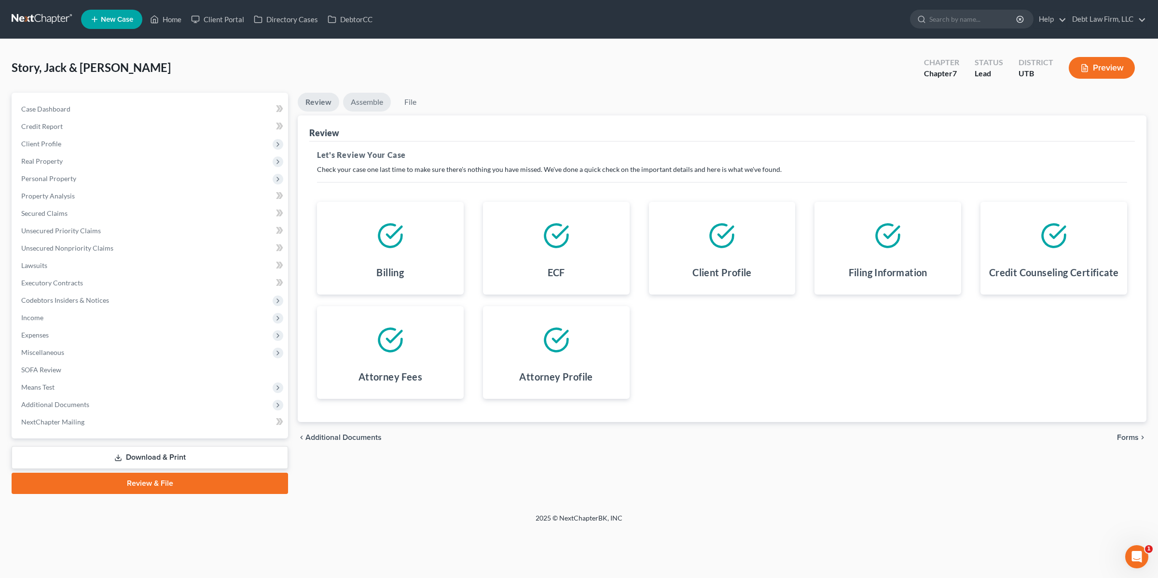
click at [377, 103] on link "Assemble" at bounding box center [367, 102] width 48 height 19
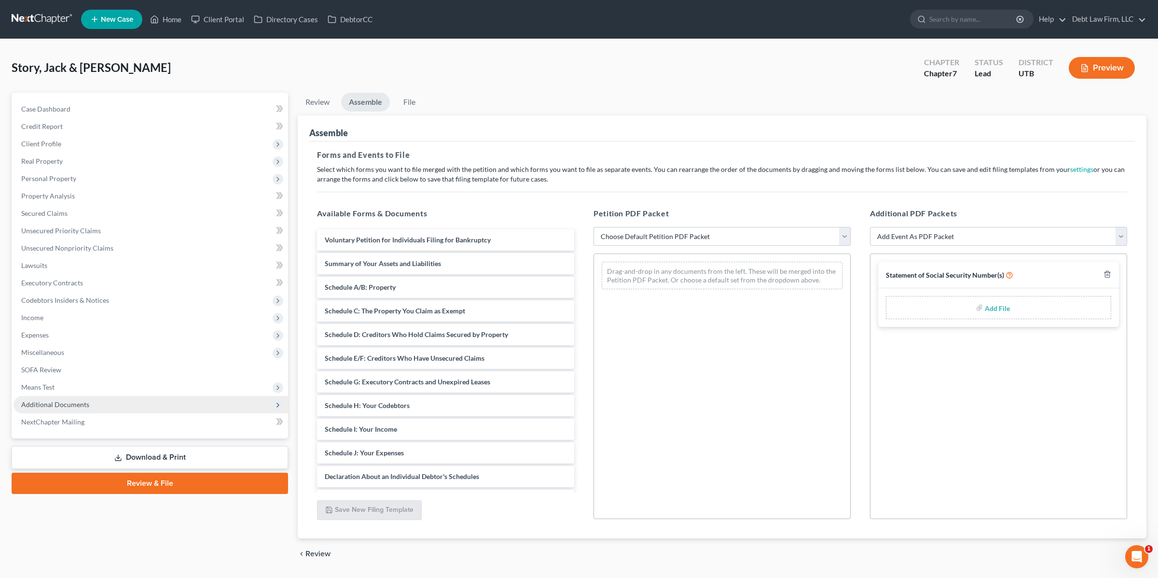
click at [81, 407] on span "Additional Documents" at bounding box center [151, 404] width 275 height 17
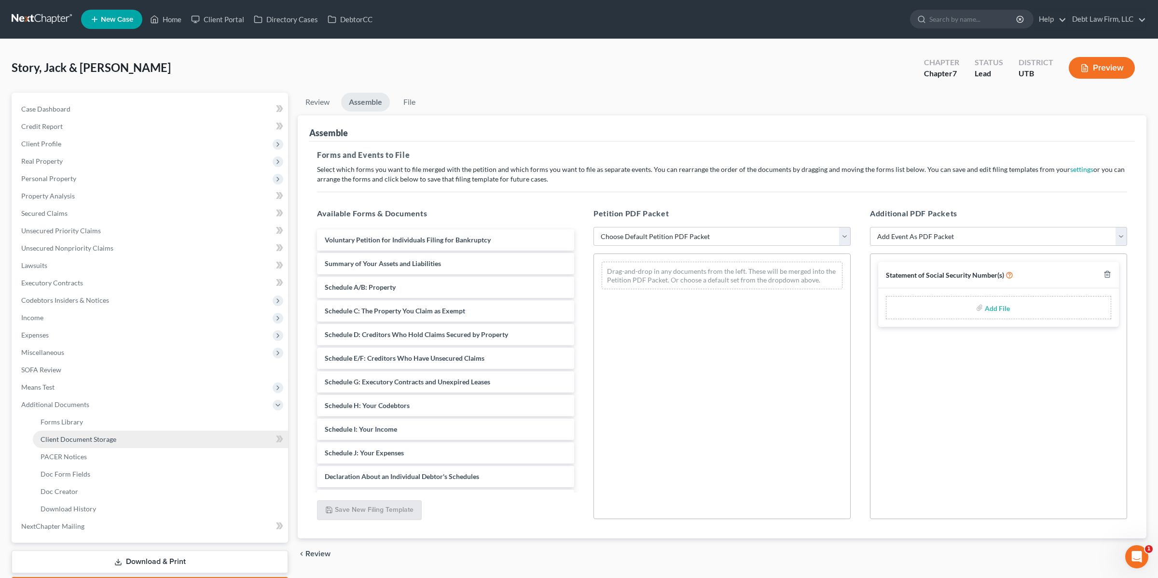
click at [106, 439] on span "Client Document Storage" at bounding box center [79, 439] width 76 height 8
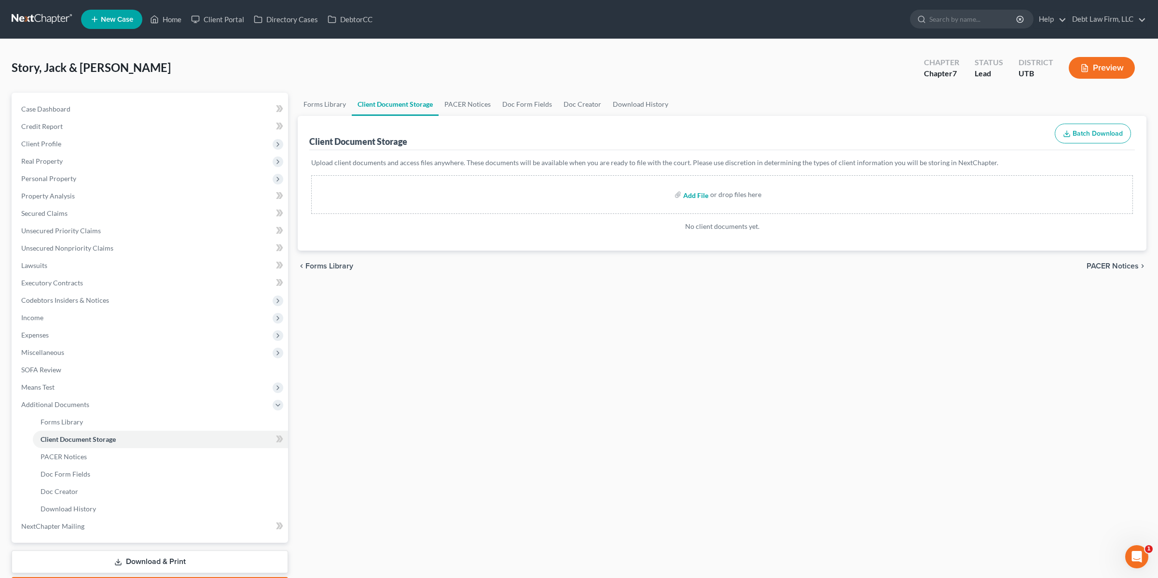
click at [689, 200] on input "file" at bounding box center [694, 194] width 23 height 17
type input "C:\fakepath\Testing Dynamic - Schedule E:F.pdf"
select select "32"
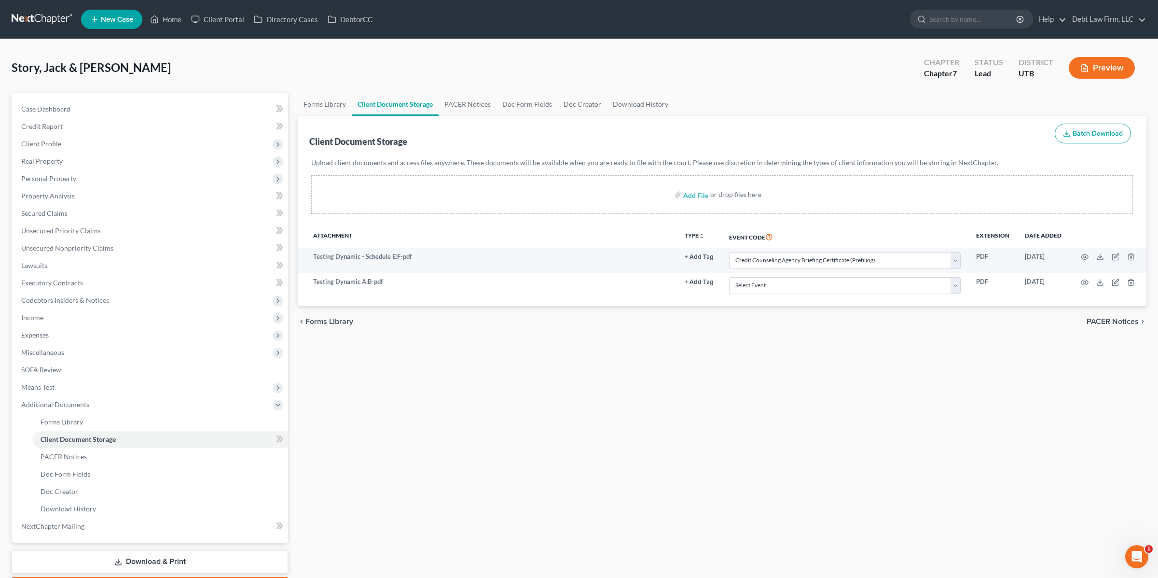
click at [730, 252] on select "Select Event Affidavit/Declaration Amended Chapter 11 Plan Amended Disclosure S…" at bounding box center [845, 260] width 232 height 17
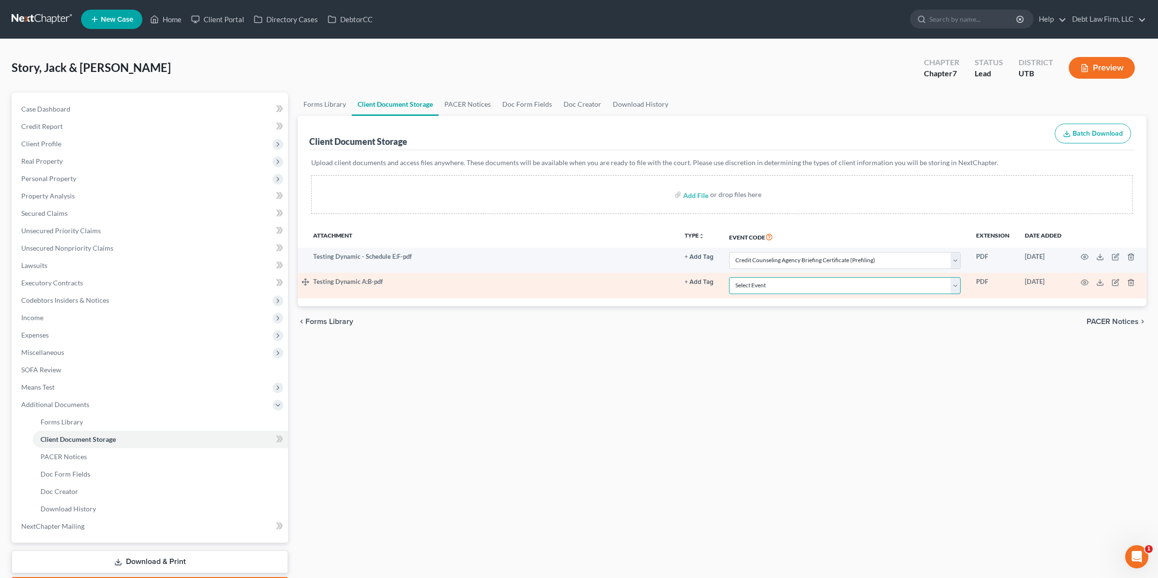
click at [775, 290] on select "Select Event Affidavit/Declaration Amended Chapter 11 Plan Amended Disclosure S…" at bounding box center [845, 285] width 232 height 17
select select "32"
click at [730, 277] on select "Select Event Affidavit/Declaration Amended Chapter 11 Plan Amended Disclosure S…" at bounding box center [845, 285] width 232 height 17
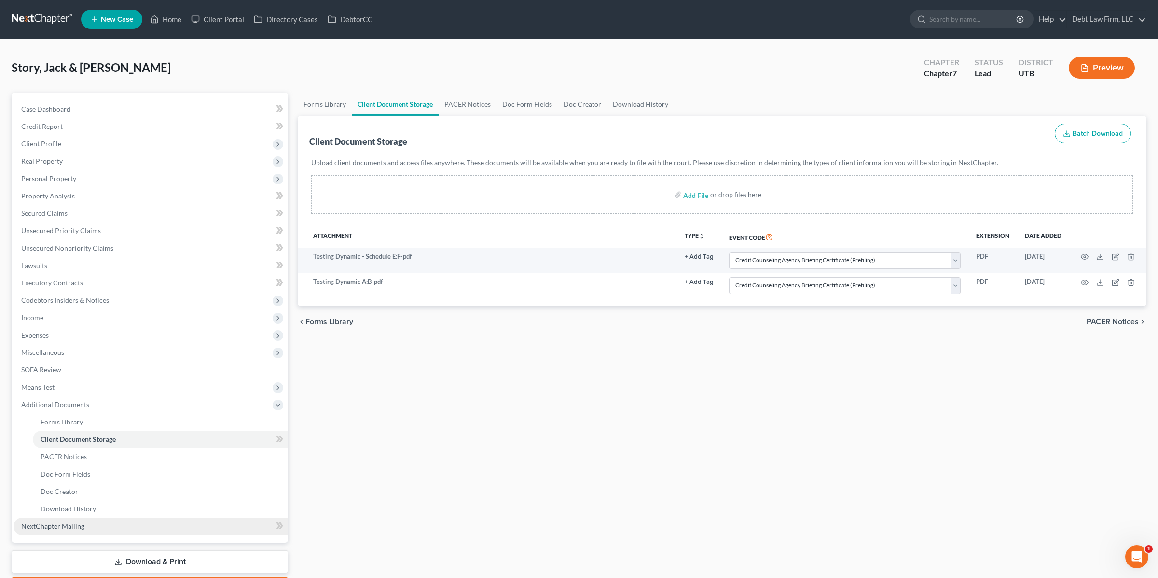
click at [111, 524] on link "NextChapter Mailing" at bounding box center [151, 525] width 275 height 17
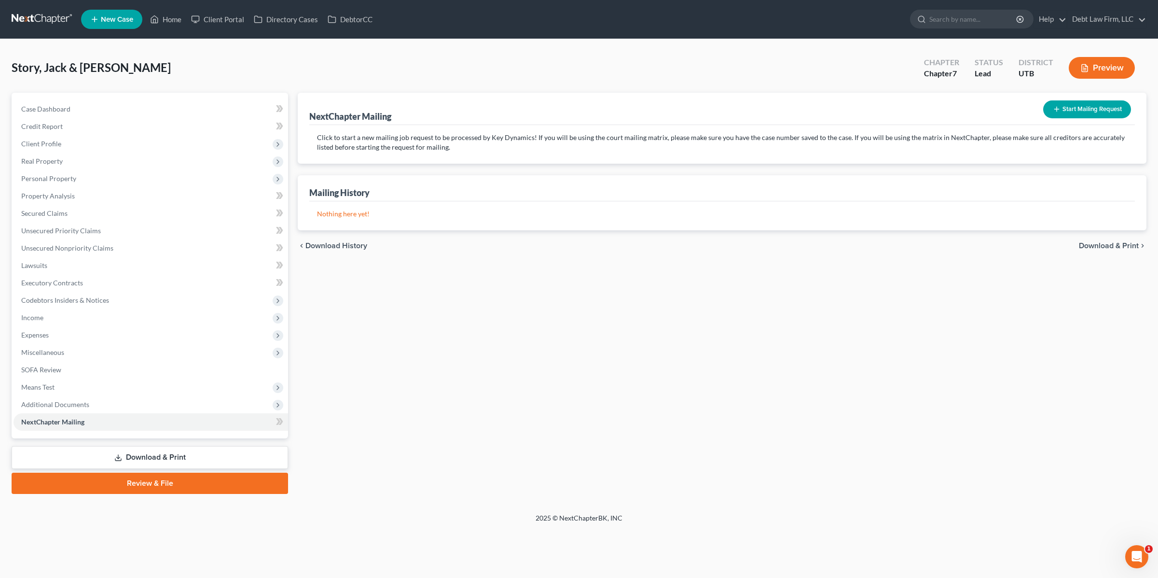
click at [176, 483] on link "Review & File" at bounding box center [150, 483] width 277 height 21
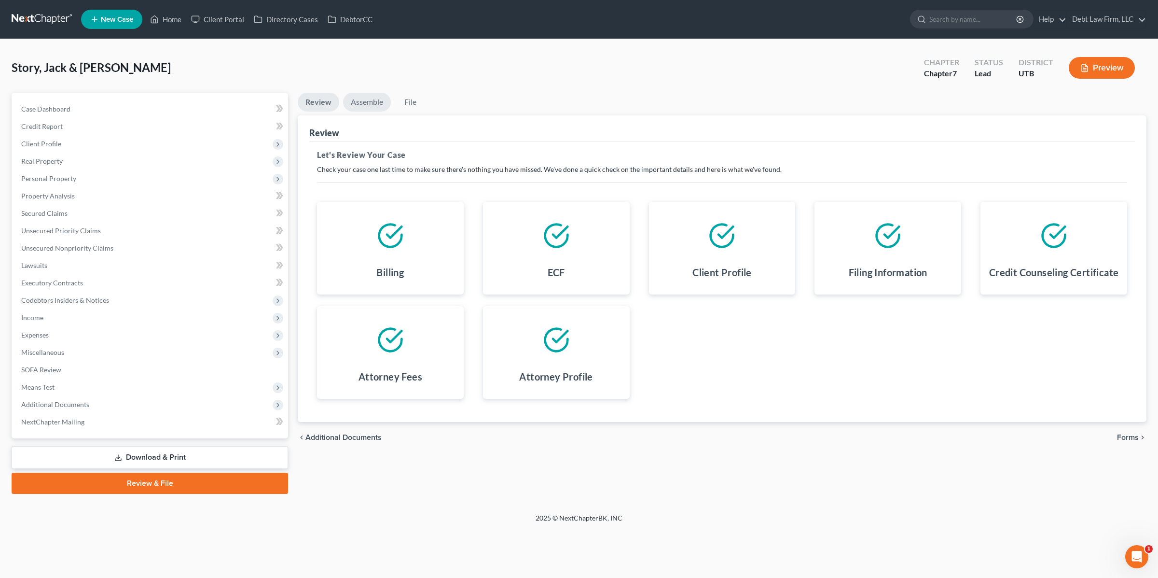
click at [366, 104] on link "Assemble" at bounding box center [367, 102] width 48 height 19
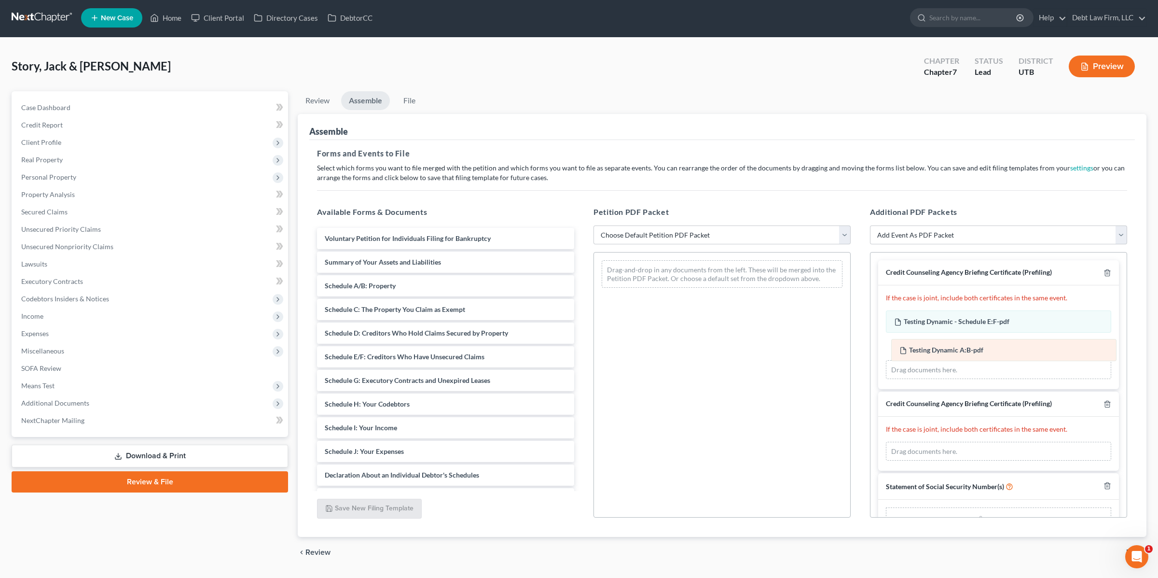
drag, startPoint x: 929, startPoint y: 426, endPoint x: 934, endPoint y: 347, distance: 78.8
click at [934, 442] on div "Testing Dynamic A:B-pdf Amended Testing Dynamic A:B-pdf Testing Dynamic A:B-pdf…" at bounding box center [998, 451] width 225 height 19
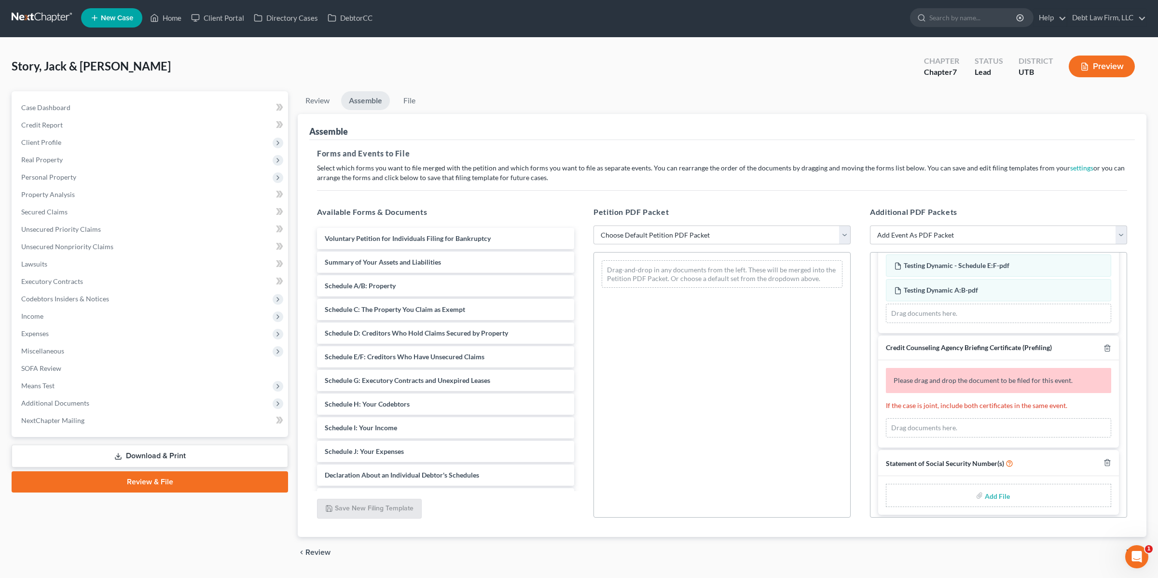
scroll to position [63, 0]
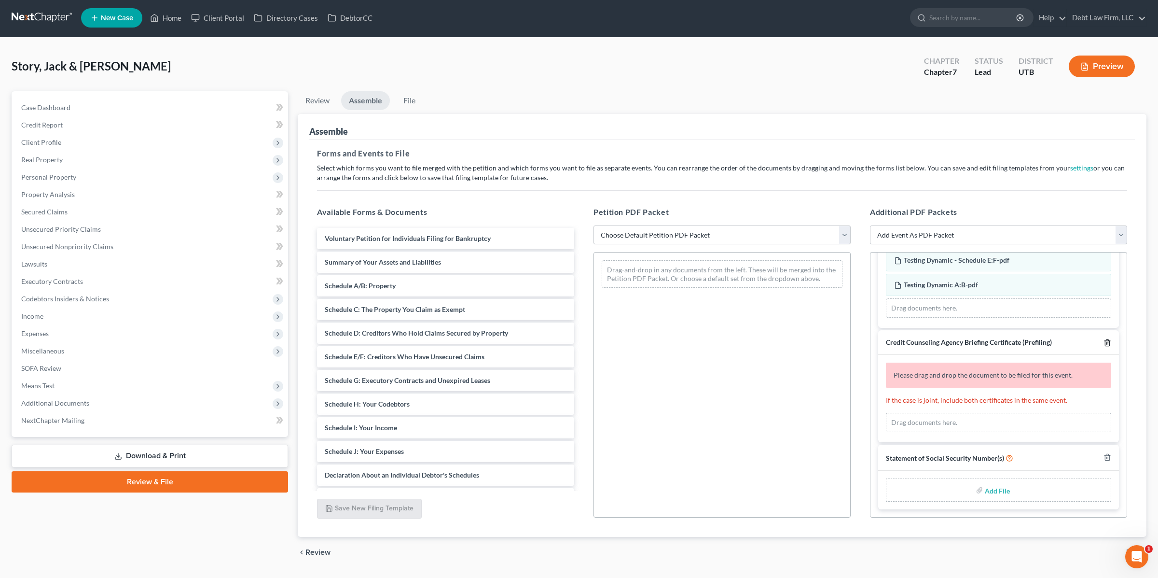
click at [1108, 342] on icon "button" at bounding box center [1108, 343] width 8 height 8
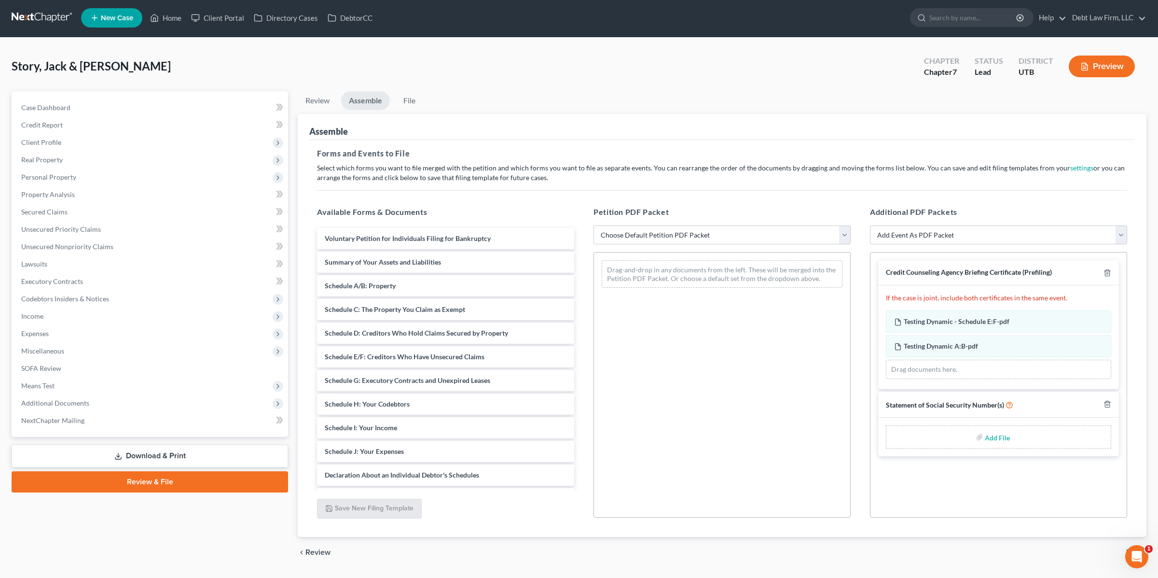
scroll to position [0, 0]
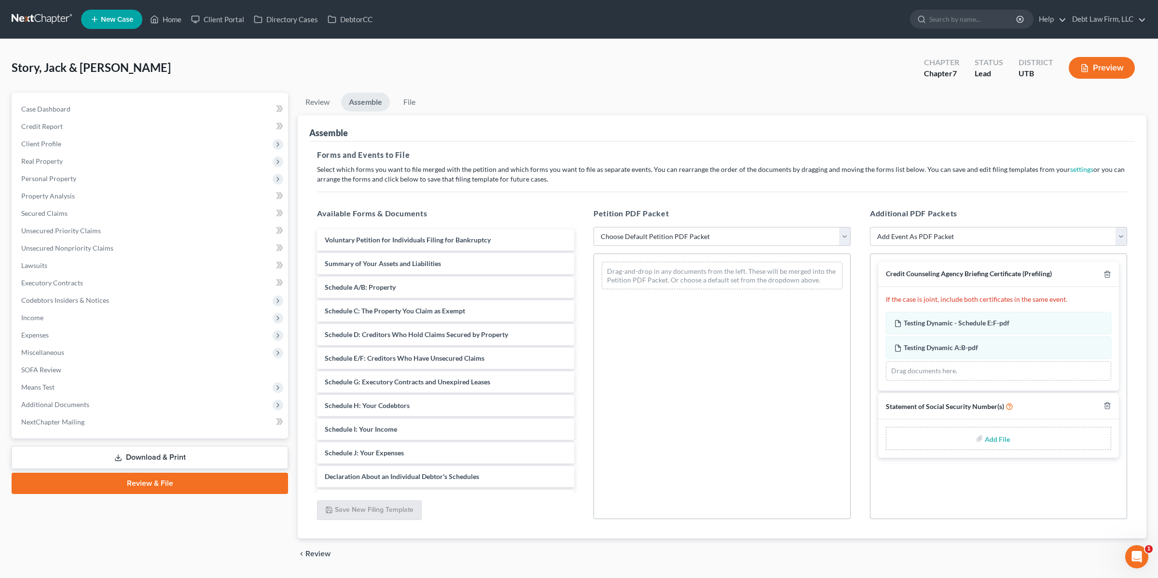
click at [971, 373] on div "Drag documents here." at bounding box center [998, 370] width 225 height 19
drag, startPoint x: 1058, startPoint y: 274, endPoint x: 881, endPoint y: 275, distance: 176.2
click at [881, 275] on div "Credit Counseling Agency Briefing Certificate (Prefiling)" at bounding box center [998, 274] width 241 height 25
copy span "Credit Counseling Agency Briefing Certificate (Prefiling)"
